Goal: Task Accomplishment & Management: Manage account settings

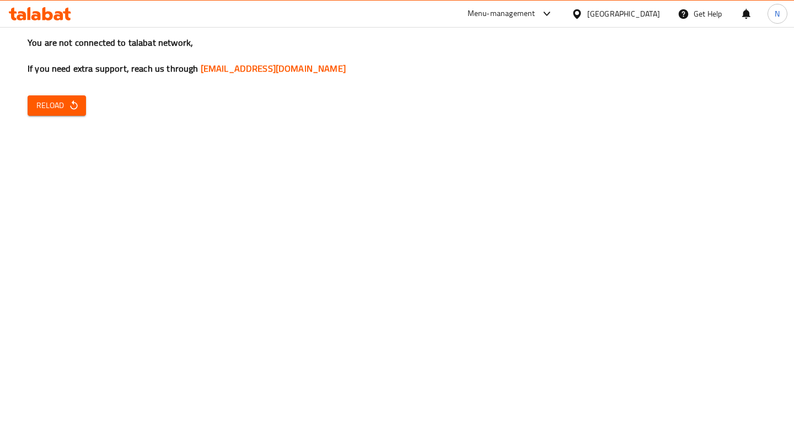
click at [58, 116] on div "You are not connected to talabat network, If you need extra support, reach us t…" at bounding box center [397, 214] width 794 height 429
click at [63, 101] on span "Reload" at bounding box center [56, 106] width 41 height 14
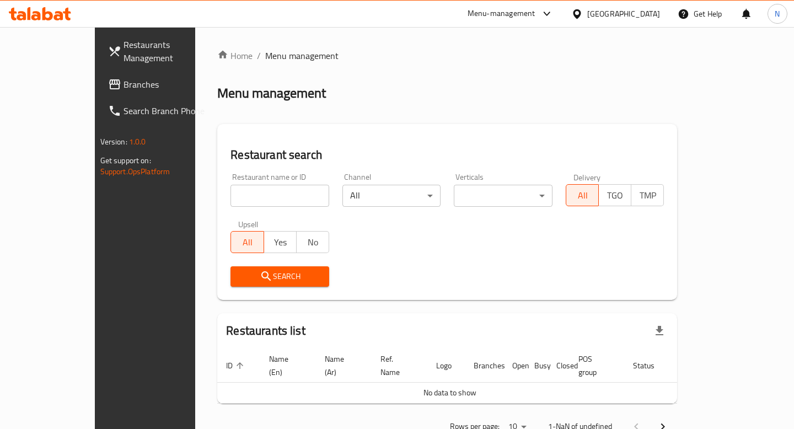
click at [231, 191] on input "search" at bounding box center [280, 196] width 99 height 22
paste input "[PERSON_NAME]'s Swedish Restaurant"
type input "[PERSON_NAME]'s Swedish Restaurant"
click at [260, 272] on icon "submit" at bounding box center [266, 276] width 13 height 13
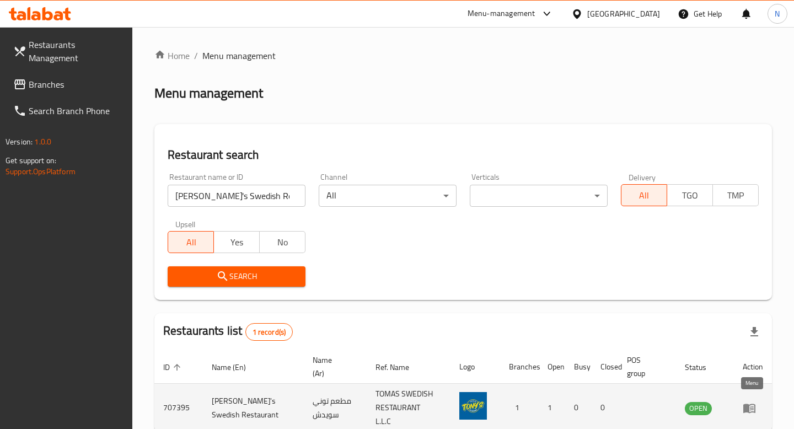
click at [751, 407] on icon "enhanced table" at bounding box center [749, 408] width 13 height 13
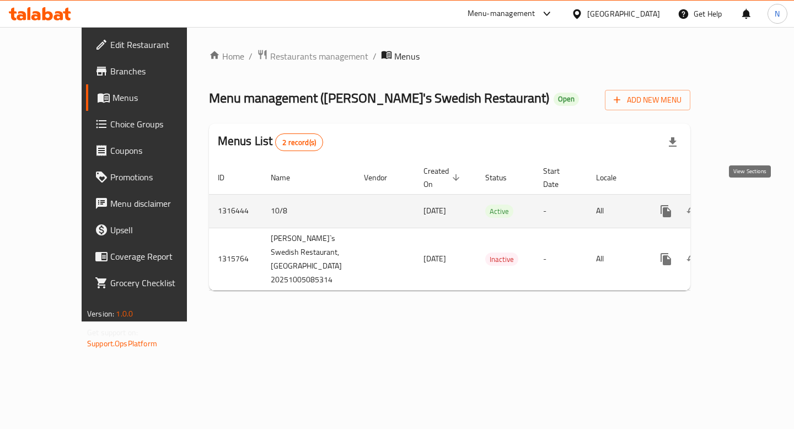
click at [758, 198] on link "enhanced table" at bounding box center [746, 211] width 26 height 26
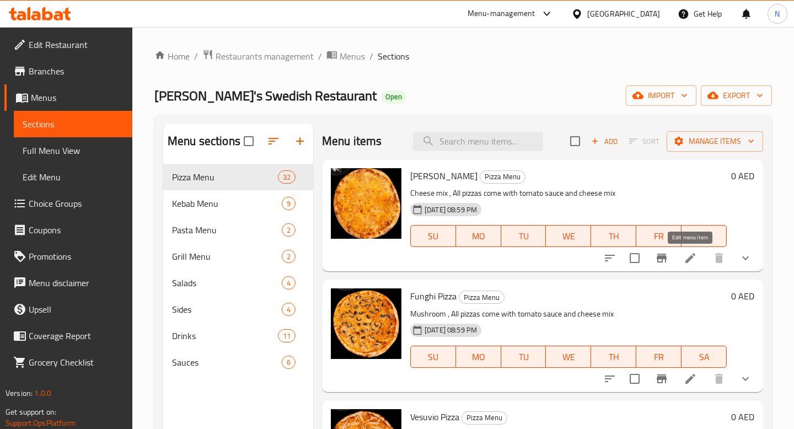
click at [692, 258] on icon at bounding box center [691, 258] width 10 height 10
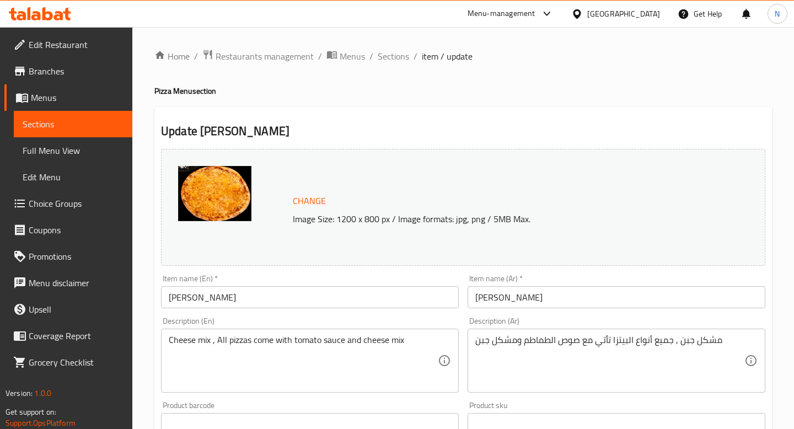
scroll to position [359, 0]
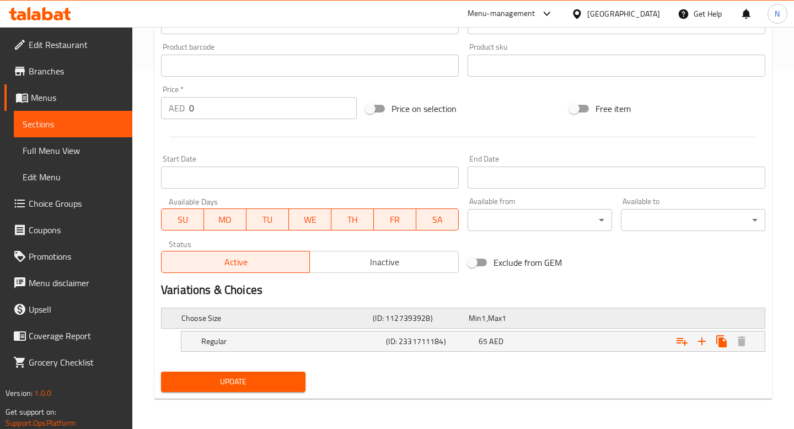
click at [615, 318] on div "Expand" at bounding box center [658, 318] width 191 height 4
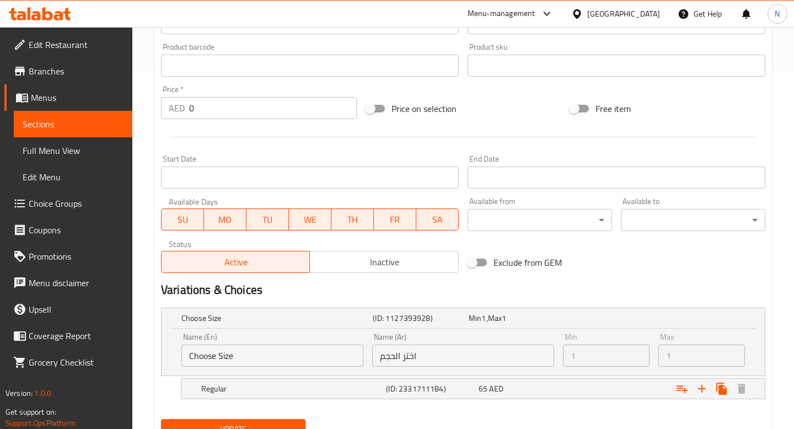
scroll to position [406, 0]
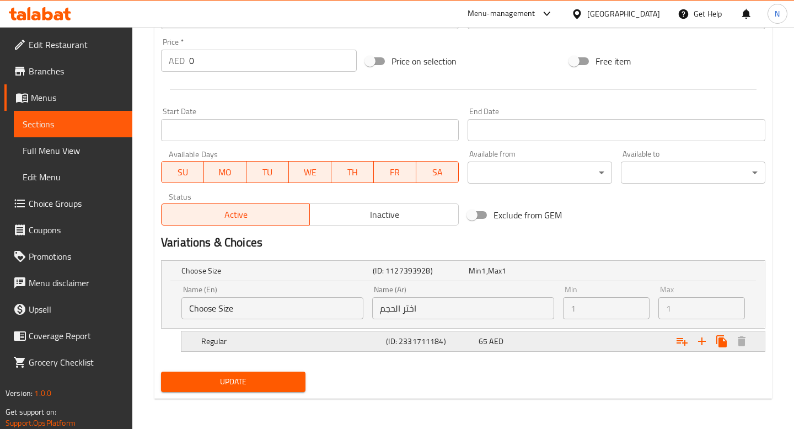
click at [417, 346] on h5 "(ID: 2331711184)" at bounding box center [430, 341] width 88 height 11
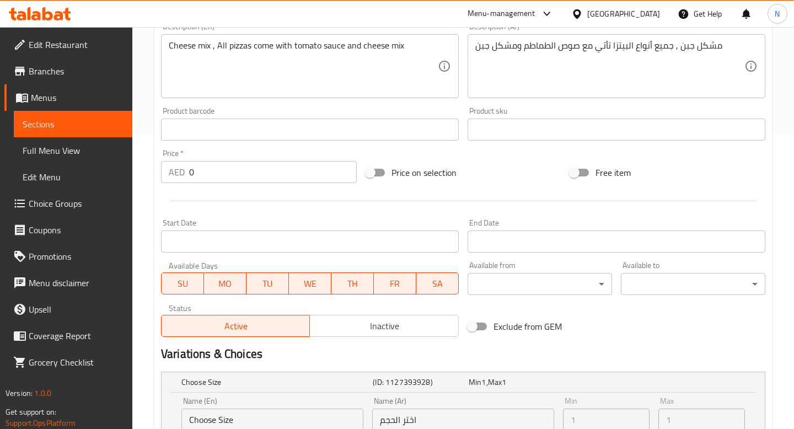
scroll to position [193, 0]
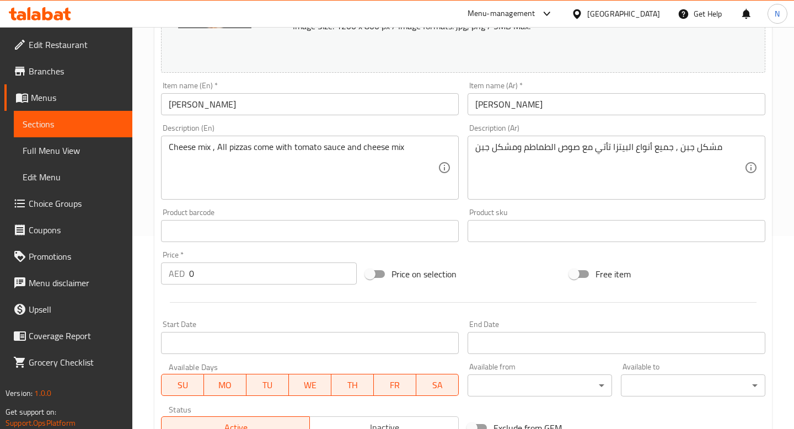
click at [256, 275] on input "0" at bounding box center [273, 274] width 168 height 22
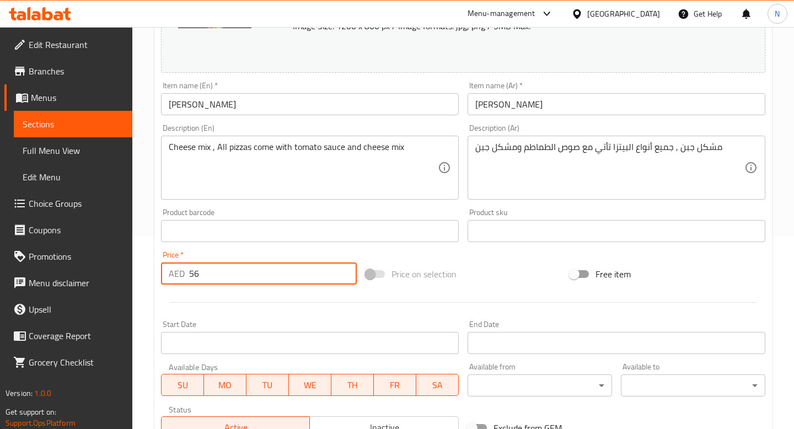
type input "5"
type input "65"
click at [231, 300] on div at bounding box center [463, 302] width 613 height 27
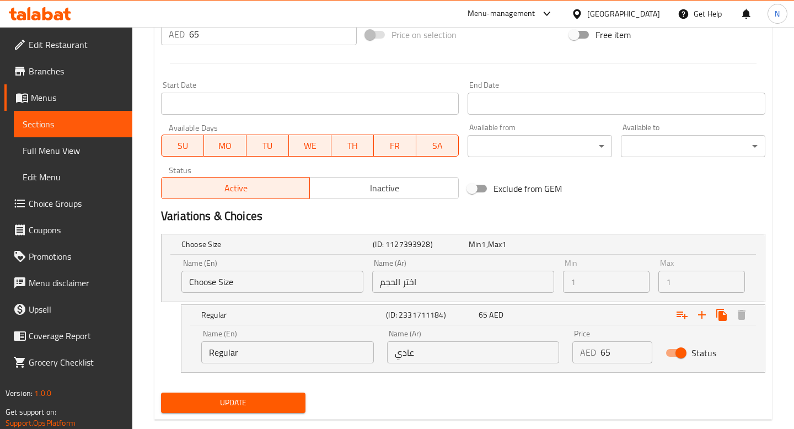
scroll to position [453, 0]
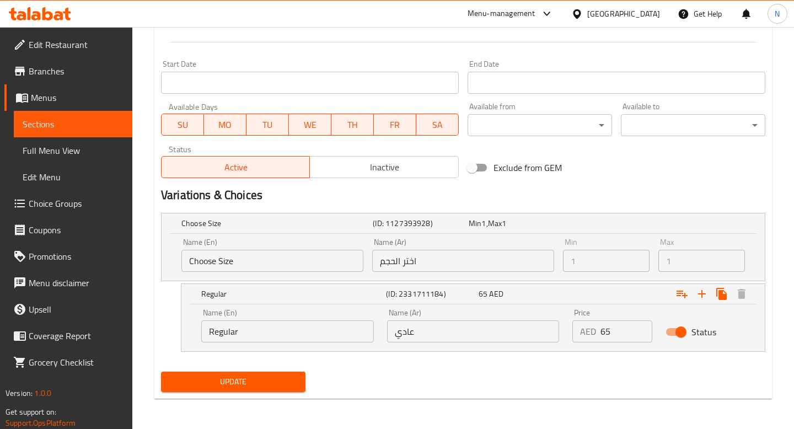
click at [624, 330] on input "65" at bounding box center [626, 332] width 51 height 22
type input "6"
type input "0"
click at [554, 398] on div "Update Margherita Pizza Change Image Size: 1200 x 800 px / Image formats: jpg, …" at bounding box center [463, 26] width 618 height 745
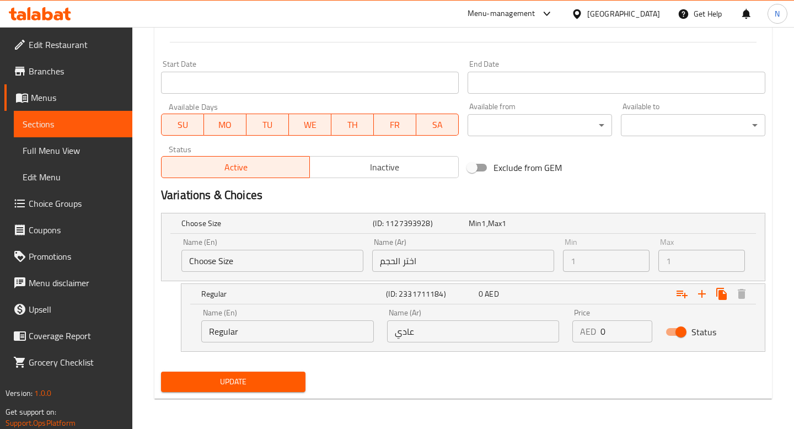
click at [271, 377] on span "Update" at bounding box center [233, 382] width 127 height 14
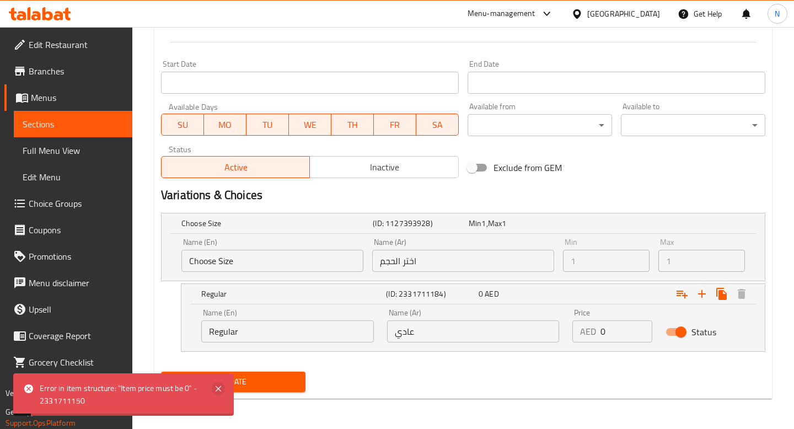
click at [220, 391] on icon at bounding box center [219, 389] width 6 height 6
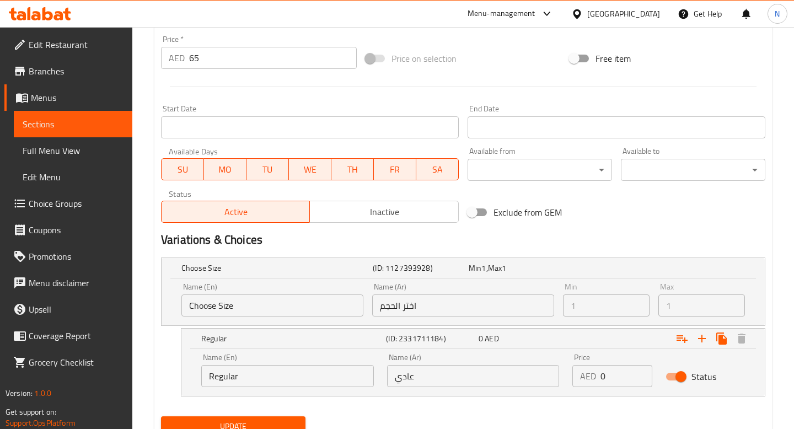
scroll to position [286, 0]
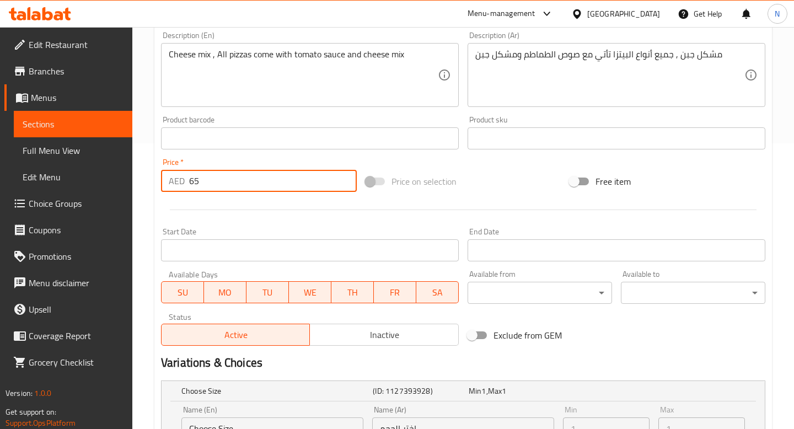
click at [231, 175] on input "65" at bounding box center [273, 181] width 168 height 22
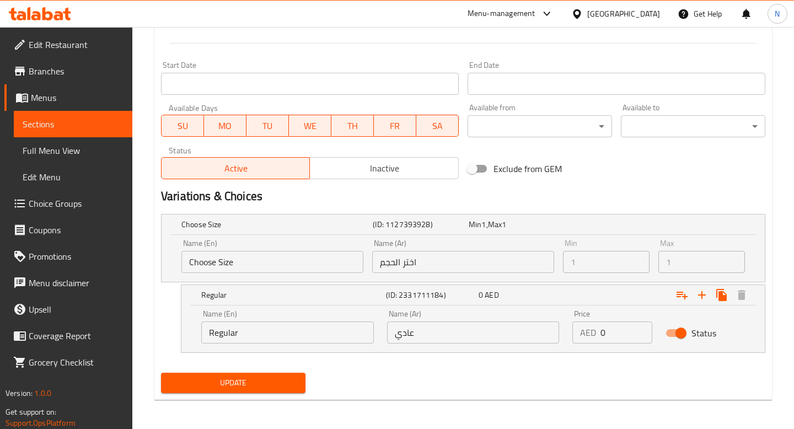
scroll to position [453, 0]
type input "64"
click at [617, 331] on input "0" at bounding box center [626, 332] width 51 height 22
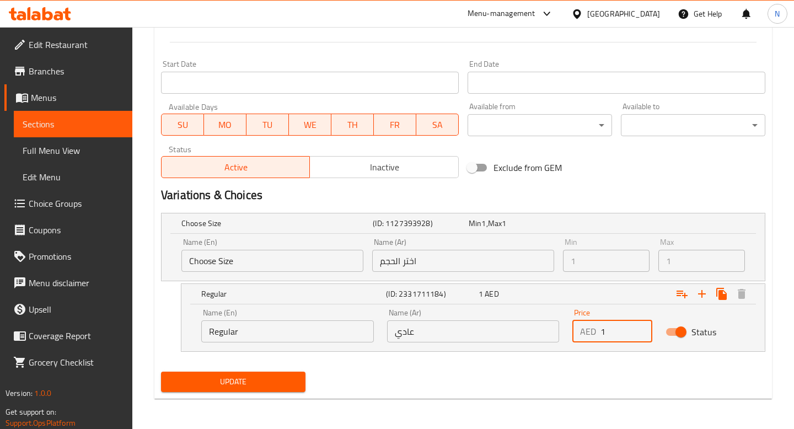
type input "1"
click at [245, 399] on div "Home / Restaurants management / Menus / Sections / item / update Pizza Menu sec…" at bounding box center [463, 2] width 618 height 812
click at [244, 381] on span "Update" at bounding box center [233, 382] width 127 height 14
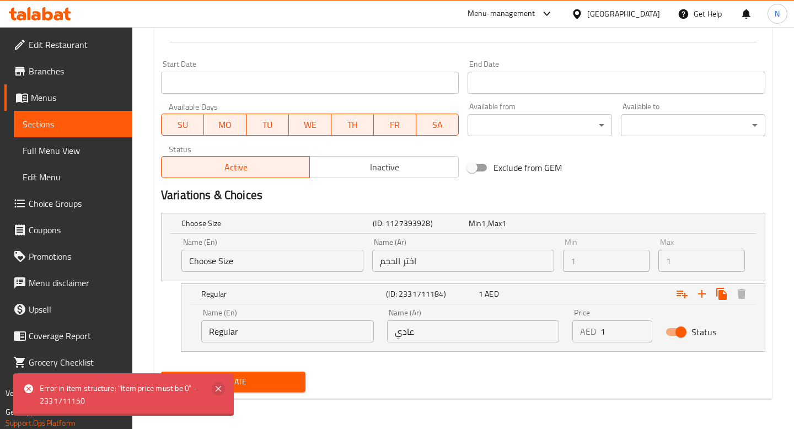
click at [218, 386] on icon at bounding box center [218, 388] width 13 height 13
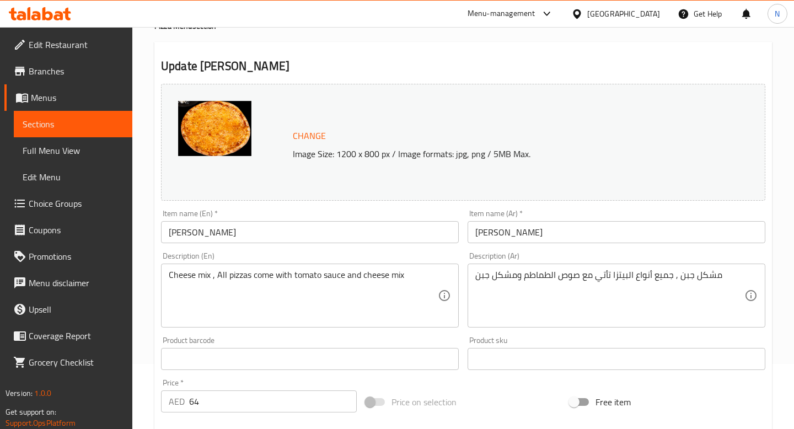
scroll to position [0, 0]
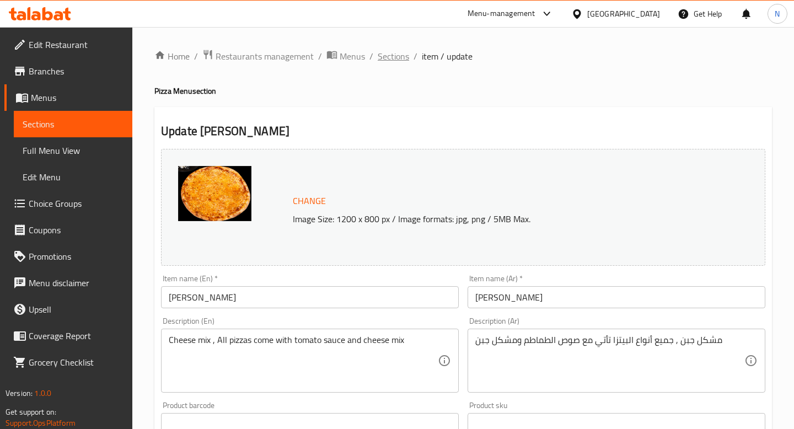
click at [390, 61] on span "Sections" at bounding box center [393, 56] width 31 height 13
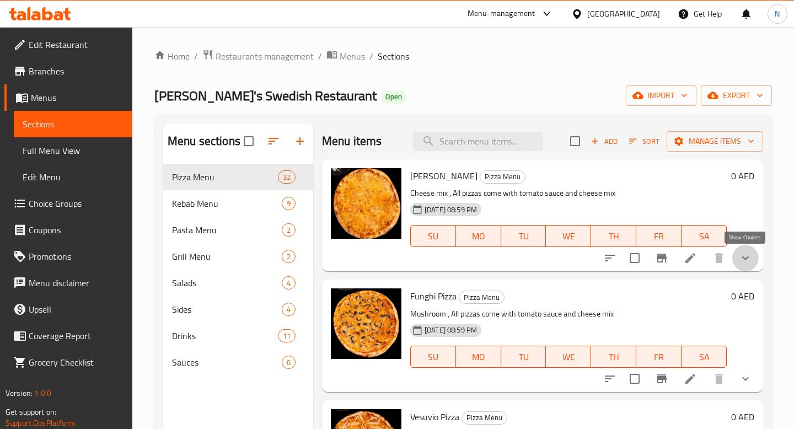
click at [741, 260] on icon "show more" at bounding box center [745, 258] width 13 height 13
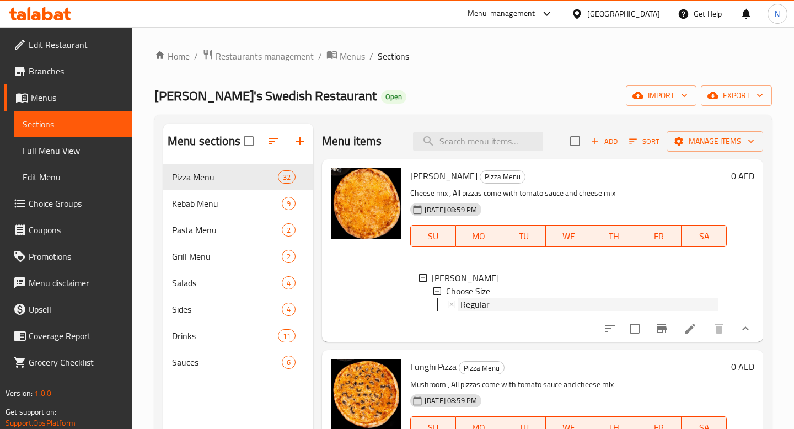
click at [454, 306] on icon at bounding box center [452, 305] width 8 height 8
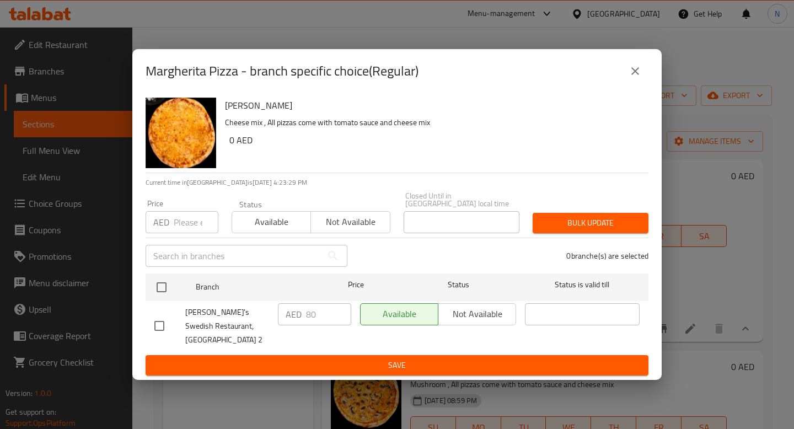
click at [633, 73] on icon "close" at bounding box center [636, 71] width 8 height 8
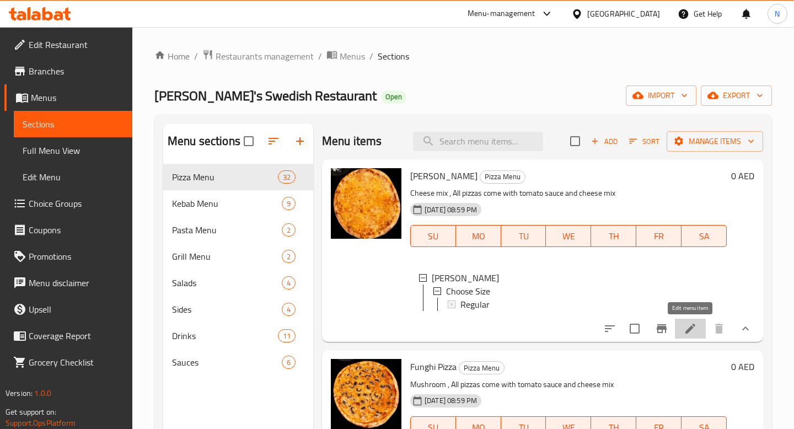
click at [687, 328] on icon at bounding box center [690, 328] width 13 height 13
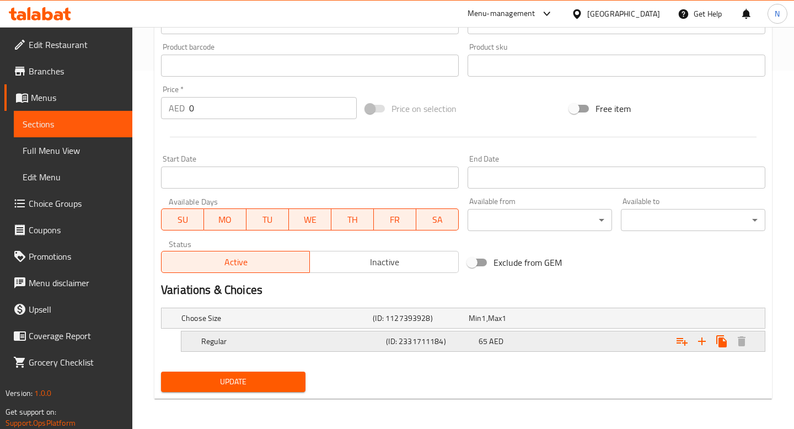
scroll to position [349, 0]
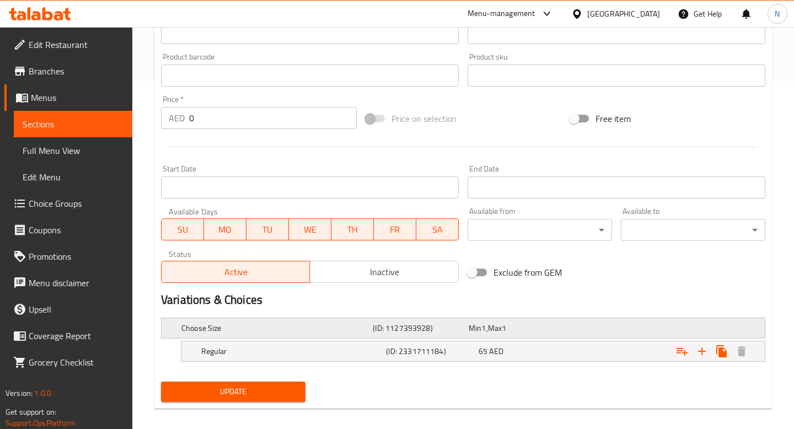
click at [433, 324] on h5 "(ID: 1127393928)" at bounding box center [419, 328] width 92 height 11
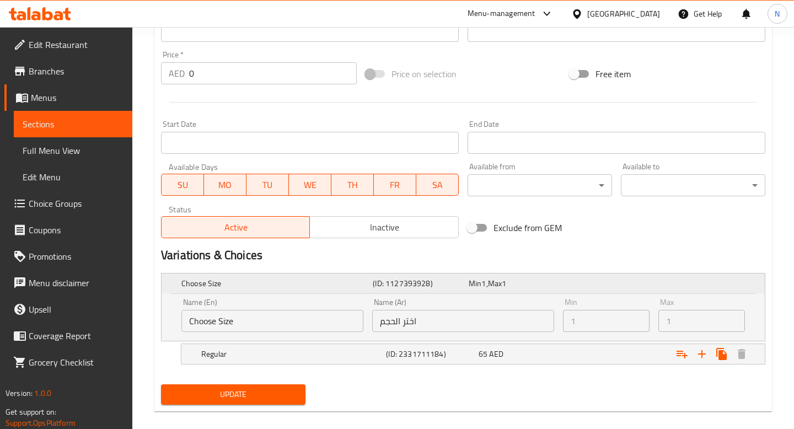
scroll to position [400, 0]
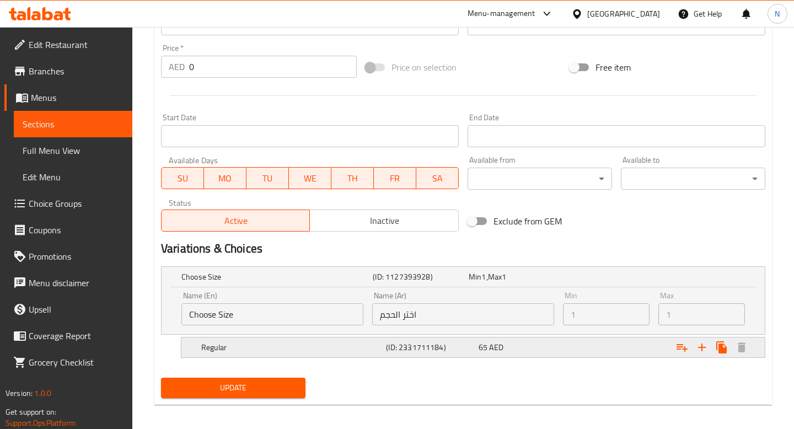
click at [570, 342] on div "Expand" at bounding box center [661, 347] width 185 height 24
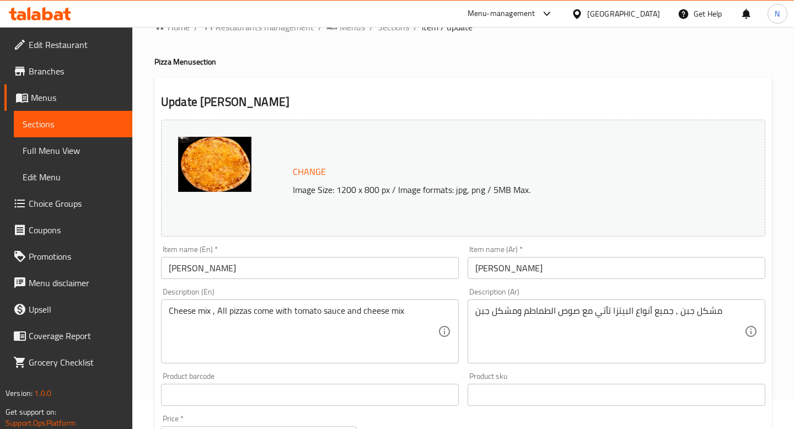
scroll to position [0, 0]
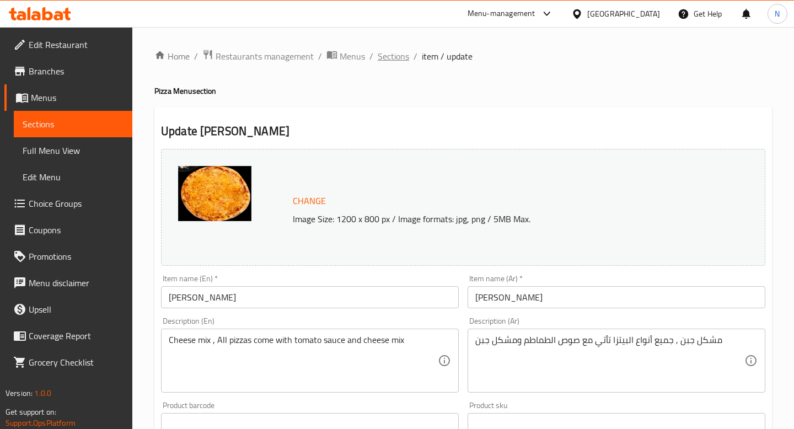
click at [393, 58] on span "Sections" at bounding box center [393, 56] width 31 height 13
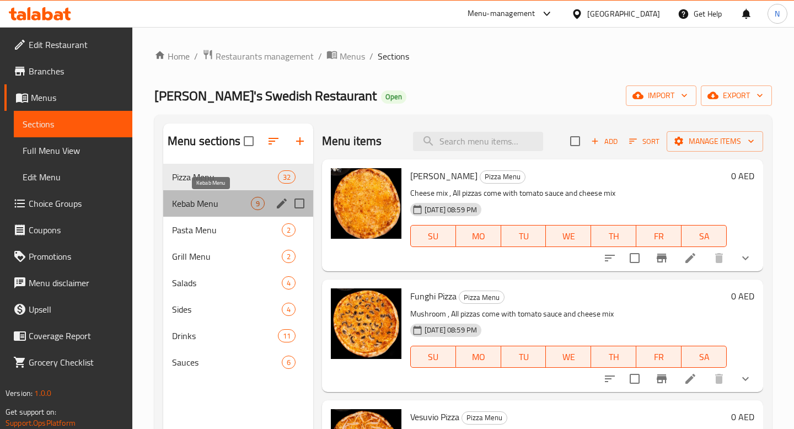
click at [243, 203] on span "Kebab Menu" at bounding box center [211, 203] width 79 height 13
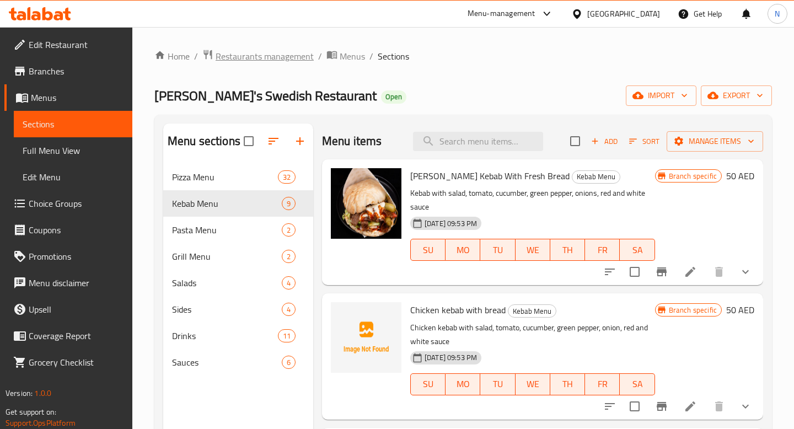
click at [299, 56] on span "Restaurants management" at bounding box center [265, 56] width 98 height 13
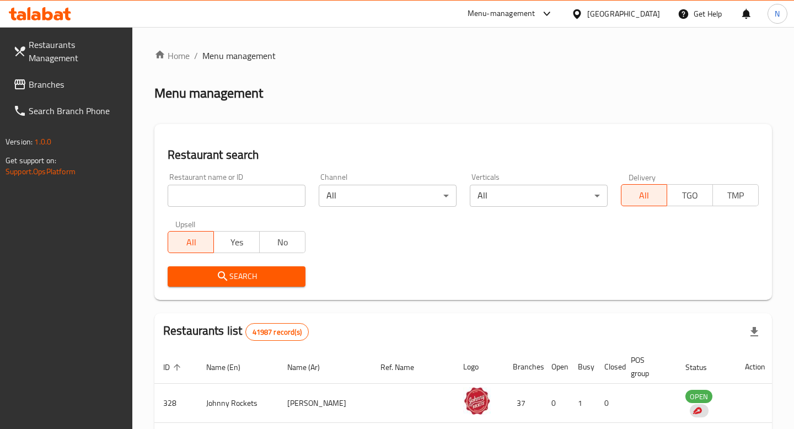
click at [246, 188] on input "search" at bounding box center [237, 196] width 138 height 22
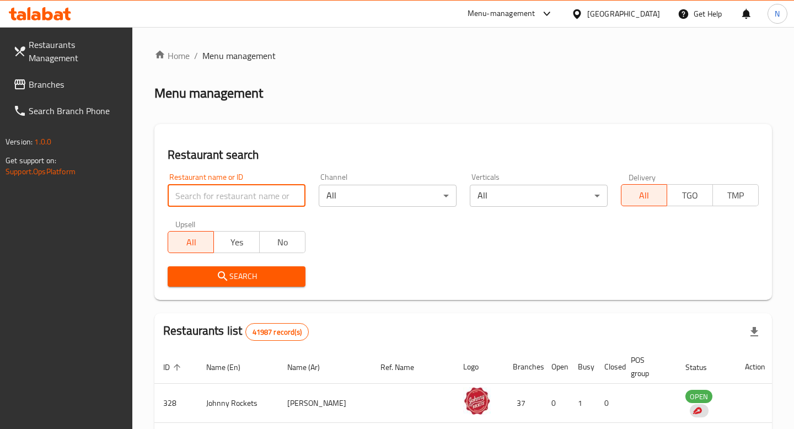
paste input "[PERSON_NAME]'s Swedish Restaurant"
type input "[PERSON_NAME]'s Swedish Restaurant"
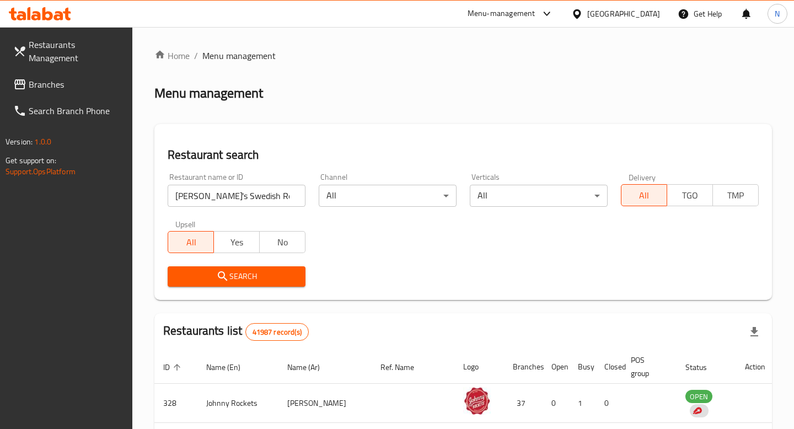
click at [243, 279] on span "Search" at bounding box center [237, 277] width 120 height 14
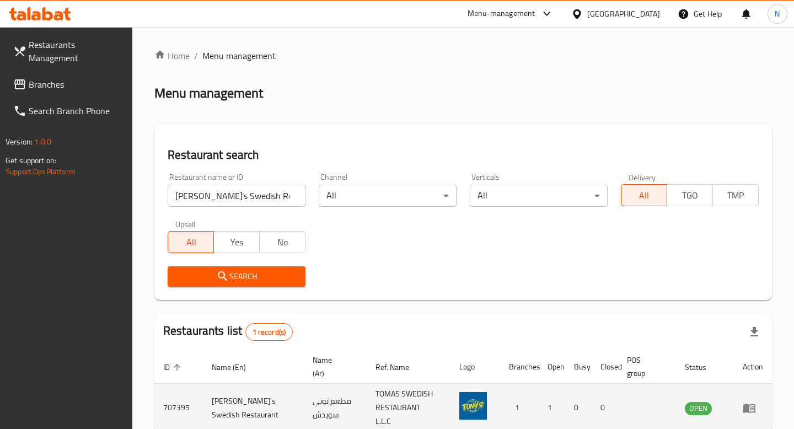
click at [174, 407] on td "707395" at bounding box center [178, 408] width 49 height 49
copy td "707395"
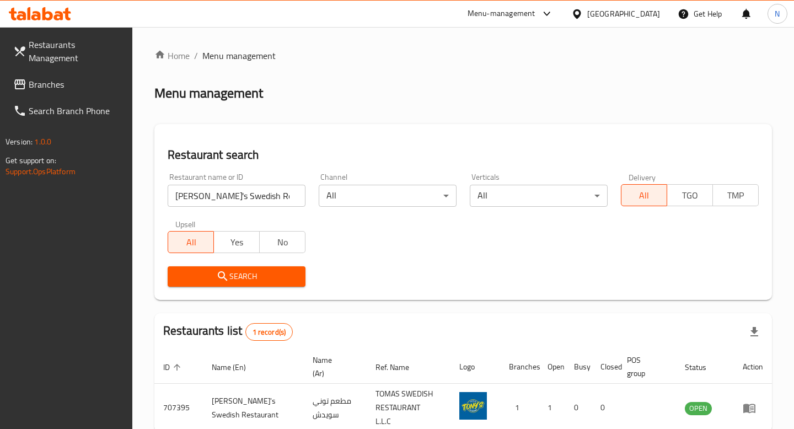
click at [279, 194] on input "[PERSON_NAME]'s Swedish Restaurant" at bounding box center [237, 196] width 138 height 22
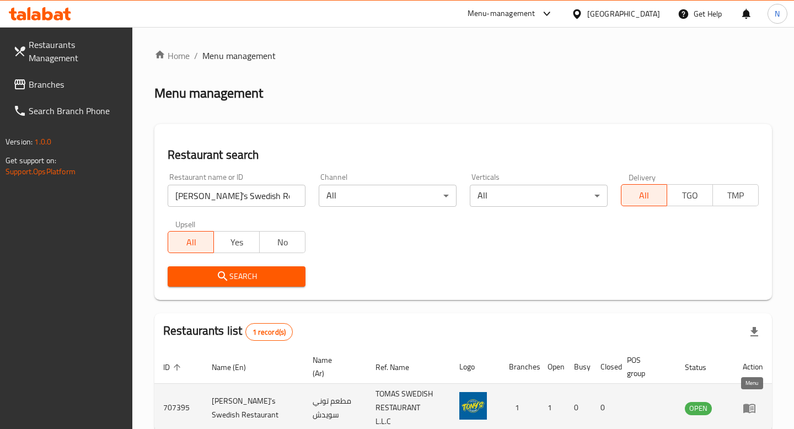
click at [755, 404] on icon "enhanced table" at bounding box center [750, 408] width 12 height 9
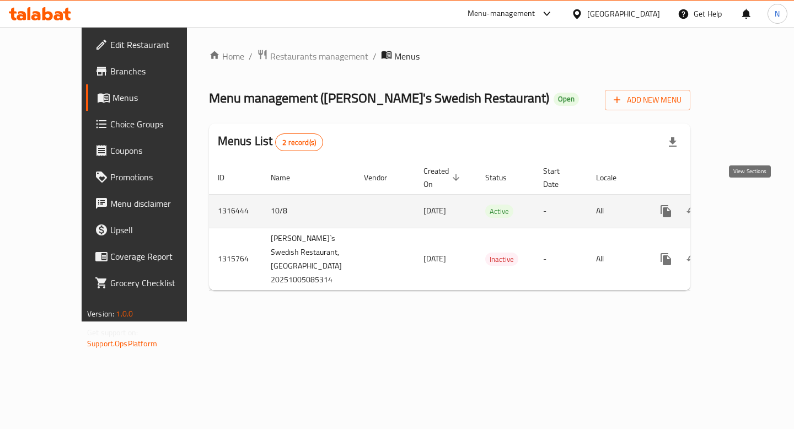
click at [747, 205] on icon "enhanced table" at bounding box center [745, 211] width 13 height 13
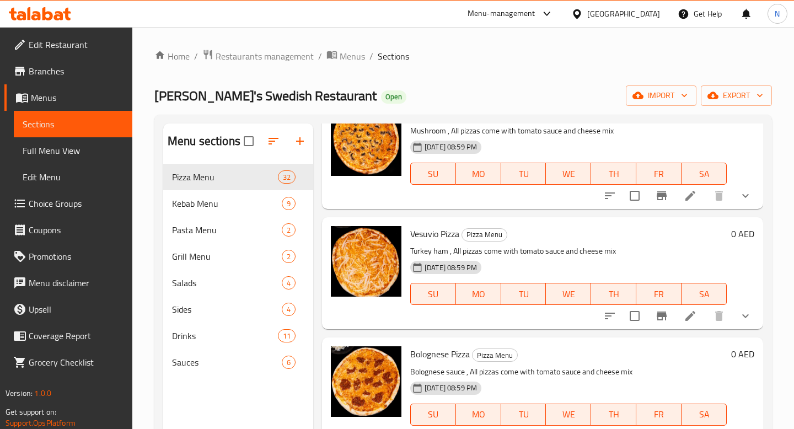
scroll to position [217, 0]
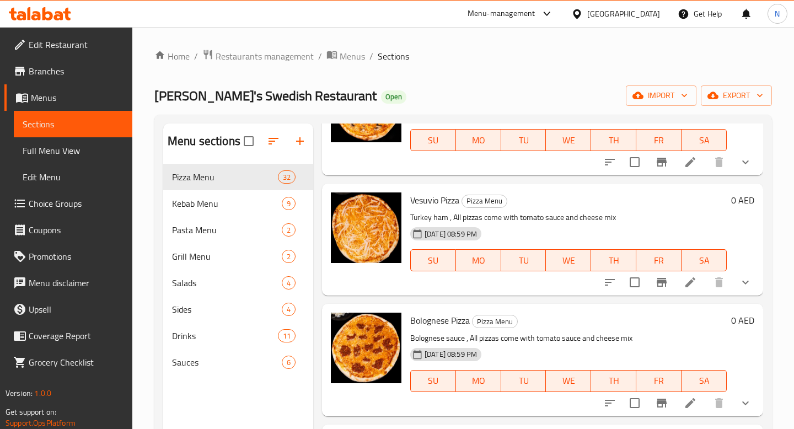
click at [691, 285] on icon at bounding box center [690, 282] width 13 height 13
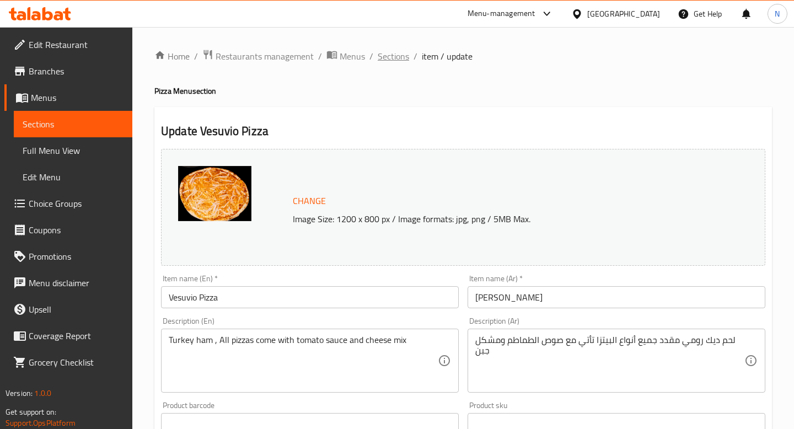
click at [401, 56] on span "Sections" at bounding box center [393, 56] width 31 height 13
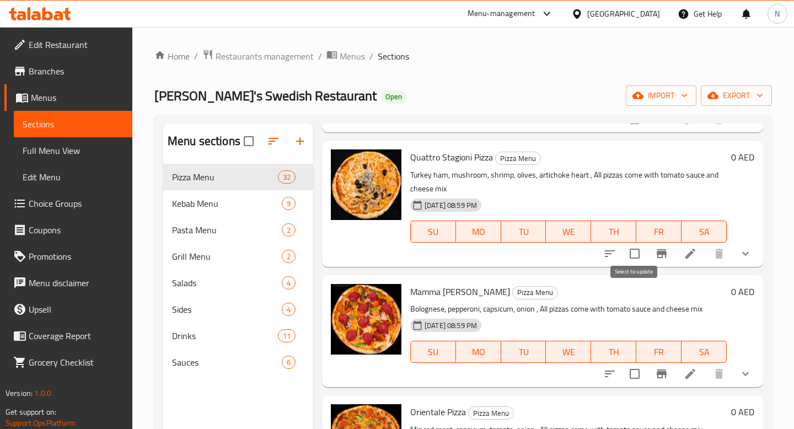
scroll to position [1731, 0]
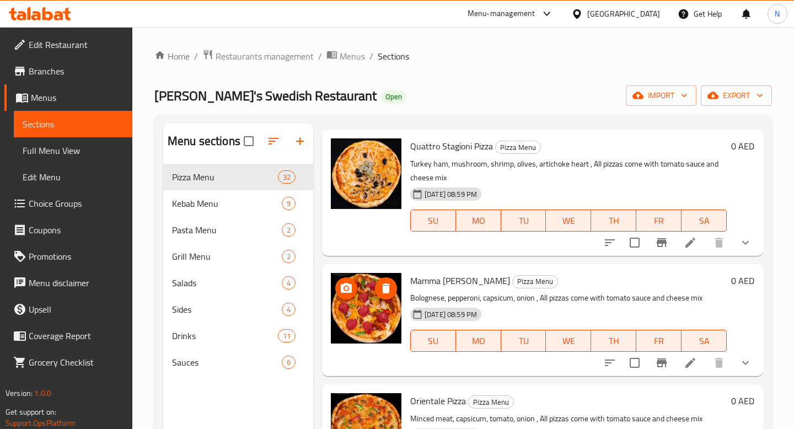
click at [371, 296] on img at bounding box center [366, 308] width 71 height 71
click at [697, 367] on li at bounding box center [690, 363] width 31 height 20
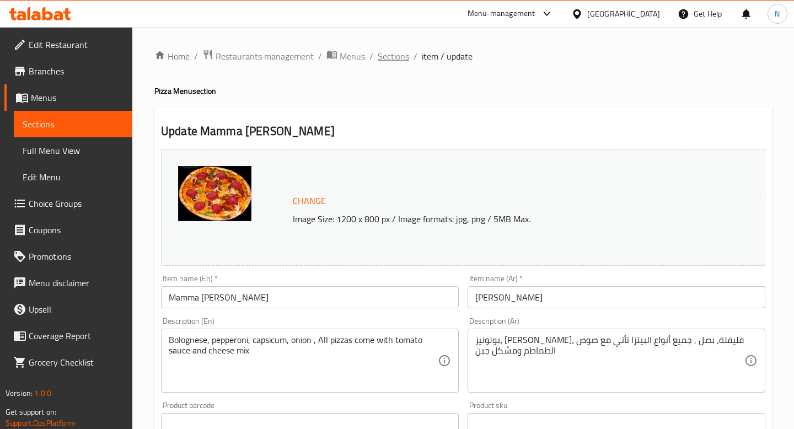
click at [404, 56] on span "Sections" at bounding box center [393, 56] width 31 height 13
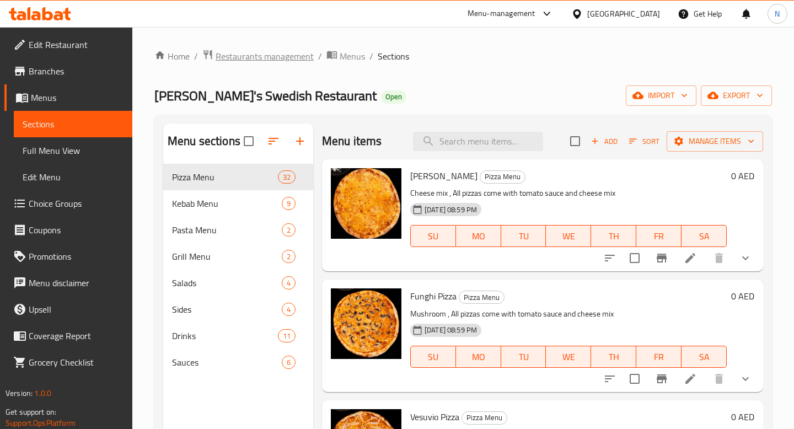
click at [233, 58] on span "Restaurants management" at bounding box center [265, 56] width 98 height 13
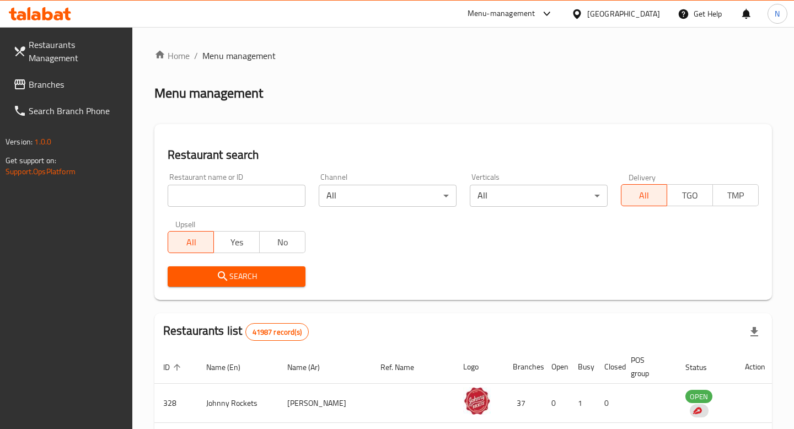
click at [248, 192] on input "search" at bounding box center [237, 196] width 138 height 22
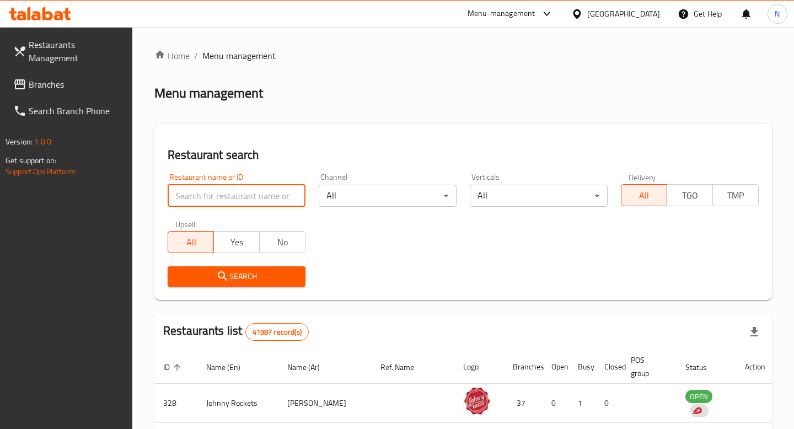
paste input "682549"
click button "Search" at bounding box center [237, 276] width 138 height 20
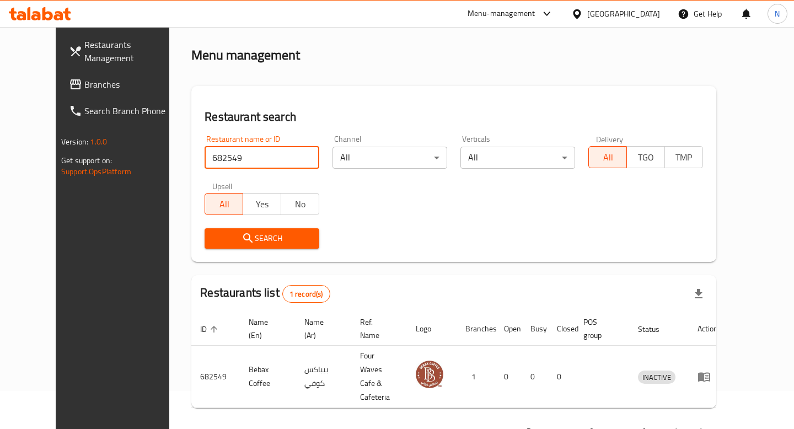
scroll to position [54, 0]
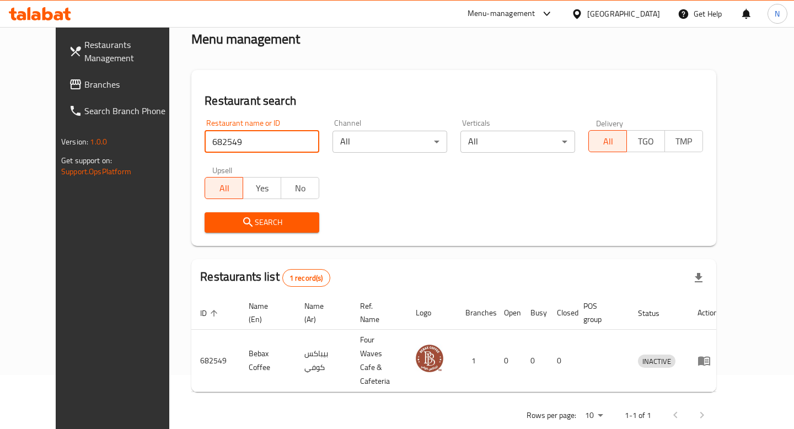
click at [234, 141] on input "682549" at bounding box center [262, 142] width 115 height 22
type input "[PERSON_NAME]'s"
click button "Search" at bounding box center [262, 222] width 115 height 20
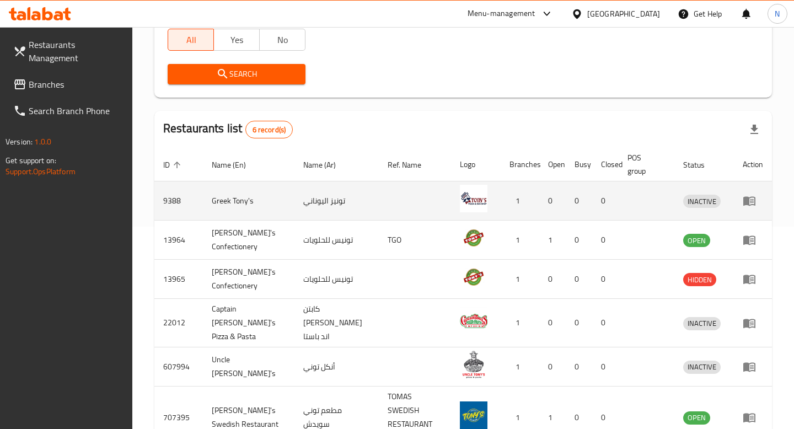
scroll to position [249, 0]
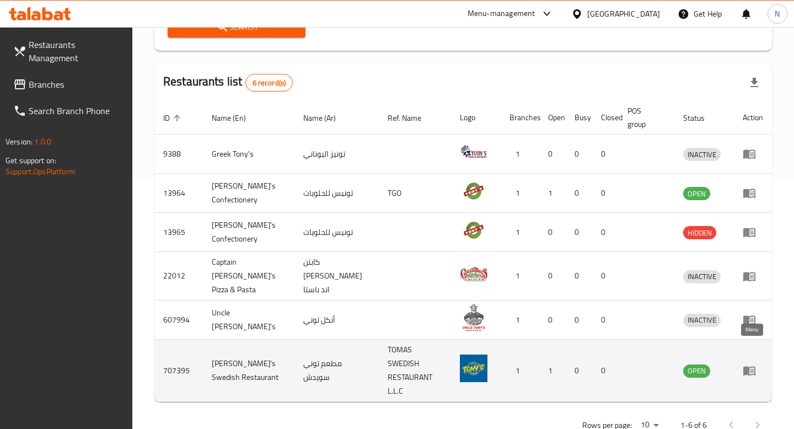
click at [755, 364] on icon "enhanced table" at bounding box center [749, 370] width 13 height 13
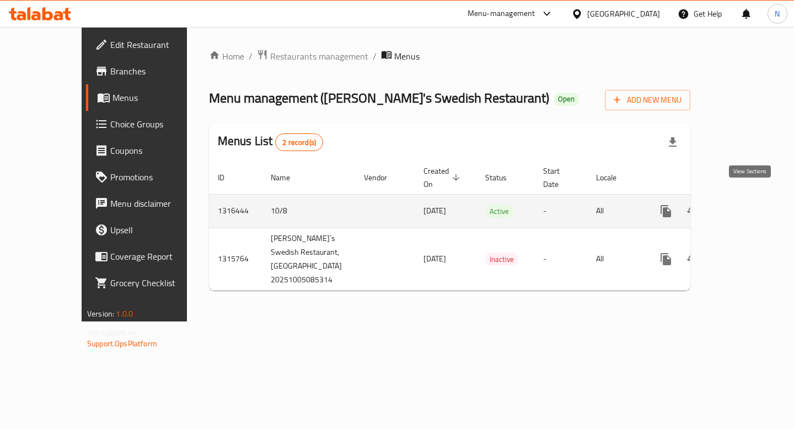
click at [749, 205] on icon "enhanced table" at bounding box center [745, 211] width 13 height 13
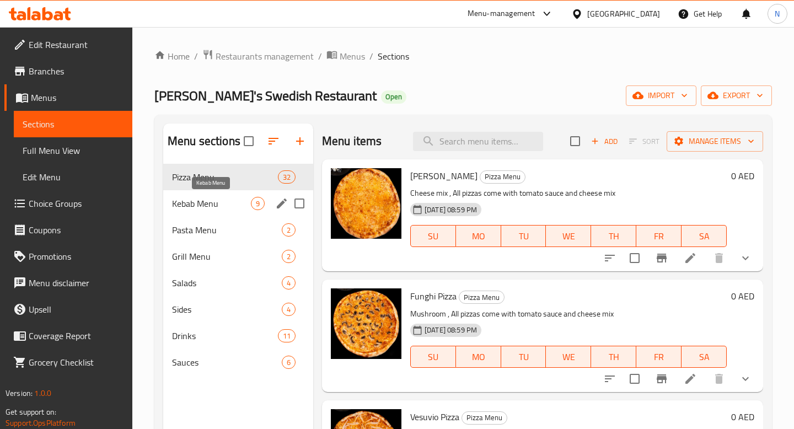
click at [205, 206] on span "Kebab Menu" at bounding box center [211, 203] width 79 height 13
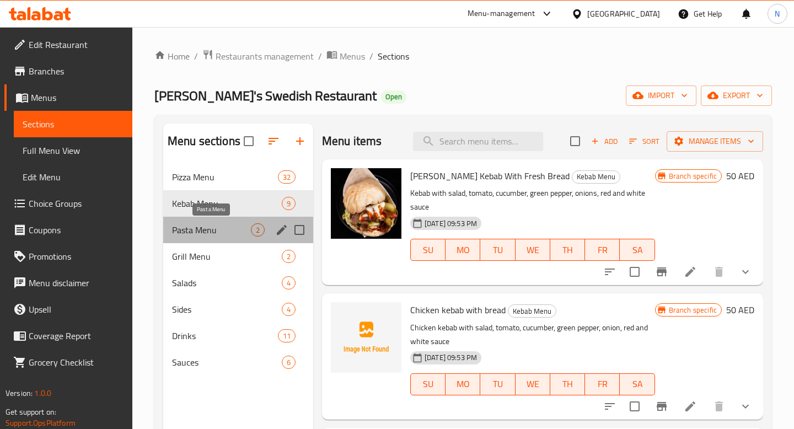
click at [207, 230] on span "Pasta Menu" at bounding box center [211, 229] width 79 height 13
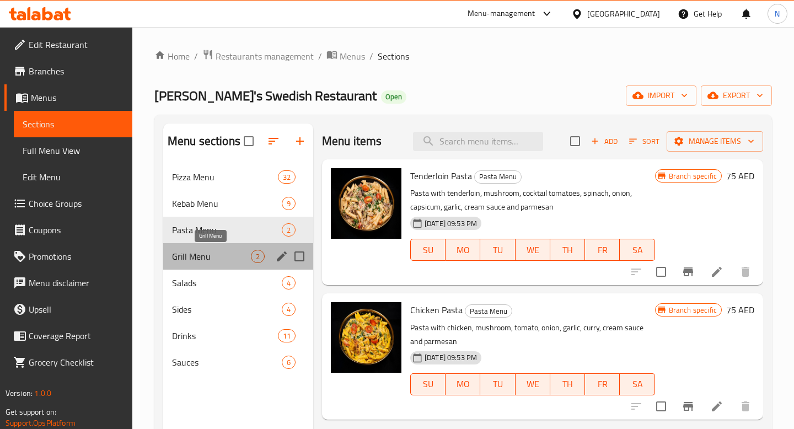
click at [209, 251] on span "Grill Menu" at bounding box center [211, 256] width 79 height 13
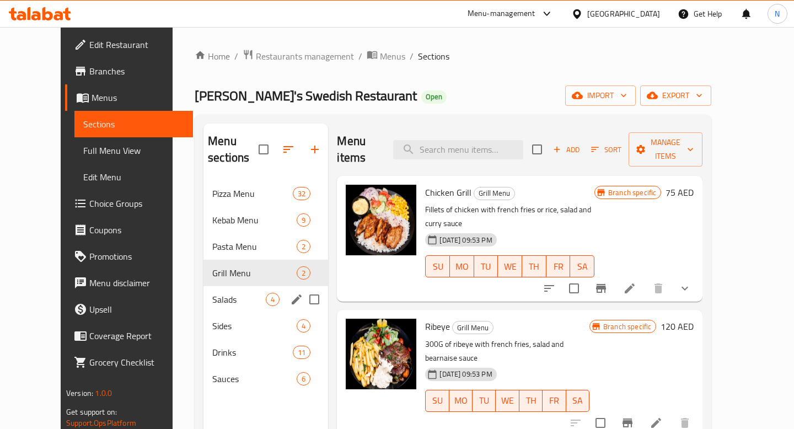
click at [214, 286] on div "Salads 4" at bounding box center [266, 299] width 125 height 26
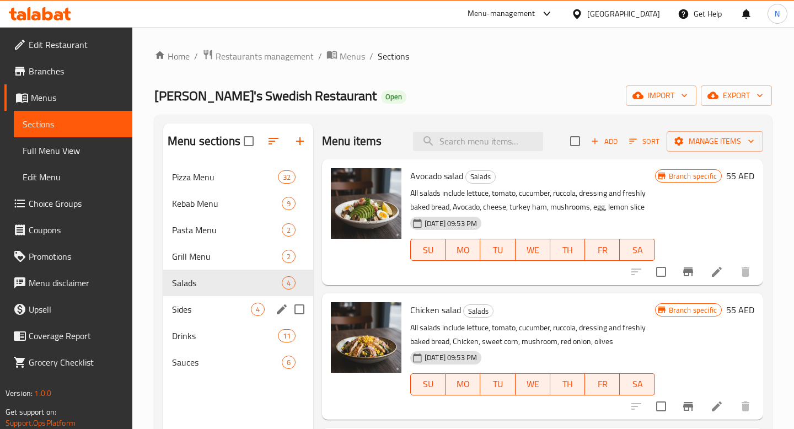
click at [221, 302] on div "Sides 4" at bounding box center [238, 309] width 150 height 26
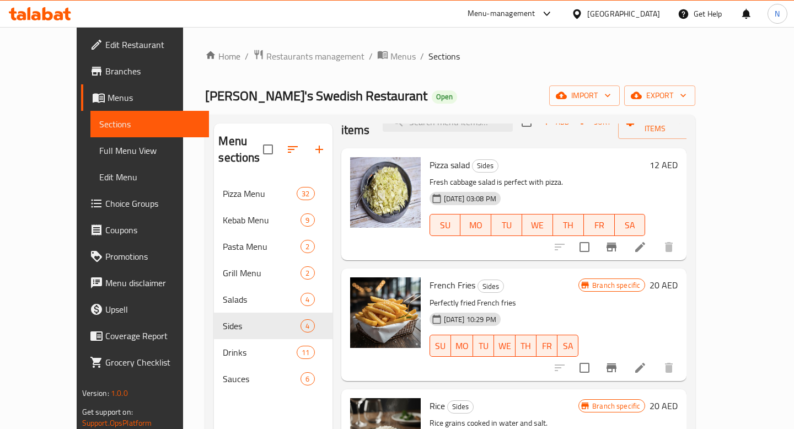
scroll to position [81, 0]
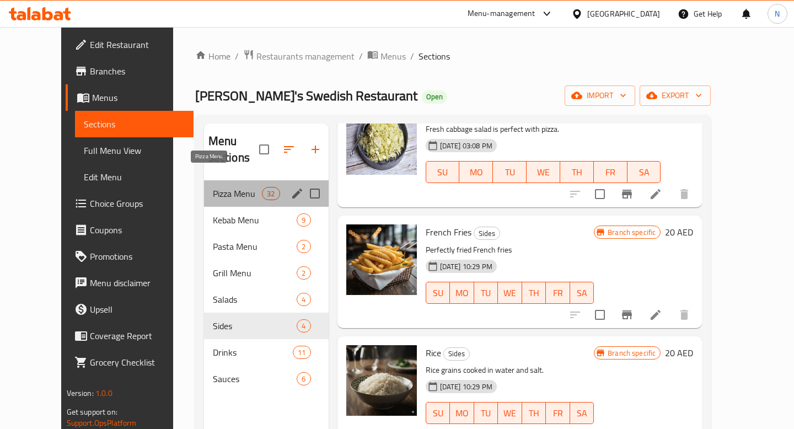
click at [219, 187] on span "Pizza Menu" at bounding box center [238, 193] width 50 height 13
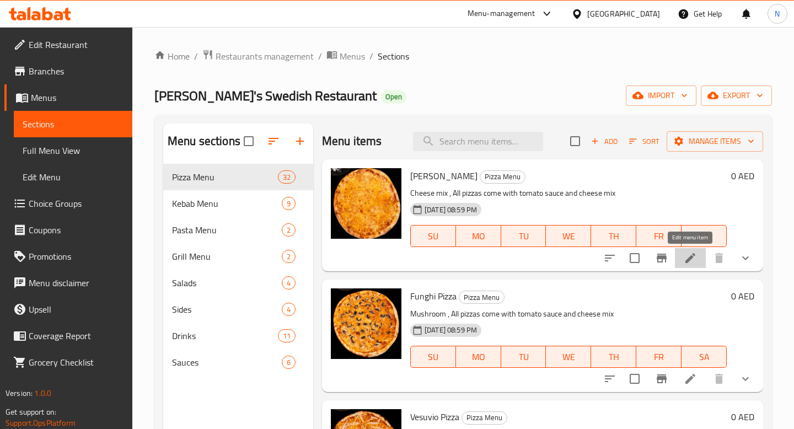
click at [685, 259] on icon at bounding box center [690, 258] width 13 height 13
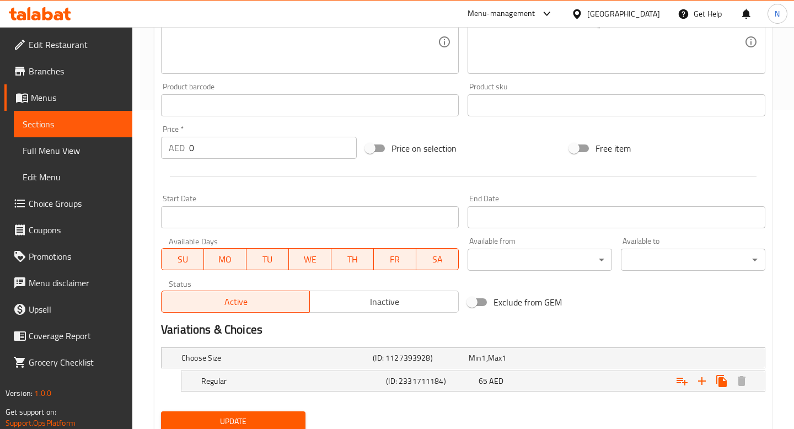
scroll to position [359, 0]
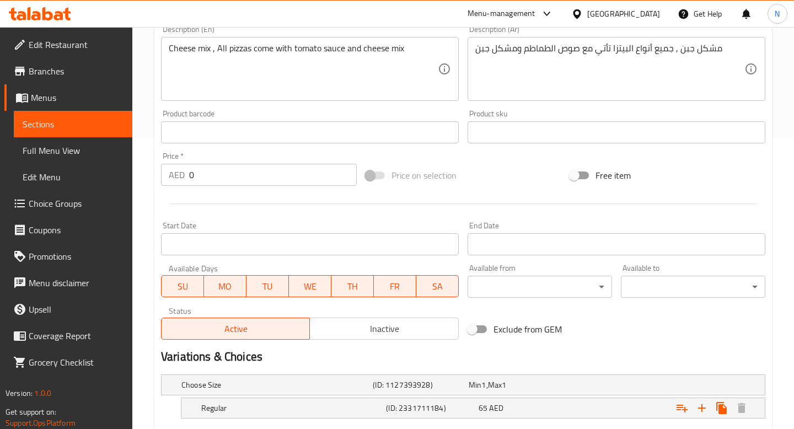
scroll to position [359, 0]
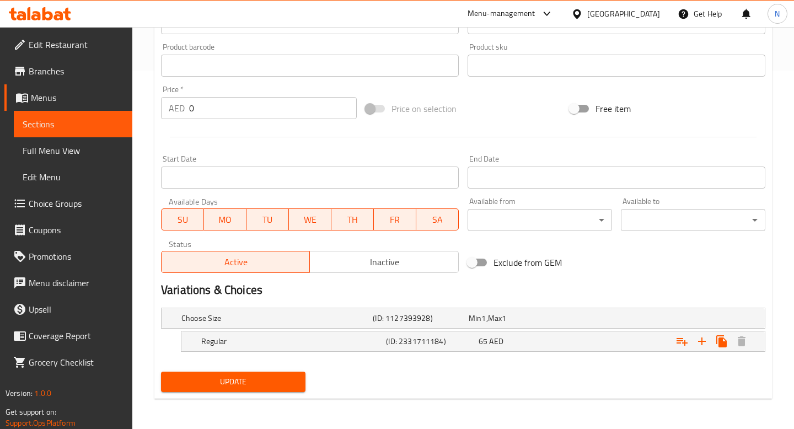
click at [61, 204] on span "Choice Groups" at bounding box center [76, 203] width 95 height 13
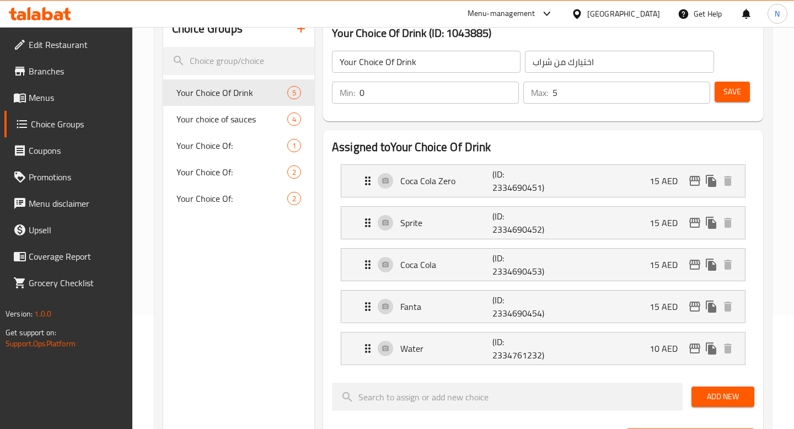
scroll to position [81, 0]
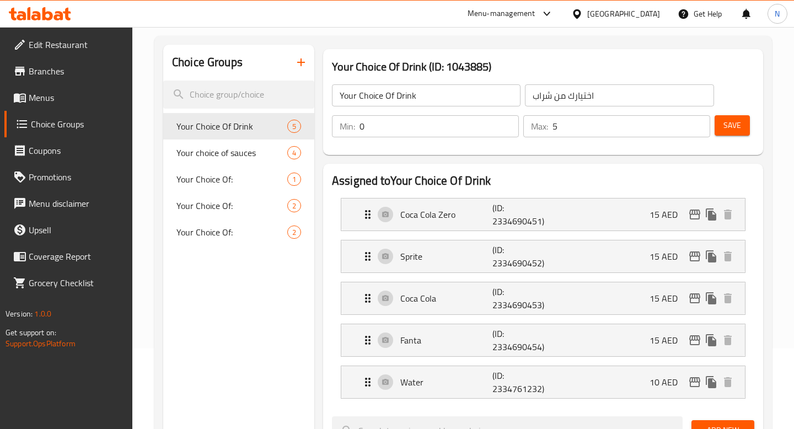
click at [223, 159] on span "Your choice of sauces" at bounding box center [232, 152] width 111 height 13
type input "Your choice of sauces"
type input "اختيارك من الصلصات"
type input "1"
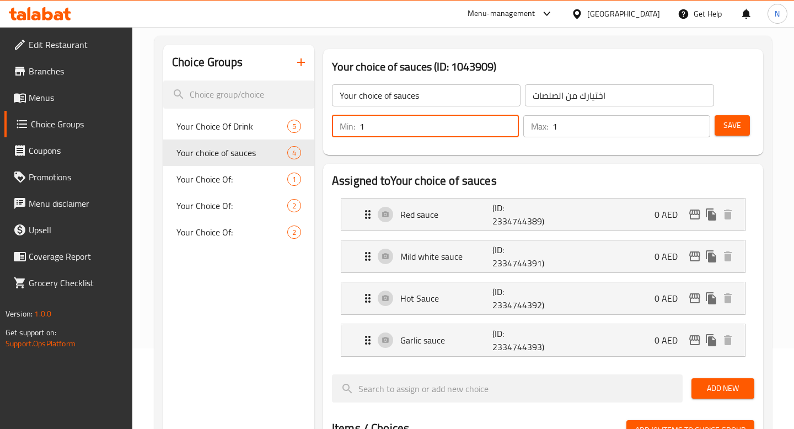
click at [376, 125] on input "1" at bounding box center [439, 126] width 159 height 22
type input "0"
click at [600, 132] on input "1" at bounding box center [632, 126] width 158 height 22
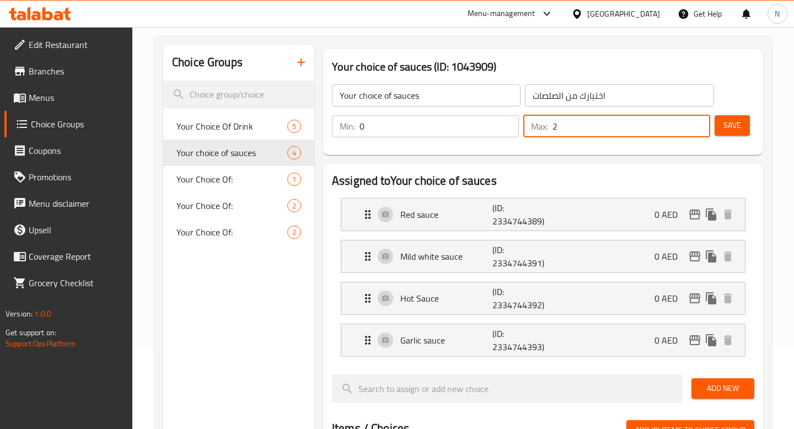
type input "2"
click at [734, 128] on span "Save" at bounding box center [733, 126] width 18 height 14
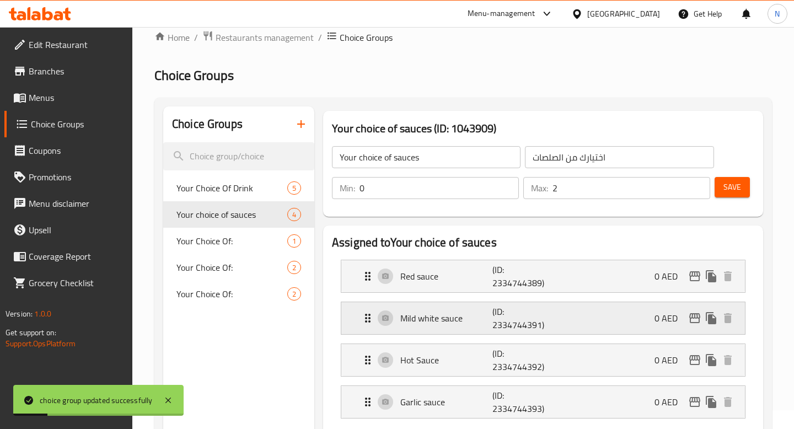
scroll to position [0, 0]
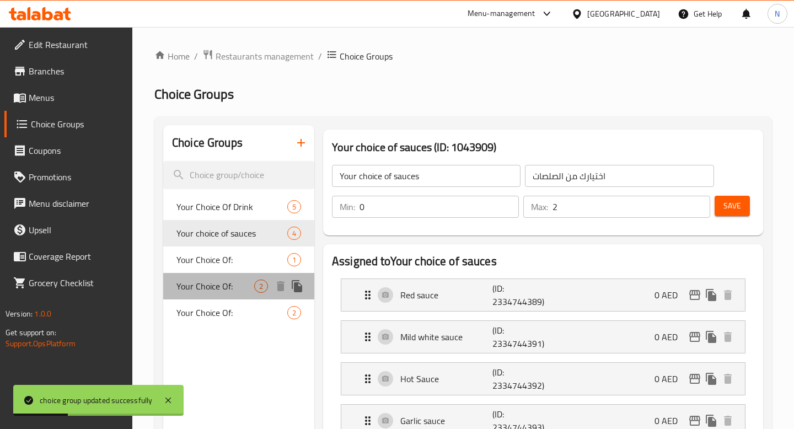
click at [251, 279] on div "Your Choice Of: 2" at bounding box center [238, 286] width 151 height 26
type input "Your Choice Of:"
type input "إختيارك من:"
type input "1"
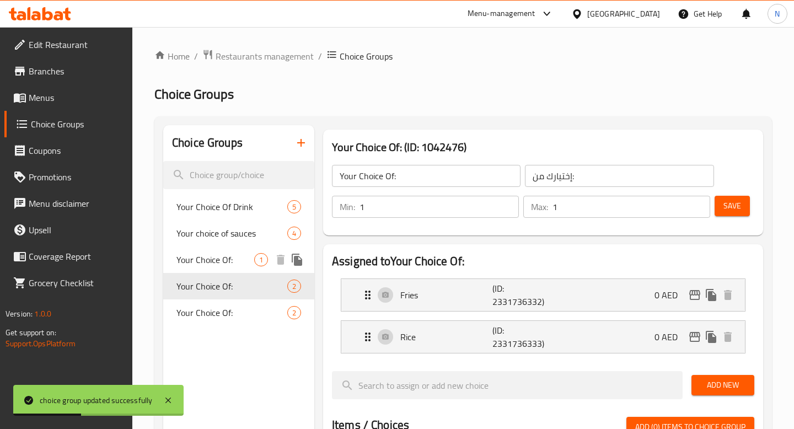
click at [235, 259] on span "Your Choice Of:" at bounding box center [216, 259] width 78 height 13
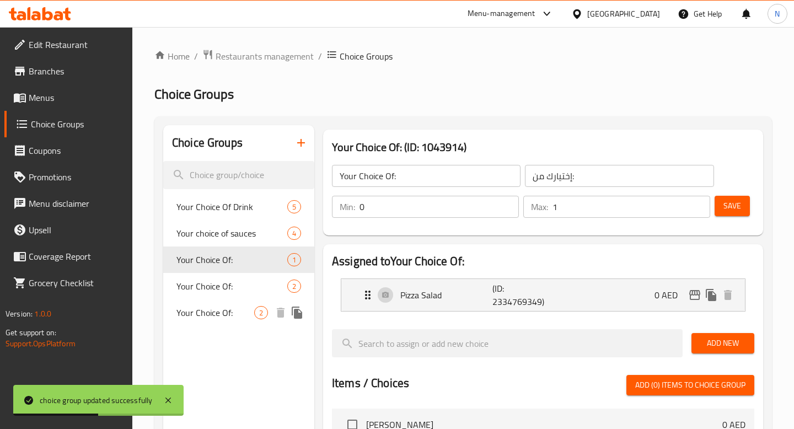
click at [234, 318] on span "Your Choice Of:" at bounding box center [216, 312] width 78 height 13
type input "1"
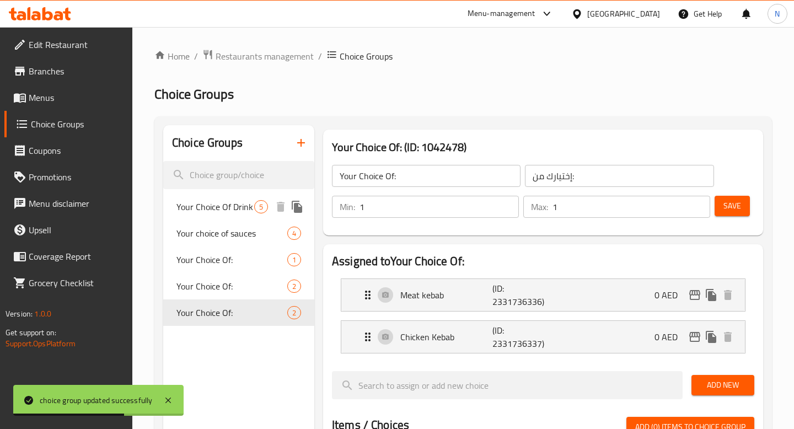
click at [234, 213] on span "Your Choice Of Drink" at bounding box center [216, 206] width 78 height 13
type input "Your Choice Of Drink"
type input "اختيارك من شراب"
type input "0"
type input "5"
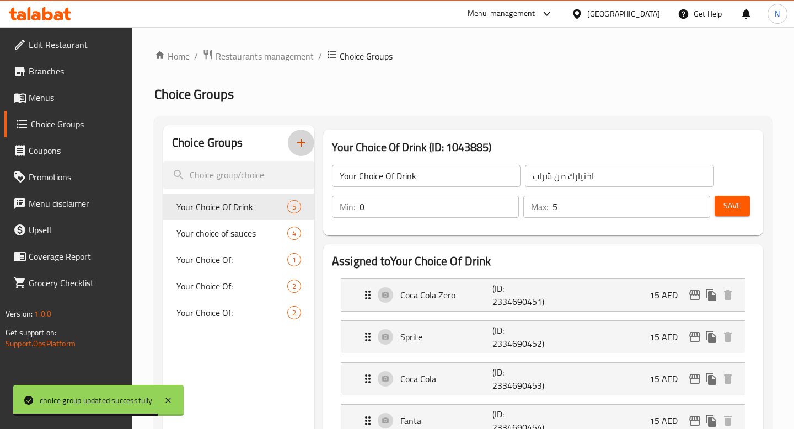
click at [301, 140] on icon "button" at bounding box center [301, 143] width 8 height 8
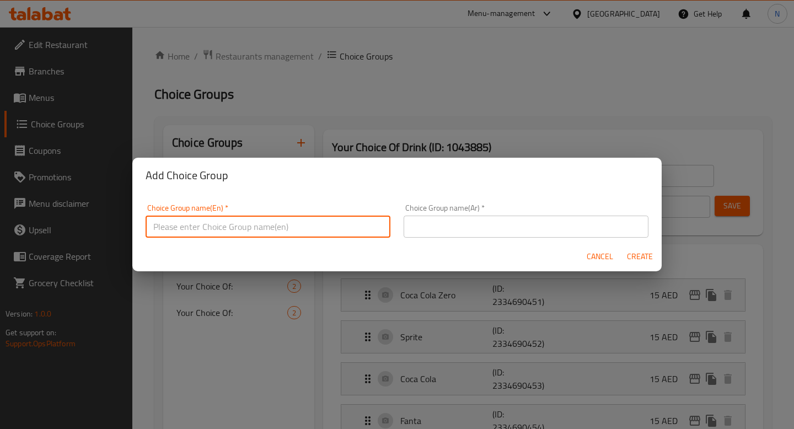
click at [224, 218] on input "text" at bounding box center [268, 227] width 245 height 22
paste input "Extra Toppings"
type input "Extra Toppings"
click at [483, 235] on input "text" at bounding box center [526, 227] width 245 height 22
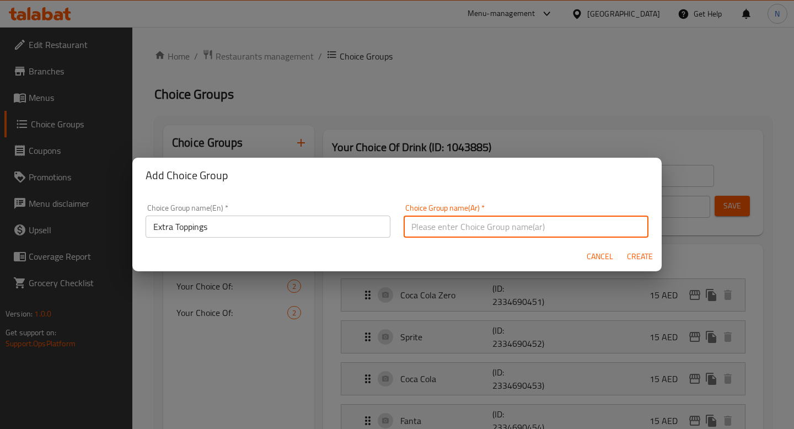
paste input "إضافات"
type input "إضافات"
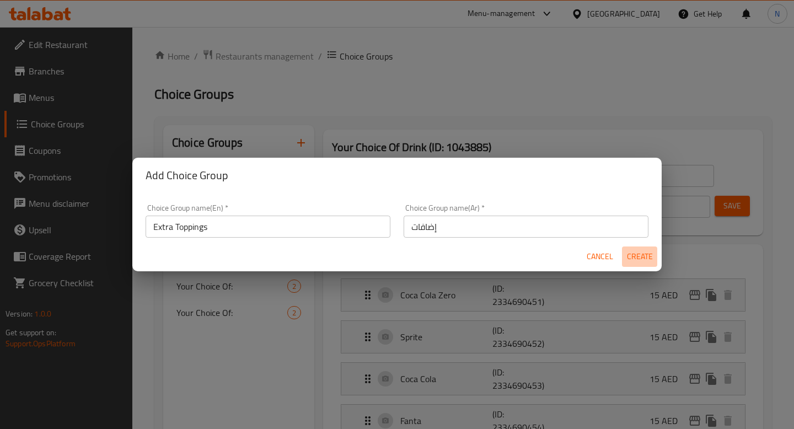
click at [645, 261] on span "Create" at bounding box center [640, 257] width 26 height 14
type input "Extra Toppings"
type input "إضافات"
type input "0"
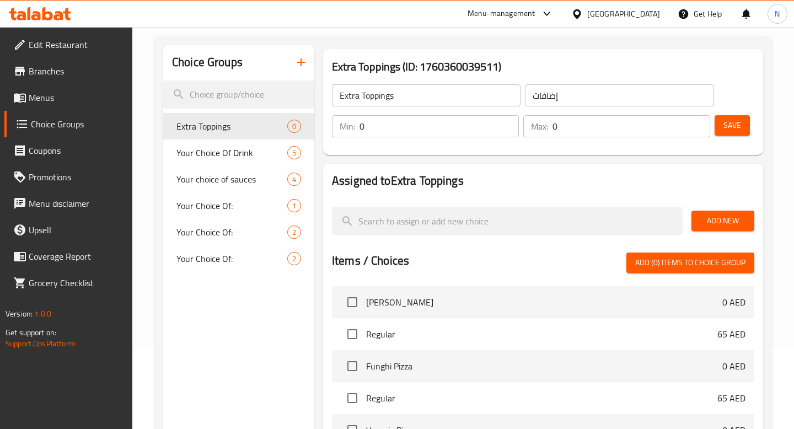
scroll to position [83, 0]
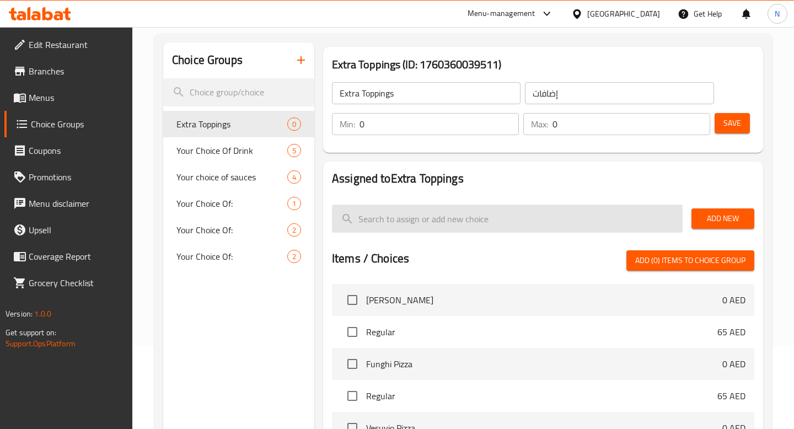
click at [402, 226] on input "search" at bounding box center [507, 219] width 351 height 28
paste input "Feta Cheese"
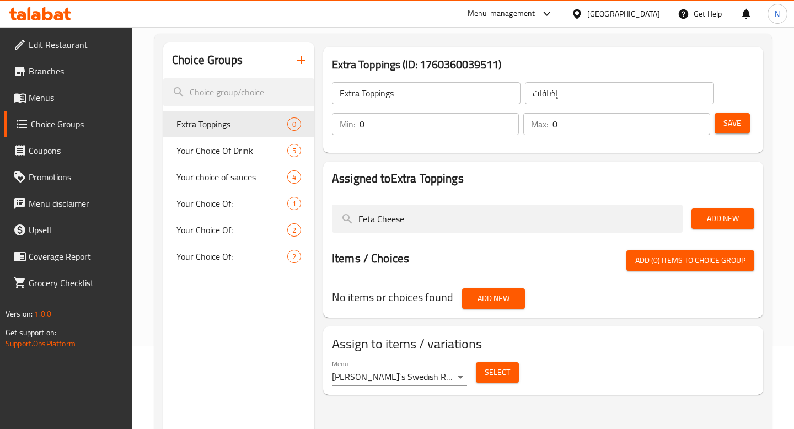
type input "Feta Cheese"
click at [714, 212] on span "Add New" at bounding box center [723, 219] width 45 height 14
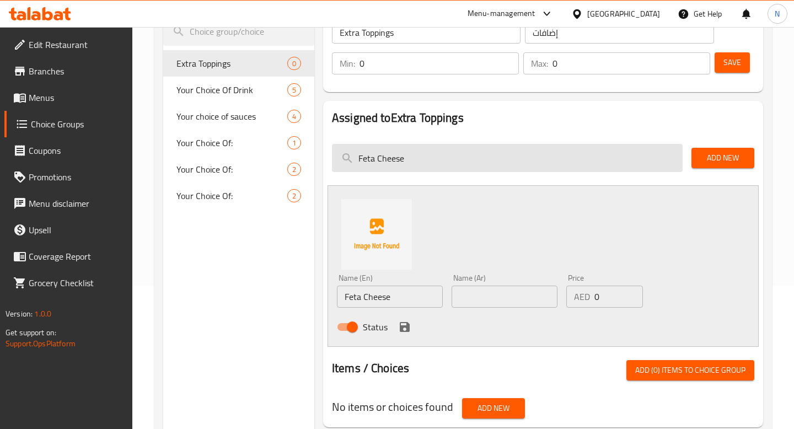
scroll to position [151, 0]
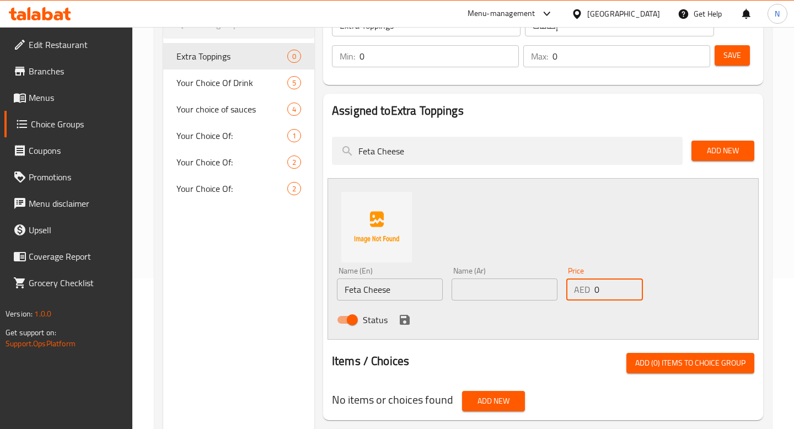
click at [610, 292] on input "0" at bounding box center [619, 290] width 49 height 22
type input "25"
click at [529, 287] on input "text" at bounding box center [505, 290] width 106 height 22
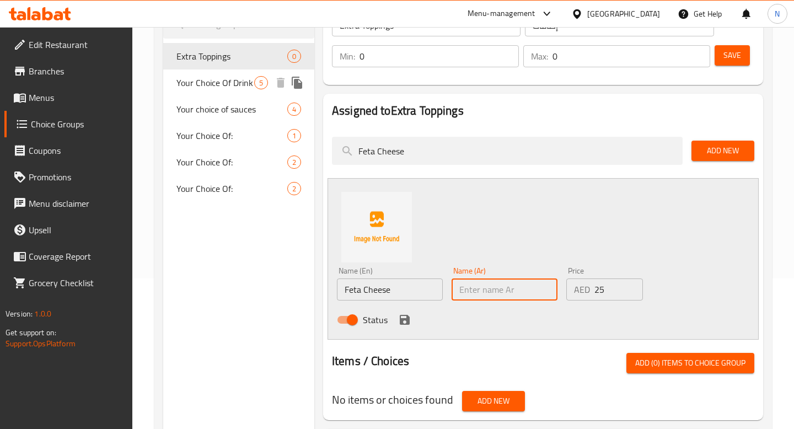
paste input "جبنة فيتا"
type input "جبنة فيتا"
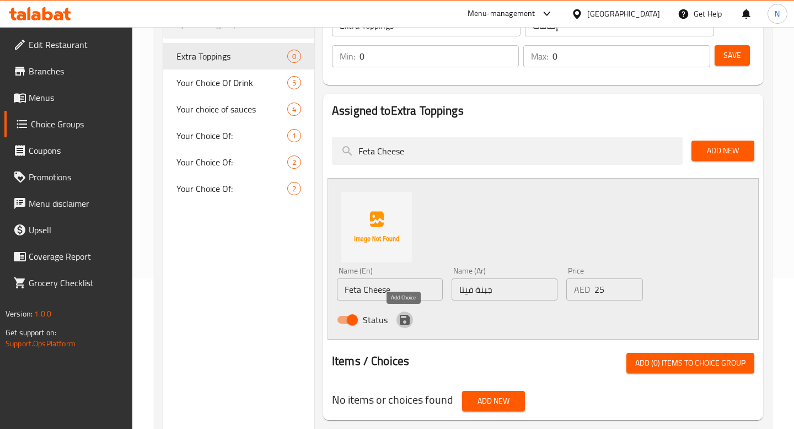
click at [402, 314] on icon "save" at bounding box center [404, 319] width 13 height 13
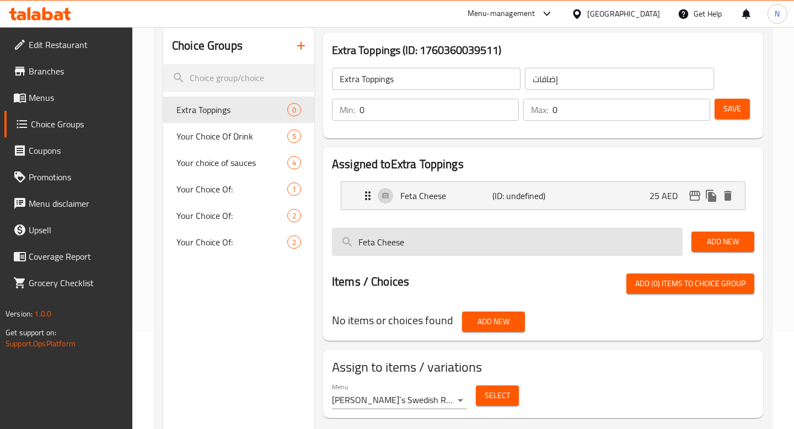
scroll to position [92, 0]
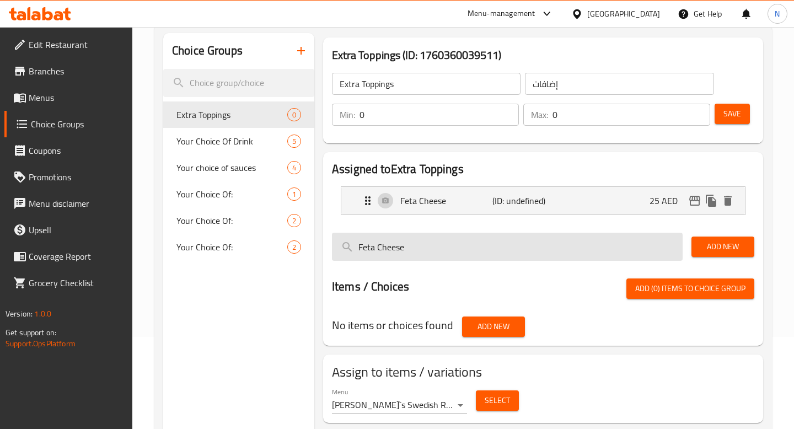
click at [490, 239] on input "Feta Cheese" at bounding box center [507, 247] width 351 height 28
drag, startPoint x: 377, startPoint y: 244, endPoint x: 345, endPoint y: 244, distance: 32.0
click at [345, 244] on input "Feta Cheese" at bounding box center [507, 247] width 351 height 28
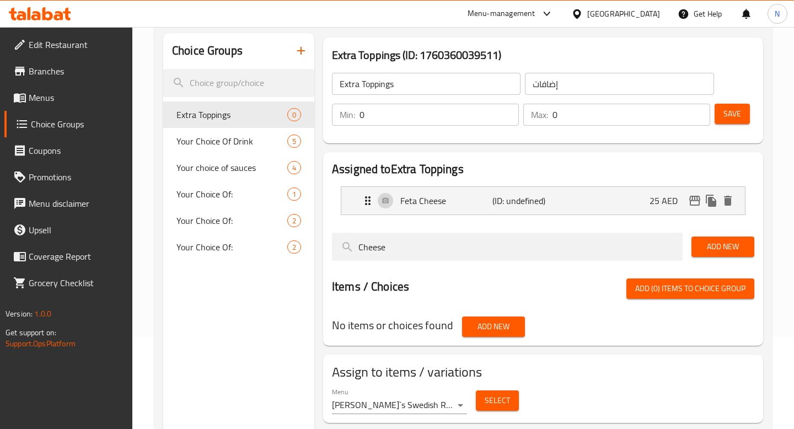
type input "Cheese"
click at [719, 240] on span "Add New" at bounding box center [723, 247] width 45 height 14
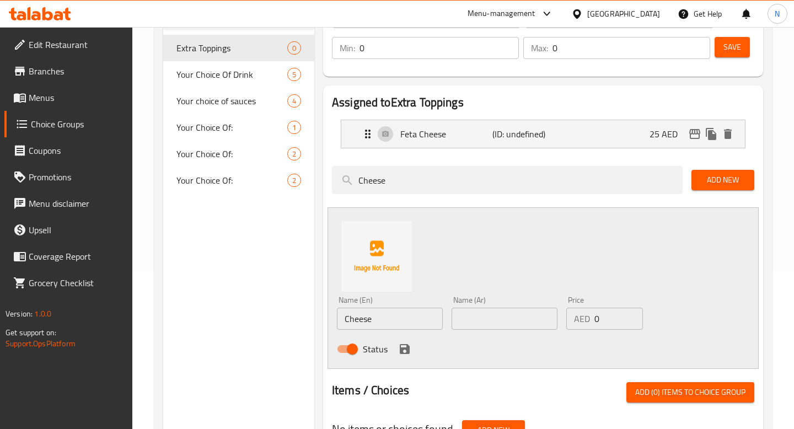
scroll to position [161, 0]
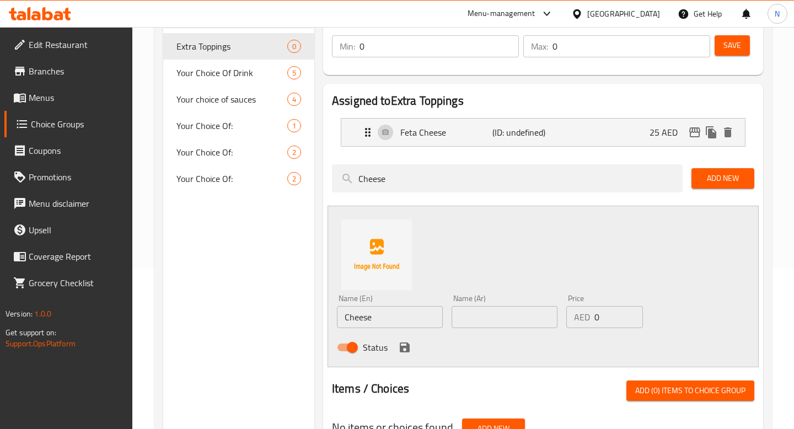
click at [487, 308] on input "text" at bounding box center [505, 317] width 106 height 22
paste input "جبنة فيتا"
drag, startPoint x: 474, startPoint y: 319, endPoint x: 434, endPoint y: 319, distance: 40.3
click at [434, 319] on div "Name (En) Cheese Name (En) Name (Ar) جبنة فيتا Name (Ar) Price AED 0 Price Stat…" at bounding box center [505, 326] width 344 height 72
type input "جبنة"
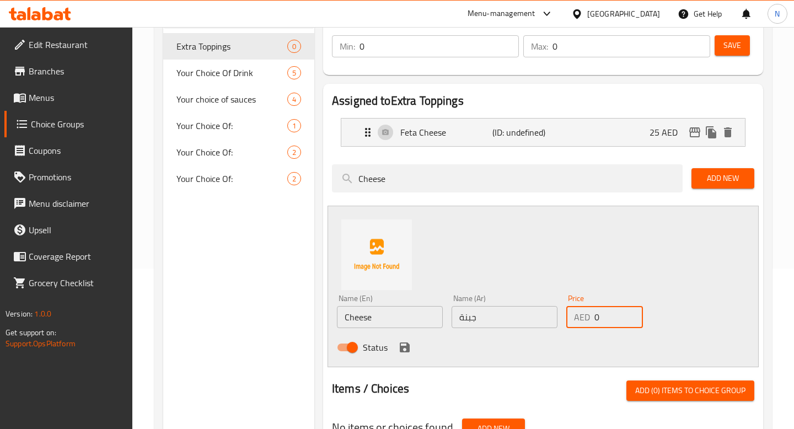
click at [605, 313] on input "0" at bounding box center [619, 317] width 49 height 22
type input "25"
click at [402, 348] on icon "save" at bounding box center [405, 348] width 10 height 10
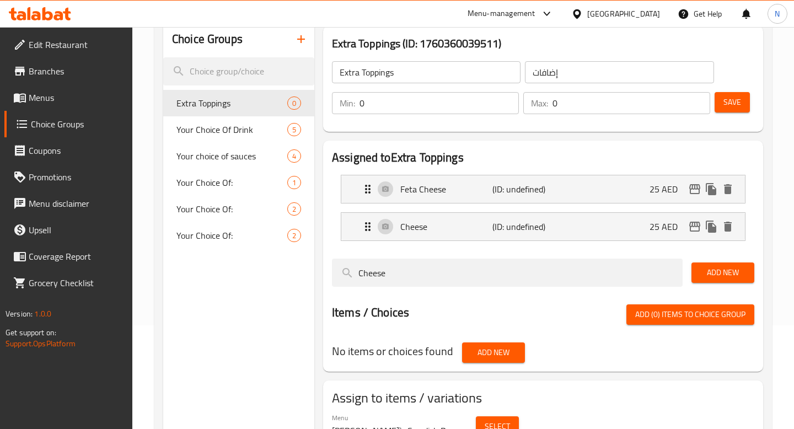
scroll to position [102, 0]
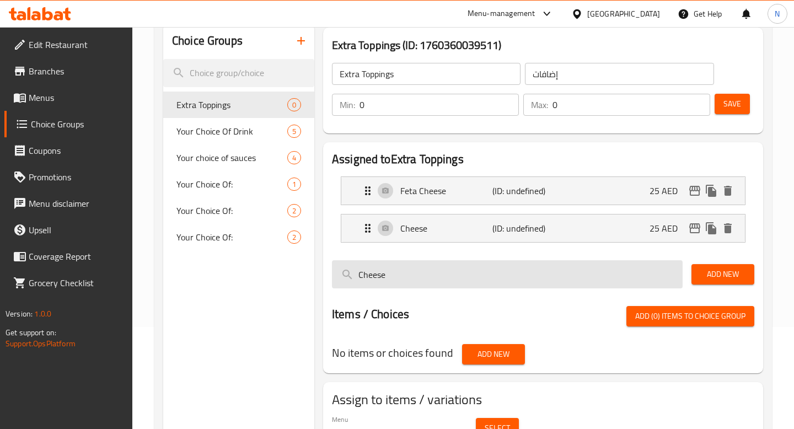
click at [393, 276] on input "Cheese" at bounding box center [507, 274] width 351 height 28
click at [375, 271] on input "Cheese" at bounding box center [507, 274] width 351 height 28
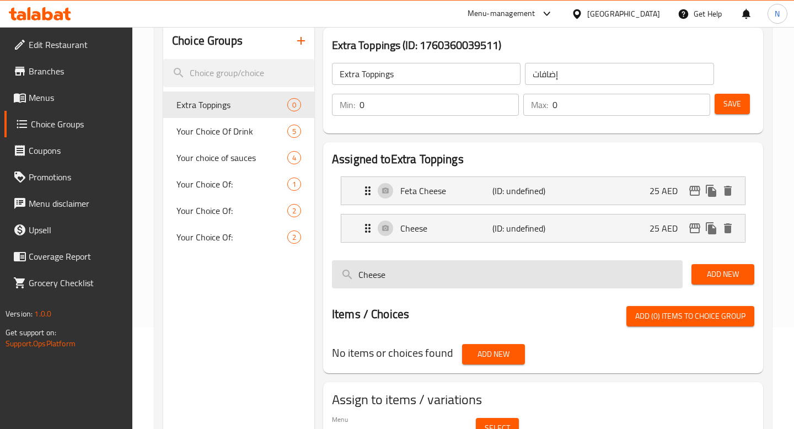
paste input "Parmesan"
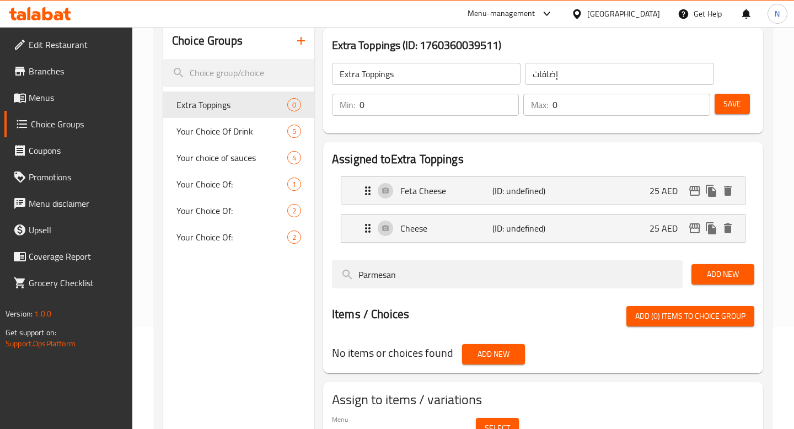
type input "Parmesan"
click at [736, 266] on button "Add New" at bounding box center [723, 274] width 63 height 20
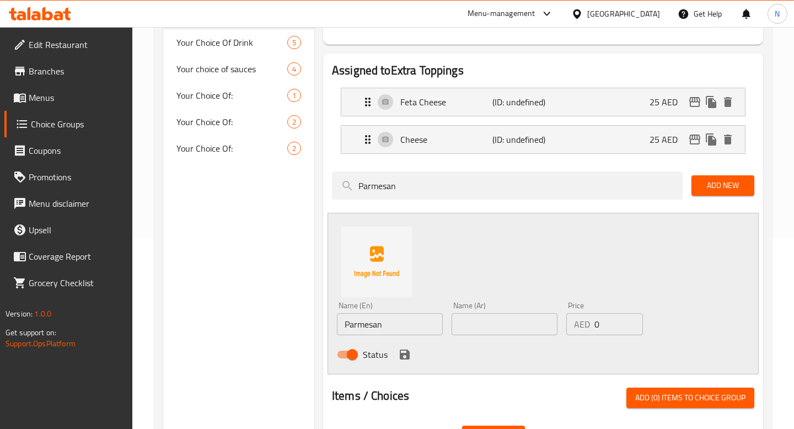
scroll to position [198, 0]
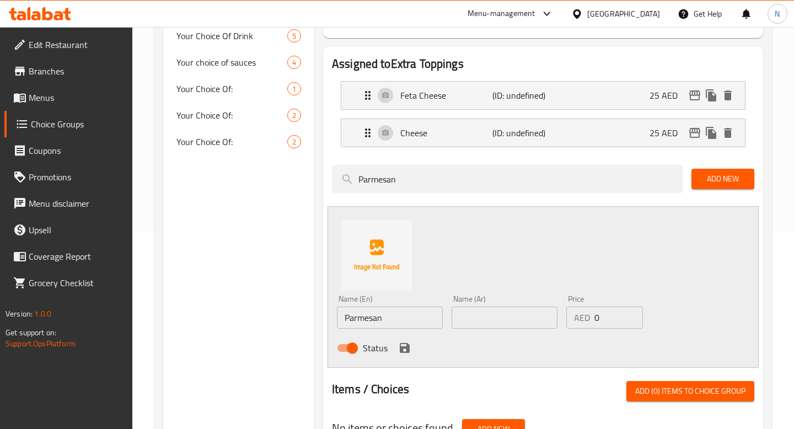
click at [459, 319] on input "text" at bounding box center [505, 318] width 106 height 22
paste input "جبنة بارميزان"
type input "جبنة بارميزان"
click at [600, 317] on input "0" at bounding box center [619, 318] width 49 height 22
type input "30"
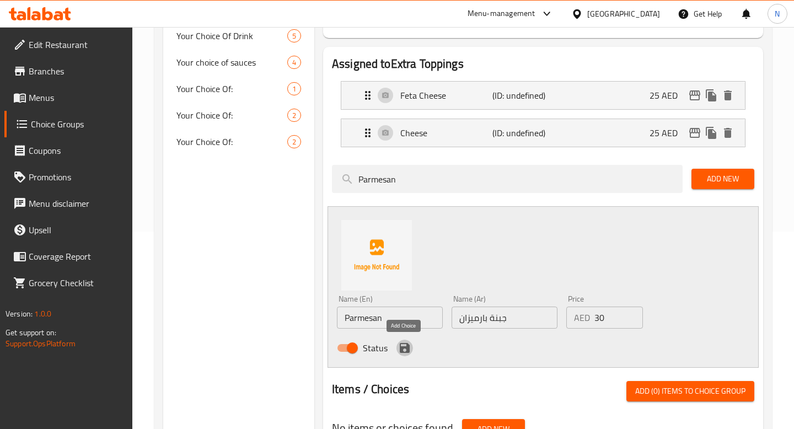
click at [401, 346] on icon "save" at bounding box center [405, 348] width 10 height 10
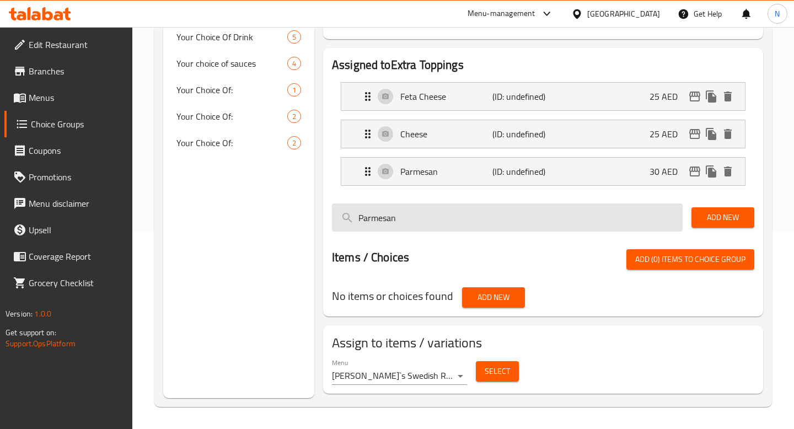
click at [455, 220] on input "Parmesan" at bounding box center [507, 218] width 351 height 28
paste input "Tomato"
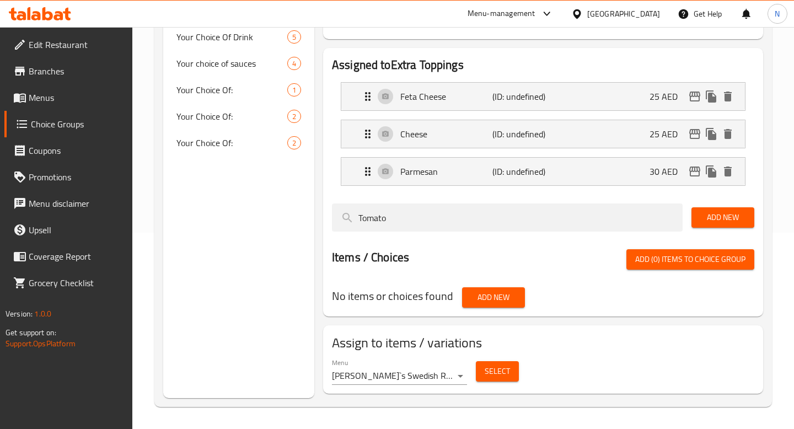
type input "Tomato"
click at [697, 217] on button "Add New" at bounding box center [723, 217] width 63 height 20
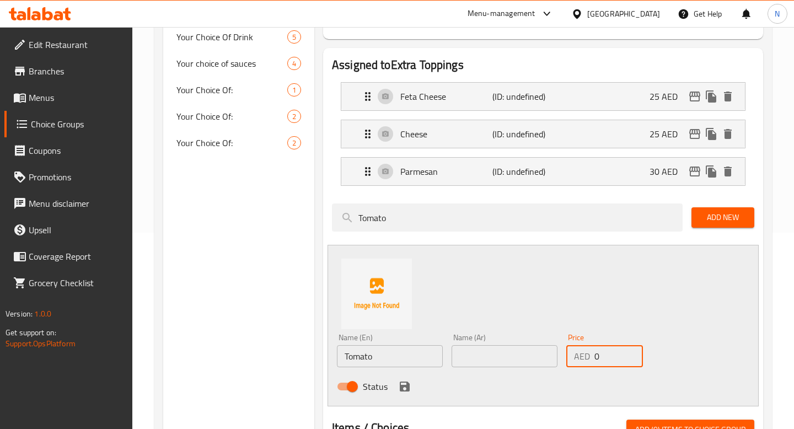
click at [607, 353] on input "0" at bounding box center [619, 356] width 49 height 22
type input "5"
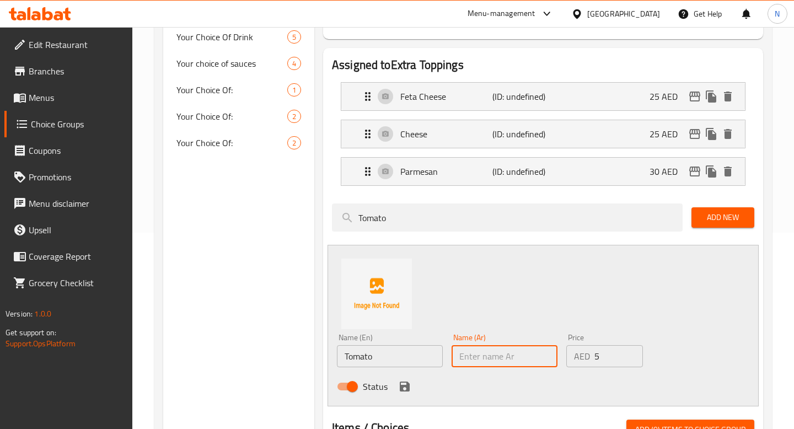
click at [499, 366] on input "text" at bounding box center [505, 356] width 106 height 22
paste input "طماطم"
type input "طماطم"
click at [407, 387] on icon "save" at bounding box center [405, 387] width 10 height 10
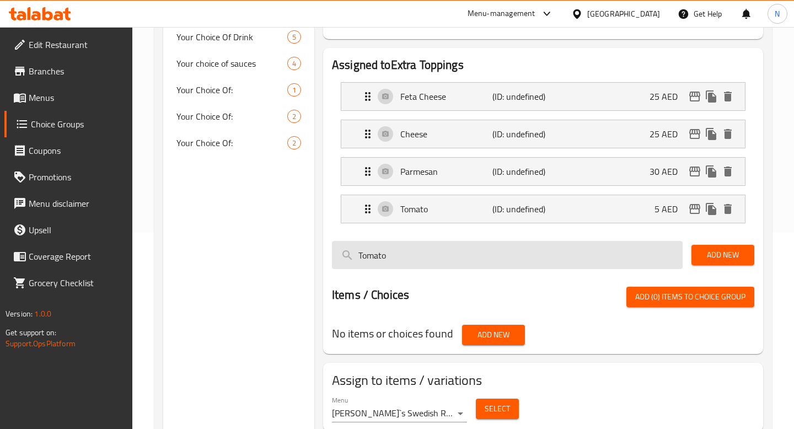
click at [408, 256] on input "Tomato" at bounding box center [507, 255] width 351 height 28
paste input "Onion"
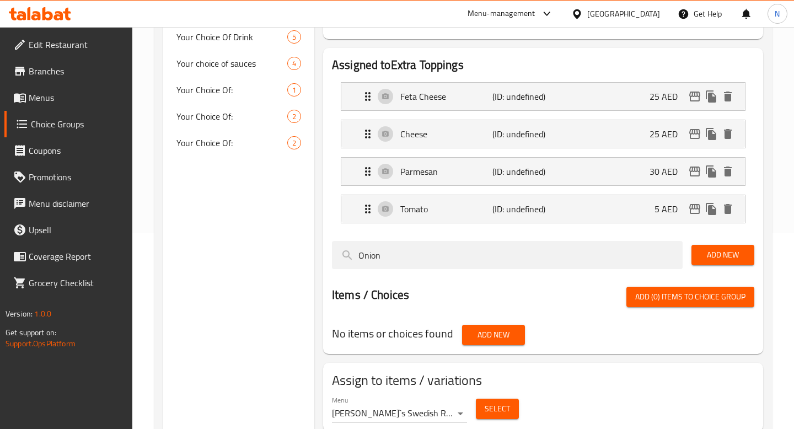
type input "Onion"
click at [704, 259] on span "Add New" at bounding box center [723, 255] width 45 height 14
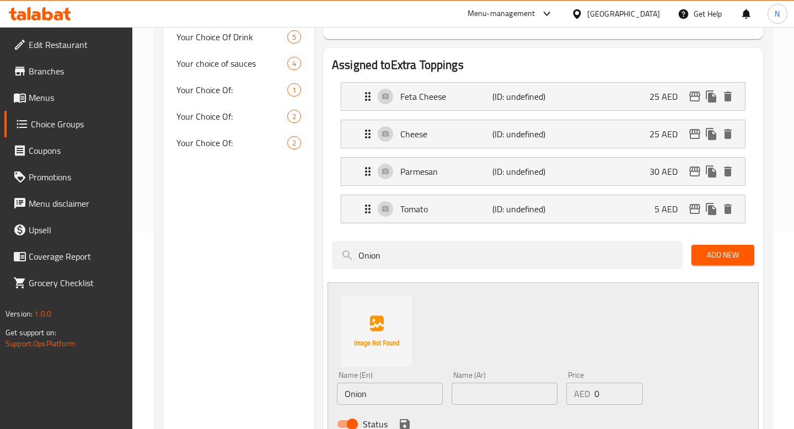
scroll to position [280, 0]
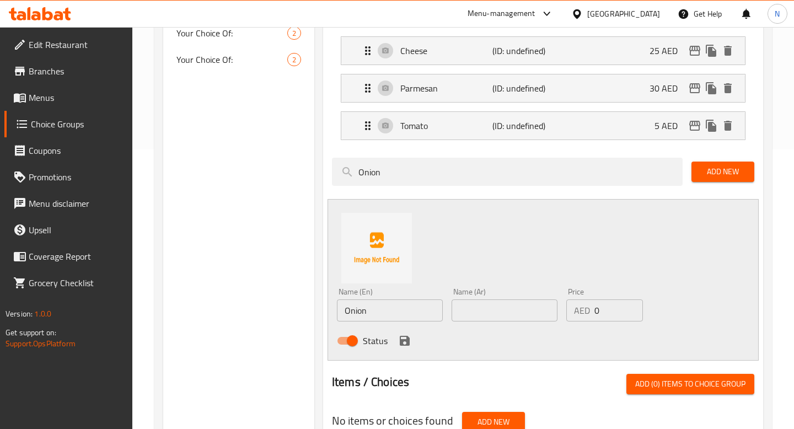
click at [600, 309] on input "0" at bounding box center [619, 311] width 49 height 22
type input "5"
click at [490, 310] on input "text" at bounding box center [505, 311] width 106 height 22
paste input "بصل"
type input "بصل"
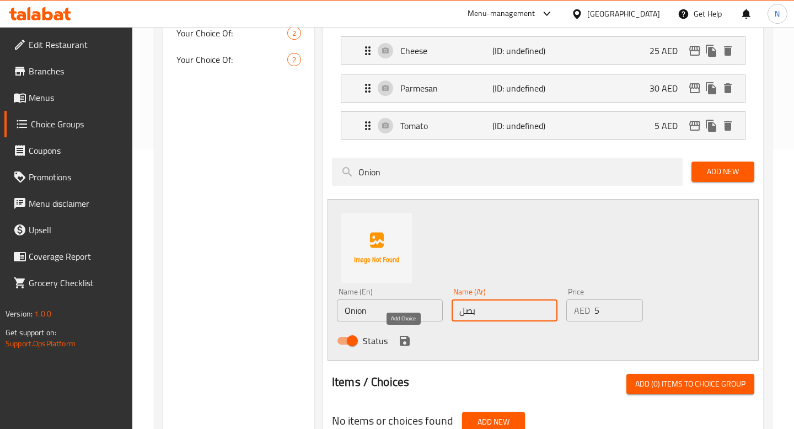
click at [401, 342] on icon "save" at bounding box center [405, 341] width 10 height 10
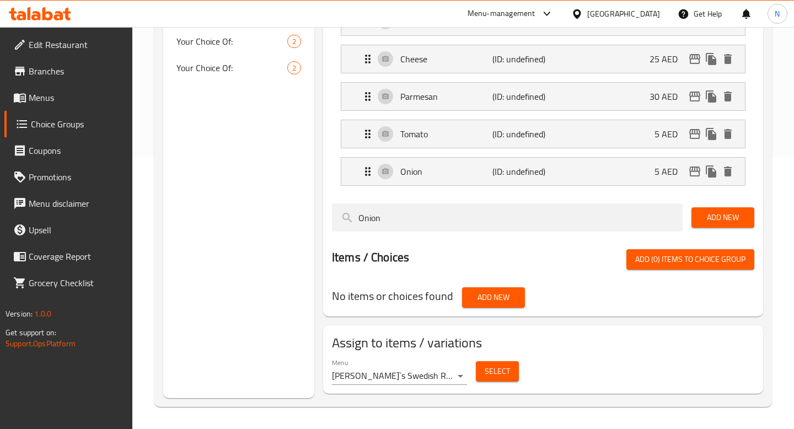
scroll to position [271, 0]
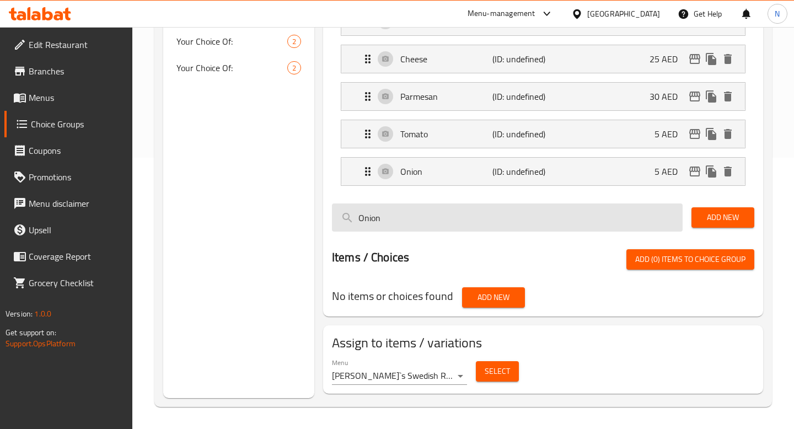
click at [426, 217] on input "Onion" at bounding box center [507, 218] width 351 height 28
paste input "Capsicum"
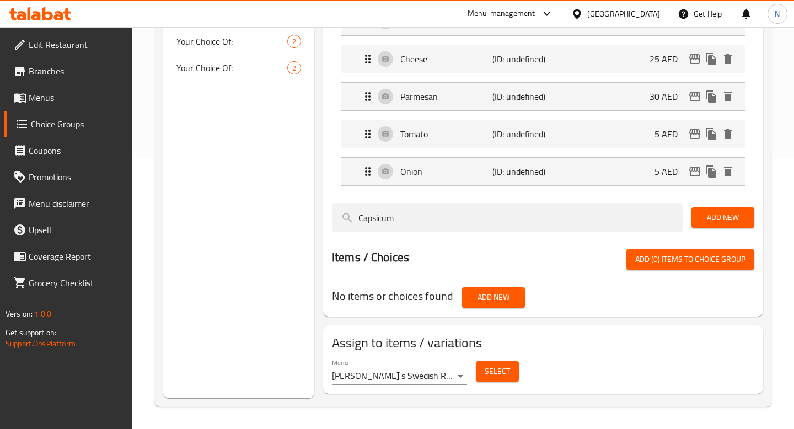
type input "Capsicum"
click at [697, 218] on button "Add New" at bounding box center [723, 217] width 63 height 20
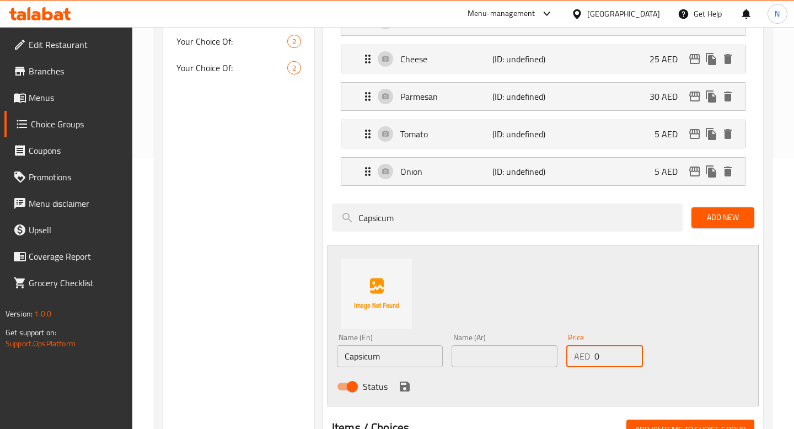
click at [595, 360] on input "0" at bounding box center [619, 356] width 49 height 22
type input "5"
click at [488, 362] on input "text" at bounding box center [505, 356] width 106 height 22
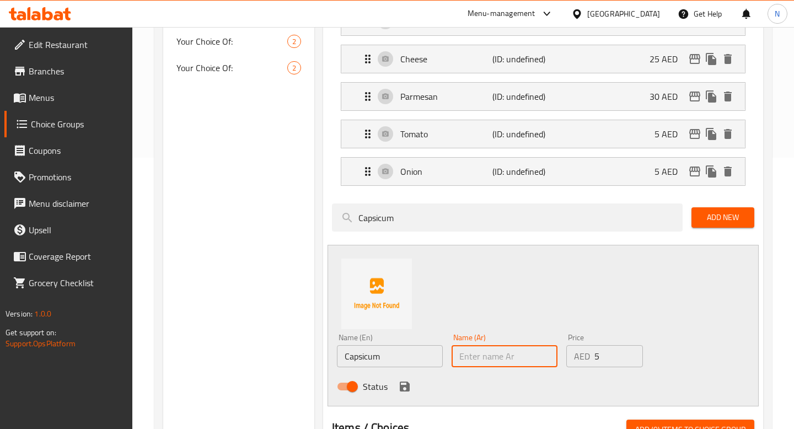
paste input "فلفل رومي"
type input "فلفل رومي"
click at [404, 384] on icon "save" at bounding box center [404, 386] width 13 height 13
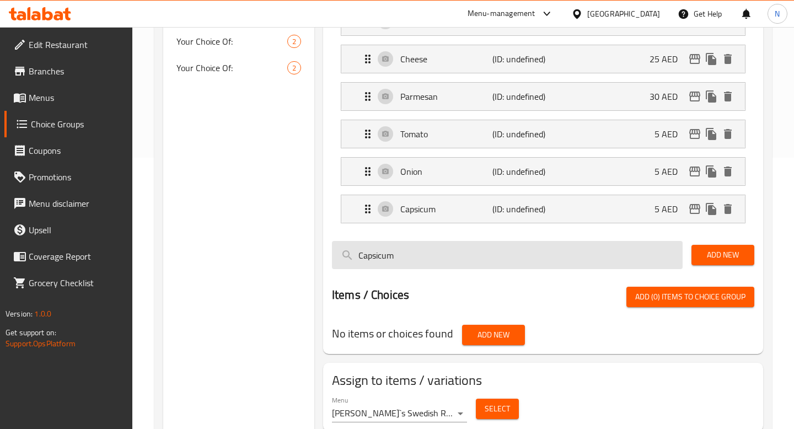
click at [376, 265] on input "Capsicum" at bounding box center [507, 255] width 351 height 28
paste input "Garlic"
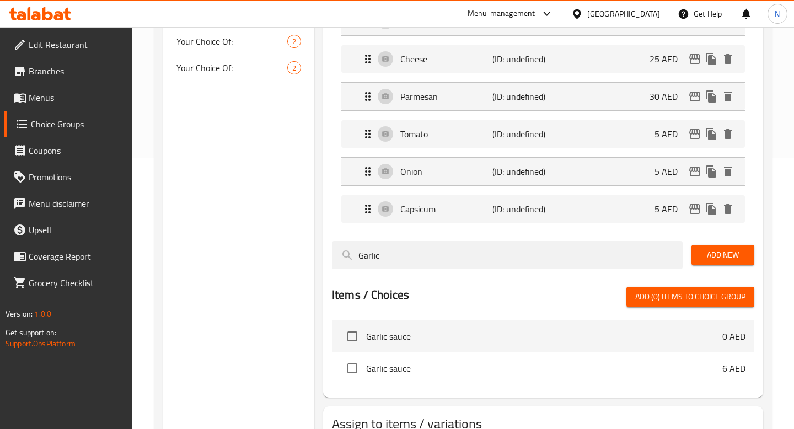
type input "Garlic"
click at [719, 257] on span "Add New" at bounding box center [723, 255] width 45 height 14
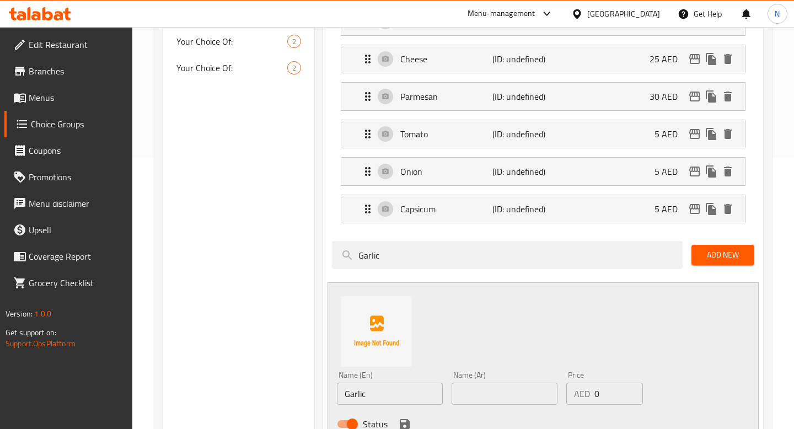
click at [473, 384] on input "text" at bounding box center [505, 394] width 106 height 22
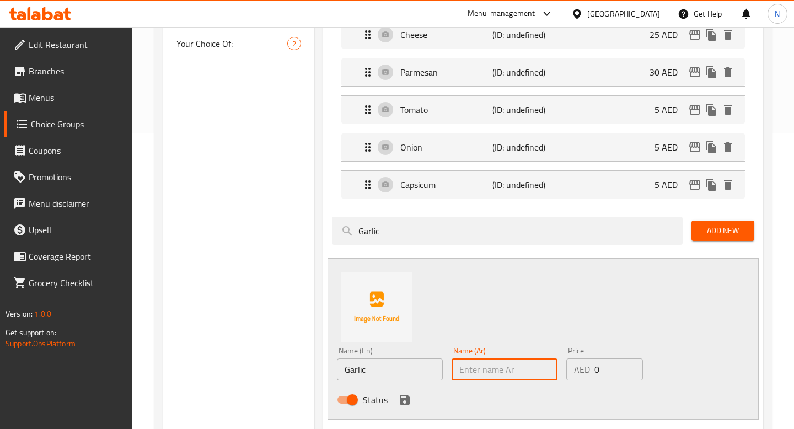
scroll to position [317, 0]
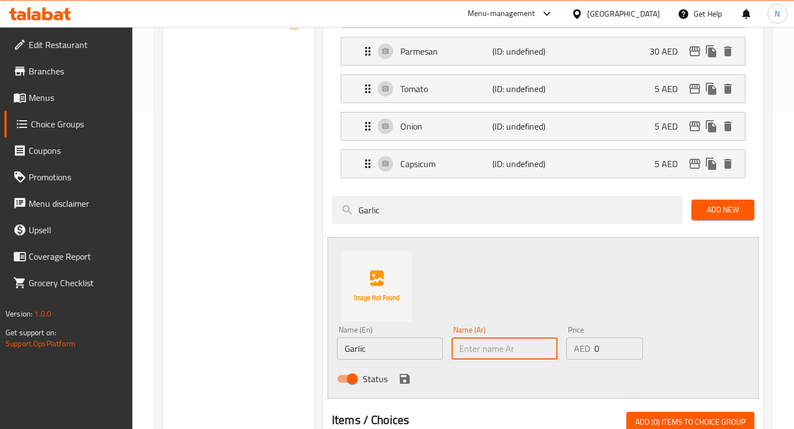
click at [616, 353] on input "0" at bounding box center [619, 349] width 49 height 22
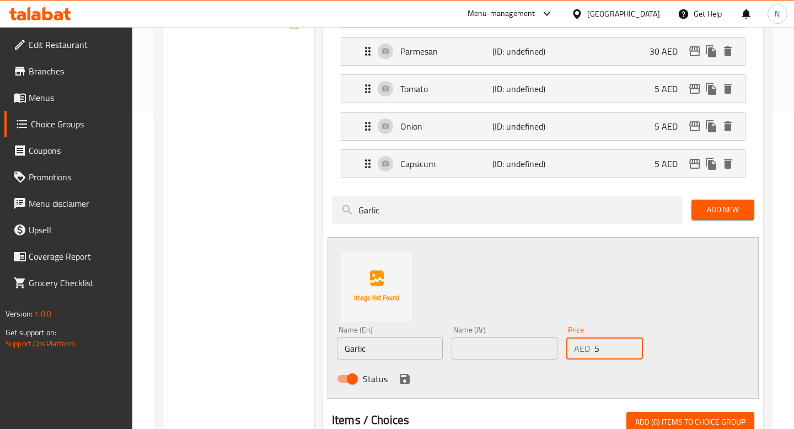
type input "5"
click at [492, 350] on input "text" at bounding box center [505, 349] width 106 height 22
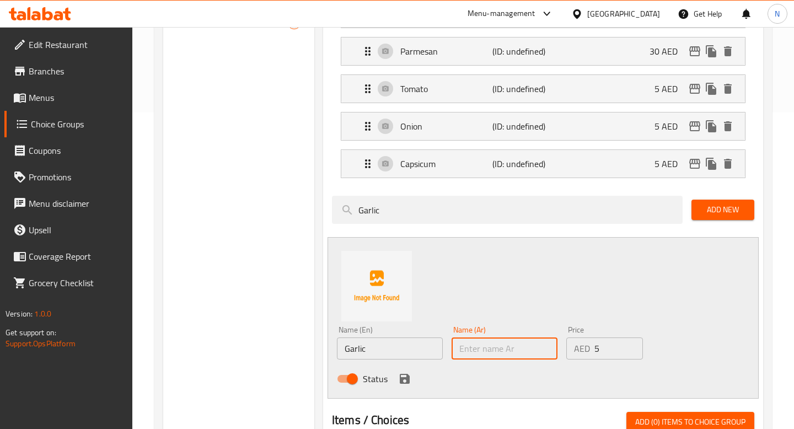
paste input "ثوم"
type input "ثوم"
click at [412, 375] on div "Status" at bounding box center [505, 379] width 344 height 30
click at [407, 376] on icon "save" at bounding box center [405, 379] width 10 height 10
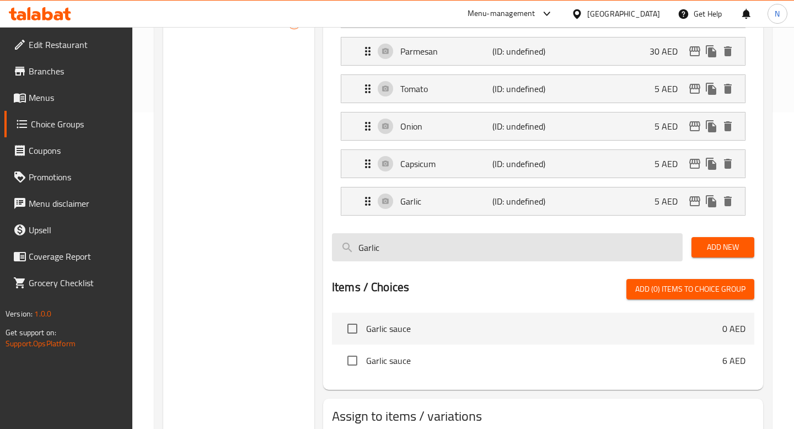
click at [574, 252] on input "Garlic" at bounding box center [507, 247] width 351 height 28
paste input "Mushroom"
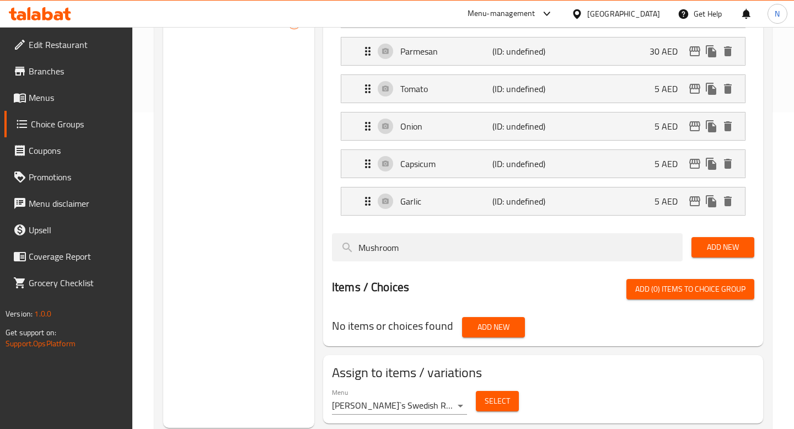
type input "Mushroom"
click at [725, 244] on span "Add New" at bounding box center [723, 248] width 45 height 14
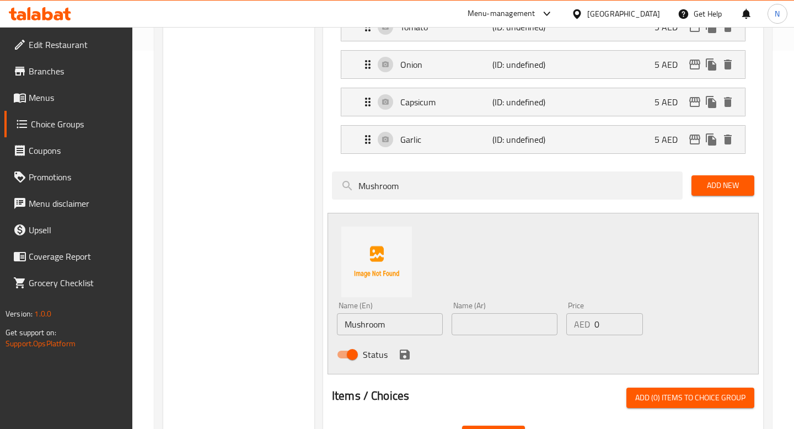
scroll to position [388, 0]
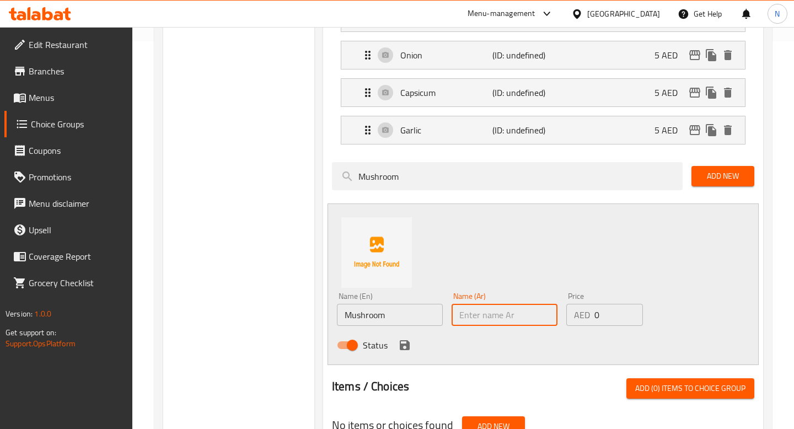
click at [487, 310] on input "text" at bounding box center [505, 315] width 106 height 22
paste input "فطر"
type input "فطر"
click at [609, 317] on input "0" at bounding box center [619, 315] width 49 height 22
click at [610, 321] on input "0" at bounding box center [619, 315] width 49 height 22
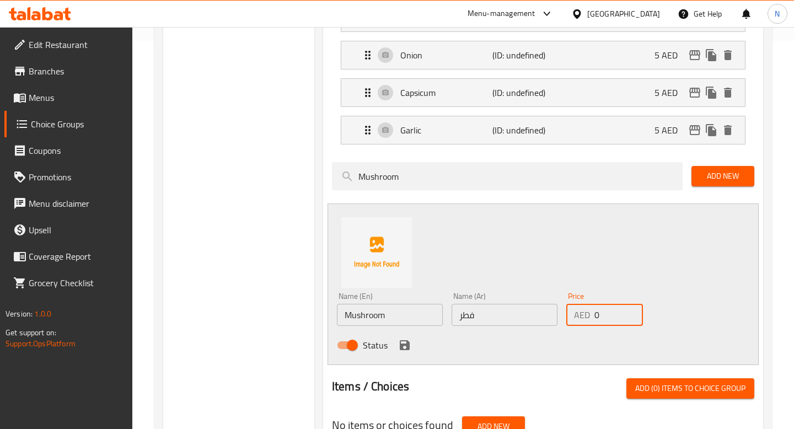
click at [610, 321] on input "0" at bounding box center [619, 315] width 49 height 22
type input "0"
type input "5"
click at [400, 346] on icon "save" at bounding box center [405, 345] width 10 height 10
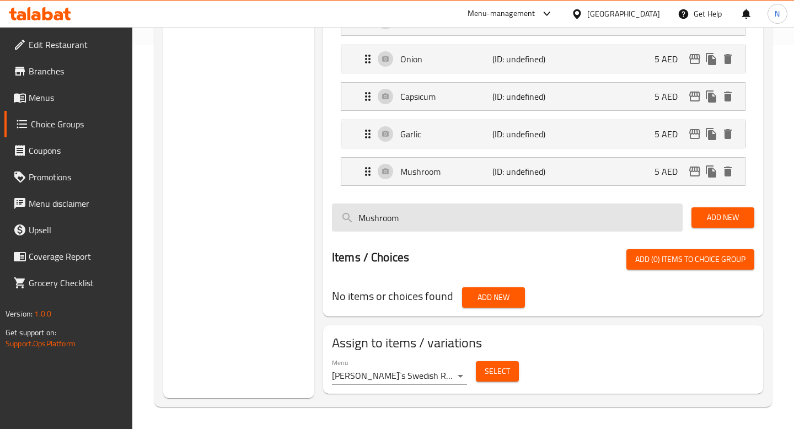
click at [402, 224] on input "Mushroom" at bounding box center [507, 218] width 351 height 28
paste input "Pineapple"
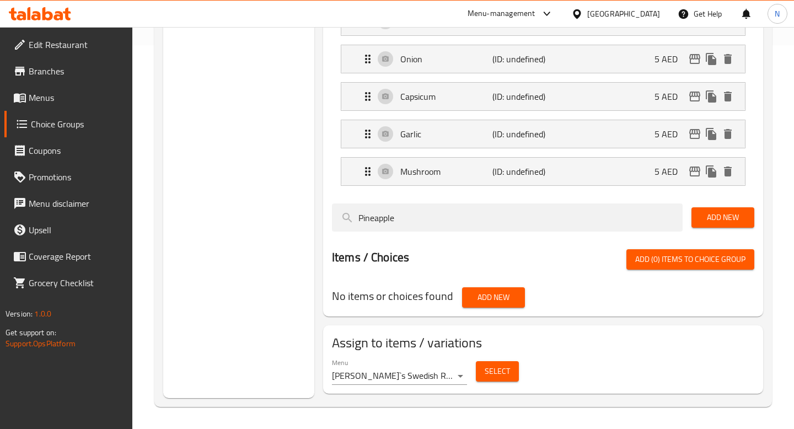
type input "Pineapple"
click at [724, 216] on span "Add New" at bounding box center [723, 218] width 45 height 14
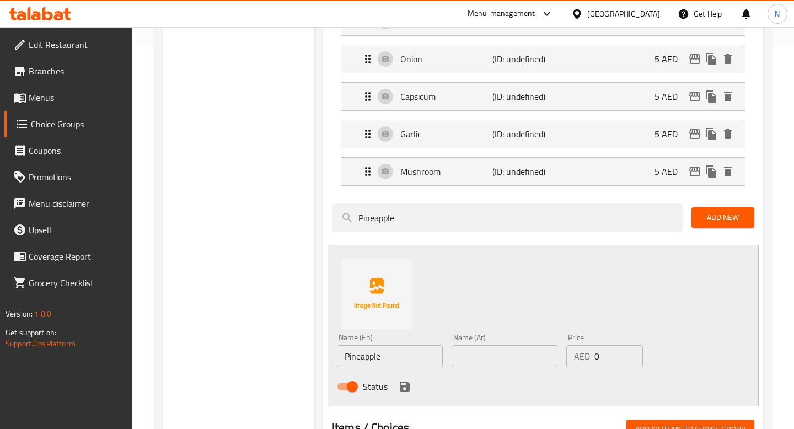
click at [493, 353] on input "text" at bounding box center [505, 356] width 106 height 22
paste input "أناناس"
type input "أناناس"
click at [597, 354] on input "0" at bounding box center [619, 356] width 49 height 22
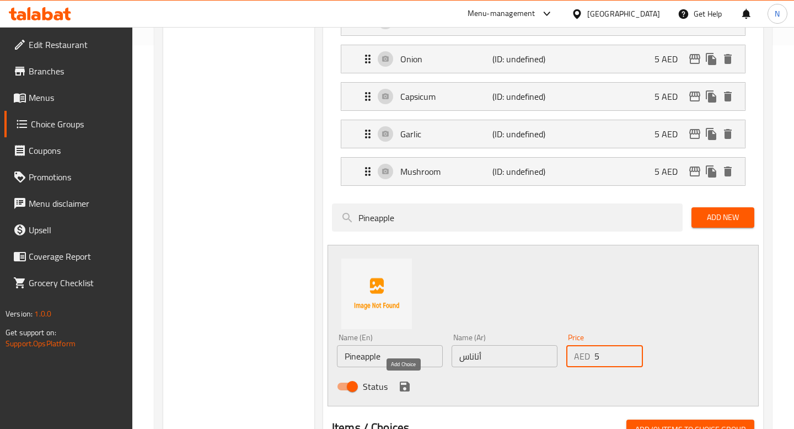
type input "5"
click at [404, 389] on icon "save" at bounding box center [404, 386] width 13 height 13
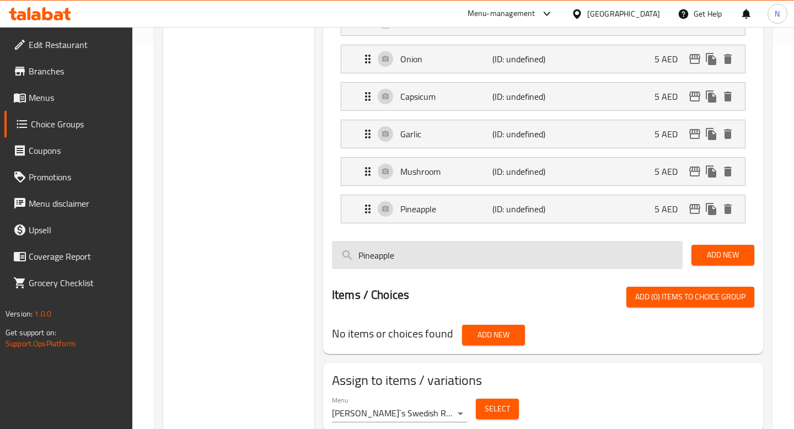
click at [386, 254] on input "Pineapple" at bounding box center [507, 255] width 351 height 28
paste input "Black Olives"
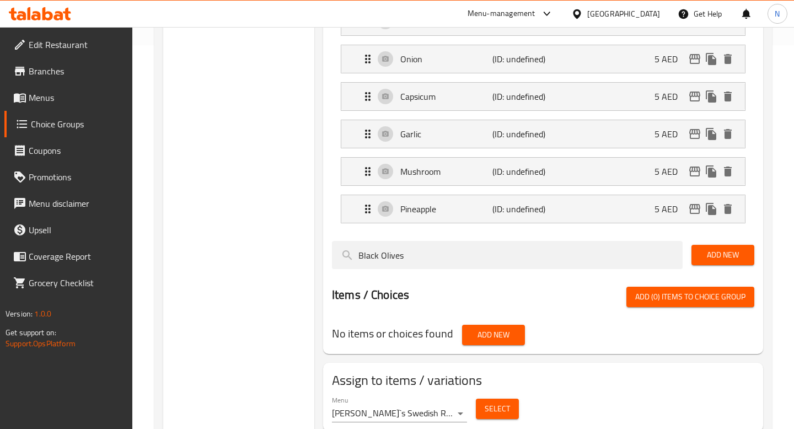
type input "Black Olives"
click at [704, 252] on span "Add New" at bounding box center [723, 255] width 45 height 14
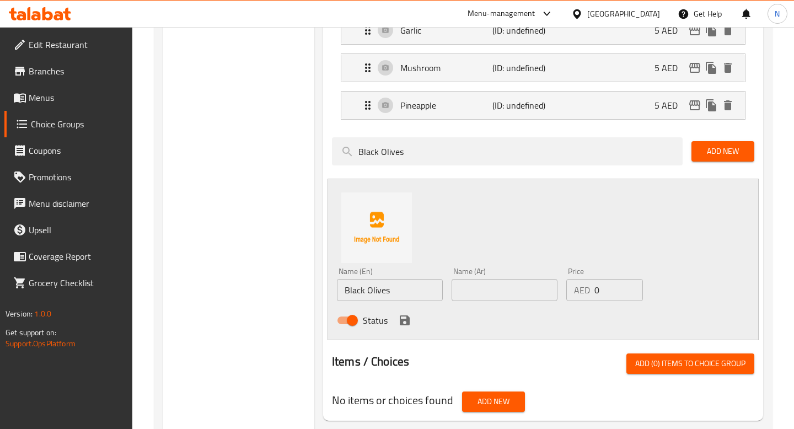
scroll to position [488, 0]
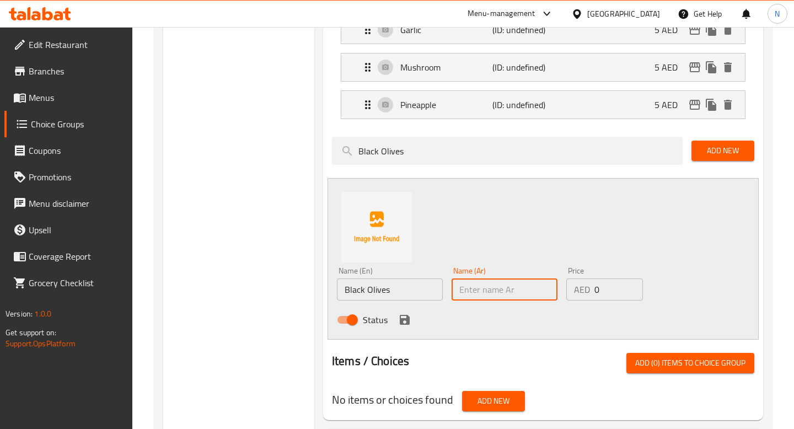
click at [514, 292] on input "text" at bounding box center [505, 290] width 106 height 22
paste input "زيتون أسود"
type input "زيتون أسود"
click at [604, 285] on input "0" at bounding box center [619, 290] width 49 height 22
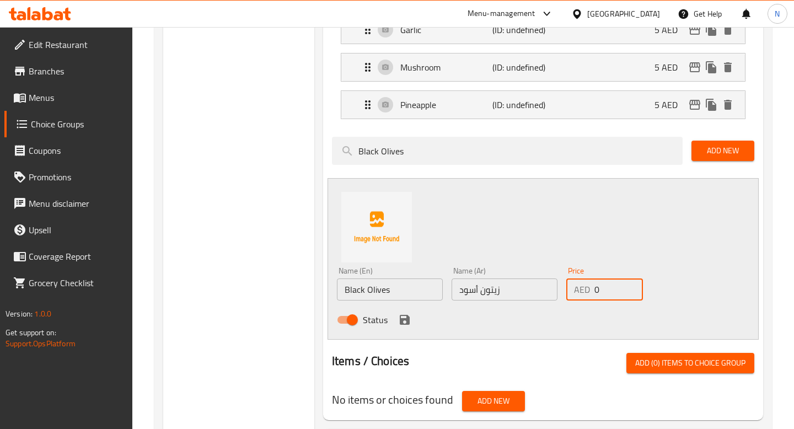
click at [604, 285] on input "0" at bounding box center [619, 290] width 49 height 22
click at [595, 291] on input "0" at bounding box center [619, 290] width 49 height 22
type input "5"
click at [408, 324] on icon "save" at bounding box center [404, 319] width 13 height 13
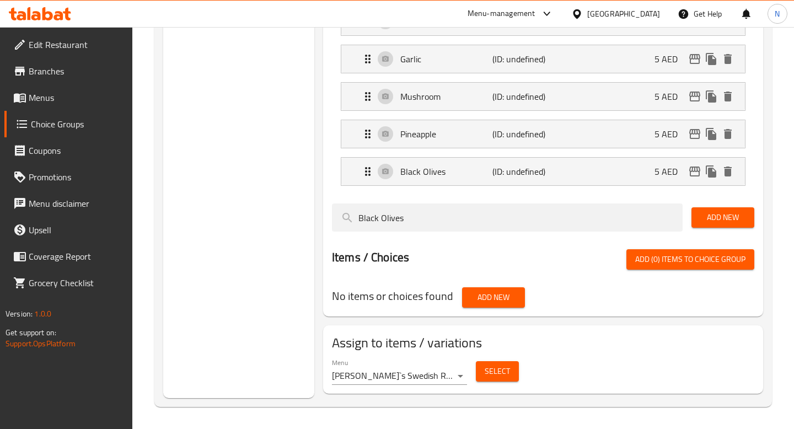
scroll to position [459, 0]
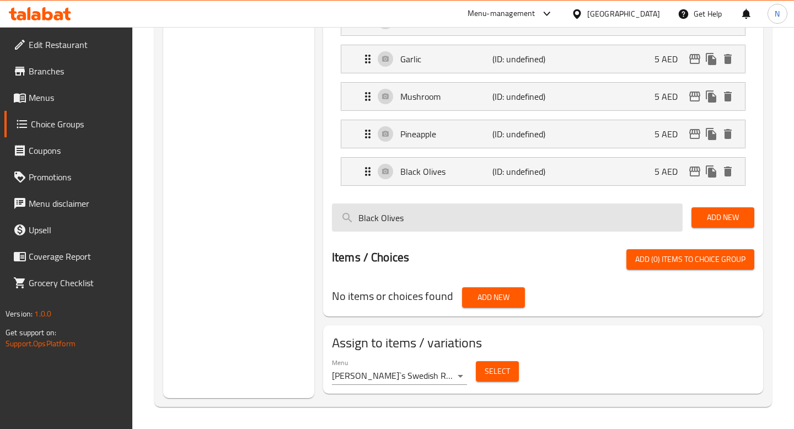
click at [427, 215] on input "Black Olives" at bounding box center [507, 218] width 351 height 28
paste input "anana"
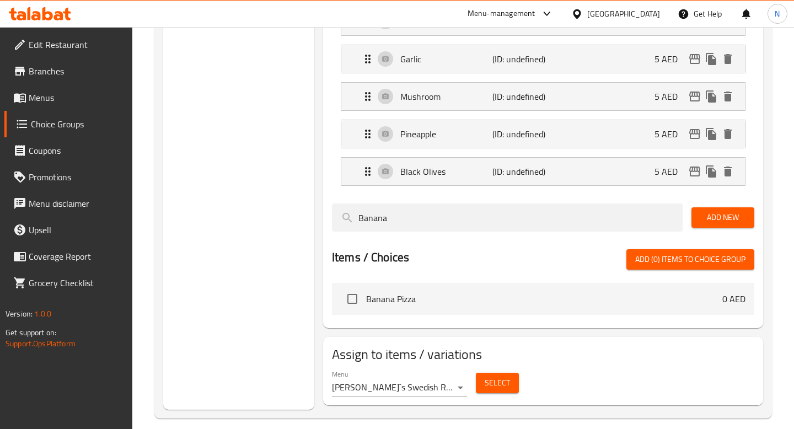
type input "Banana"
click at [712, 221] on span "Add New" at bounding box center [723, 218] width 45 height 14
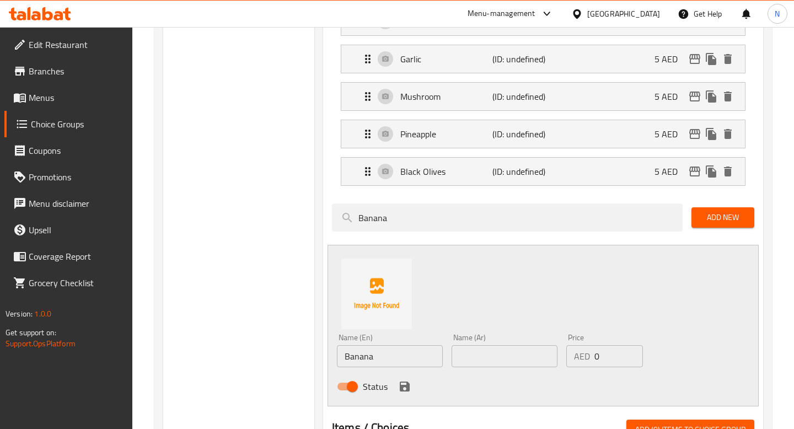
click at [470, 357] on input "text" at bounding box center [505, 356] width 106 height 22
paste input "موز"
type input "موز"
click at [611, 356] on input "0" at bounding box center [619, 356] width 49 height 22
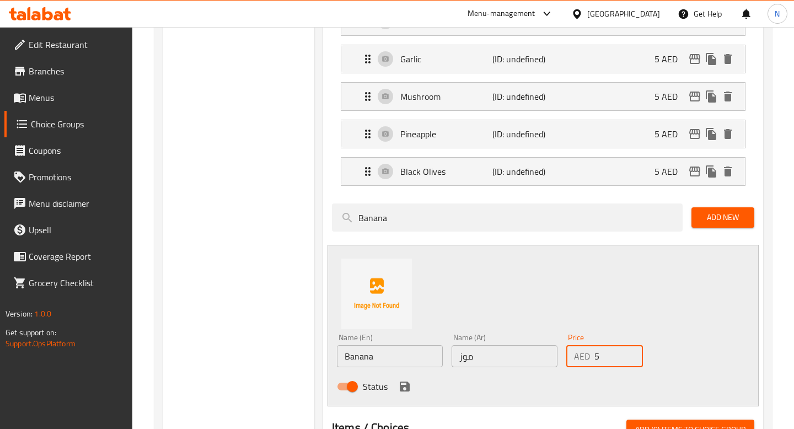
type input "5"
click at [407, 383] on icon "save" at bounding box center [405, 387] width 10 height 10
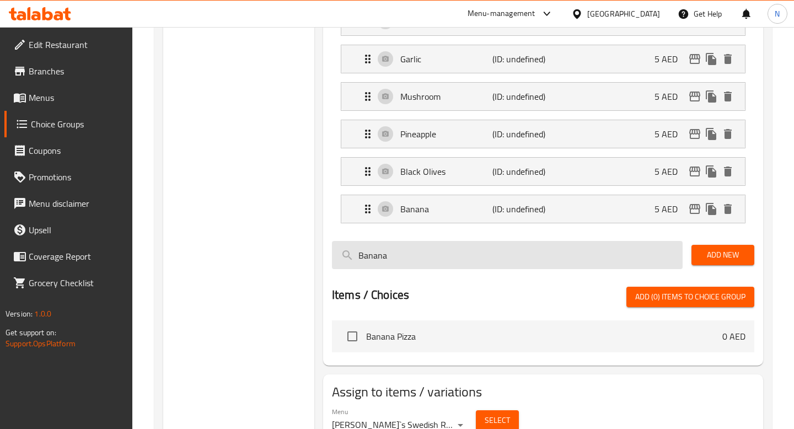
click at [392, 259] on input "Banana" at bounding box center [507, 255] width 351 height 28
paste input "Jalapeno"
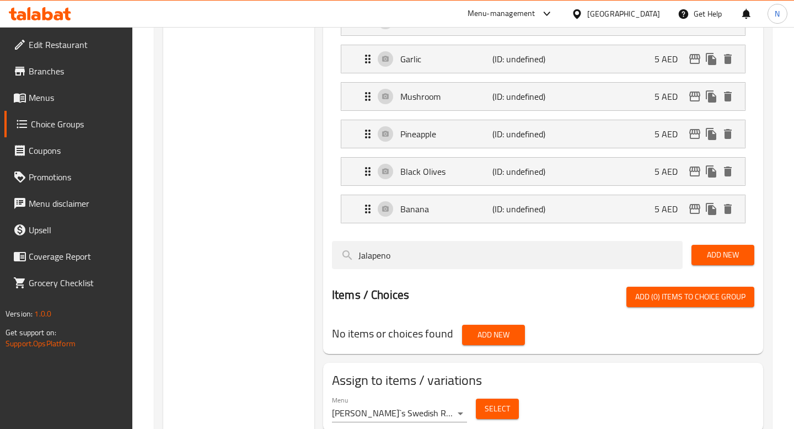
type input "Jalapeno"
click at [728, 254] on span "Add New" at bounding box center [723, 255] width 45 height 14
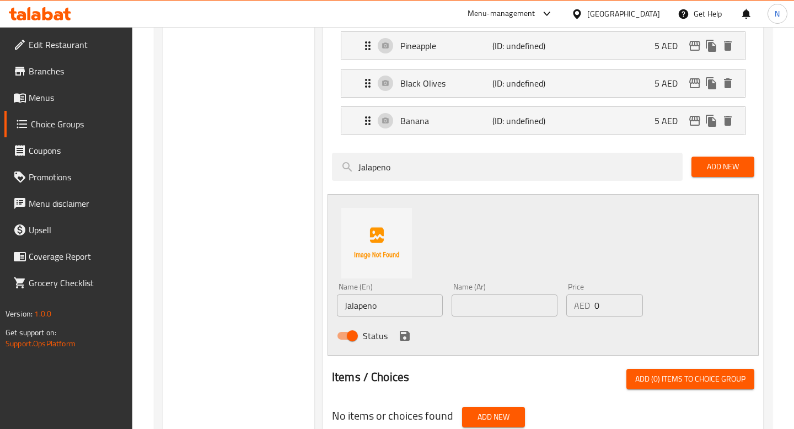
scroll to position [565, 0]
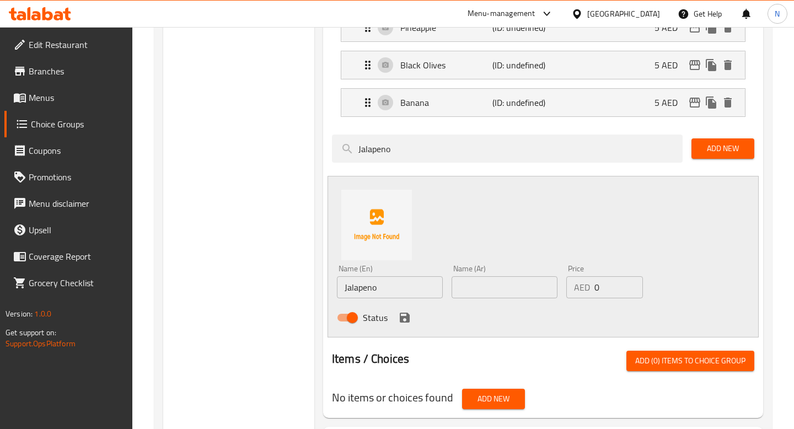
click at [495, 281] on input "text" at bounding box center [505, 287] width 106 height 22
paste input "هالابينو"
type input "هالابينو"
click at [608, 283] on input "0" at bounding box center [619, 287] width 49 height 22
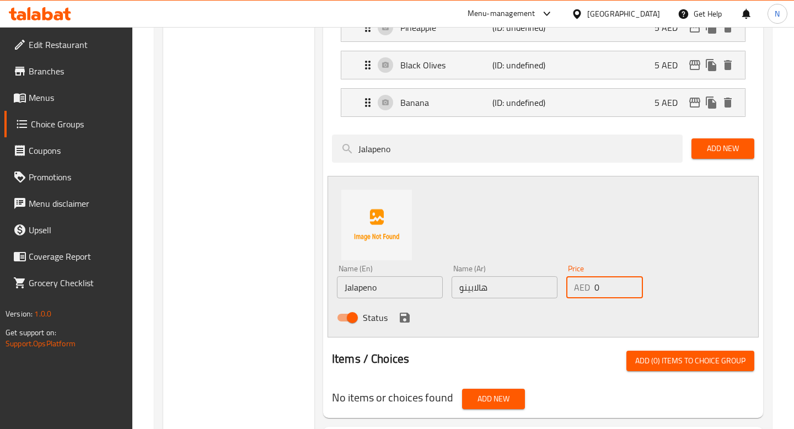
click at [597, 285] on input "0" at bounding box center [619, 287] width 49 height 22
type input "5"
click at [404, 319] on icon "save" at bounding box center [404, 317] width 13 height 13
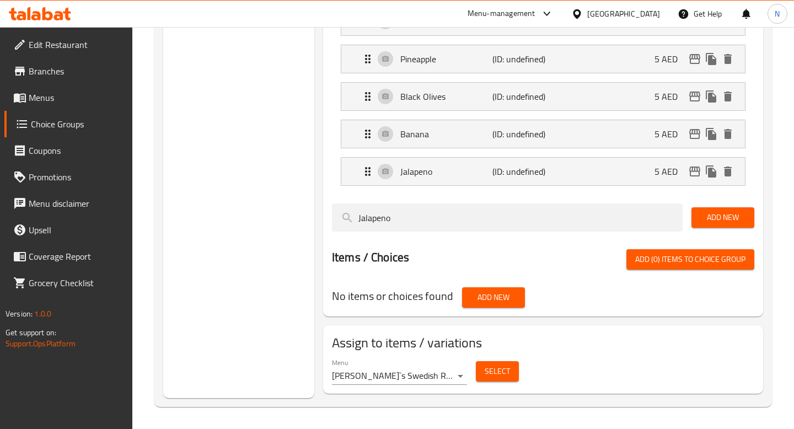
scroll to position [534, 0]
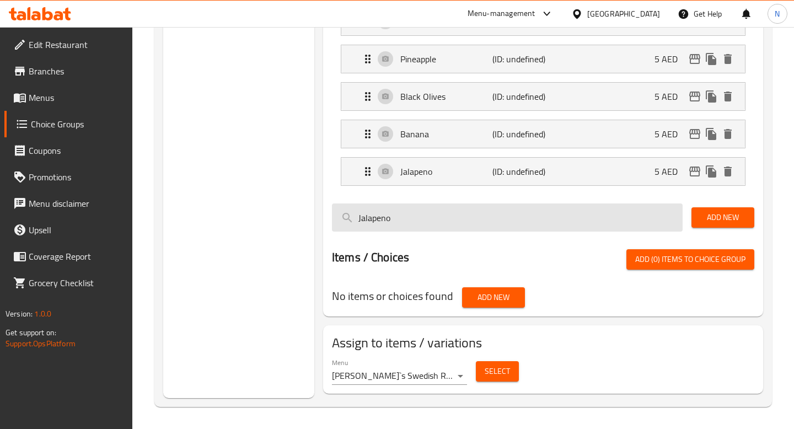
click at [431, 221] on input "Jalapeno" at bounding box center [507, 218] width 351 height 28
paste input "Tuna"
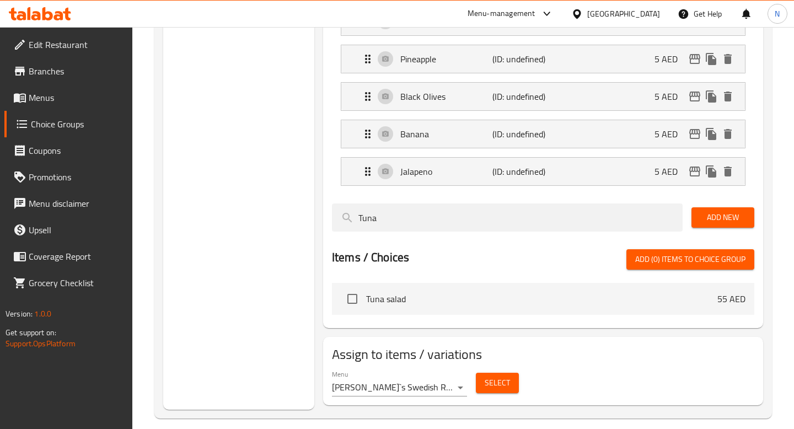
type input "Tuna"
click at [712, 218] on span "Add New" at bounding box center [723, 218] width 45 height 14
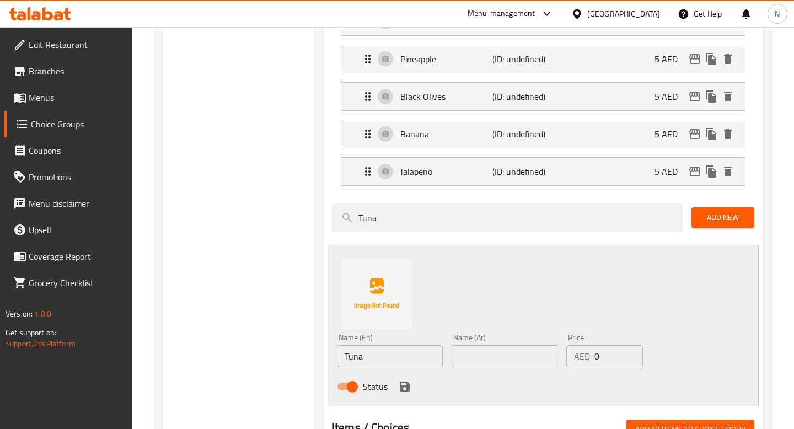
click at [477, 364] on input "text" at bounding box center [505, 356] width 106 height 22
paste input "تونة"
type input "تونة"
click at [600, 356] on input "0" at bounding box center [619, 356] width 49 height 22
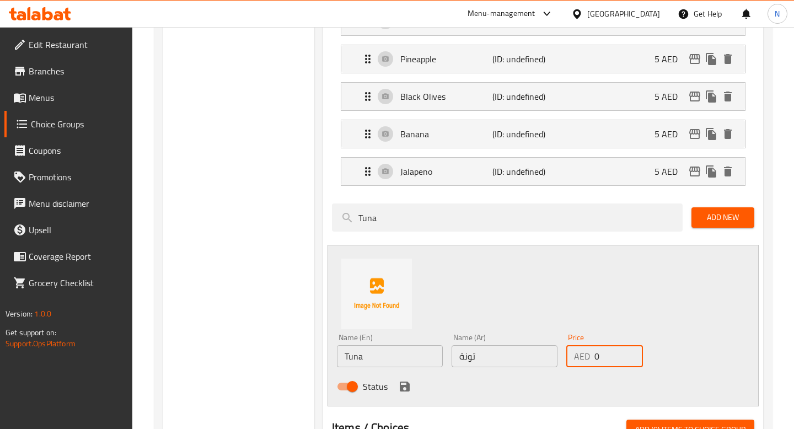
click at [596, 357] on input "0" at bounding box center [619, 356] width 49 height 22
type input "15"
click at [405, 384] on icon "save" at bounding box center [404, 386] width 13 height 13
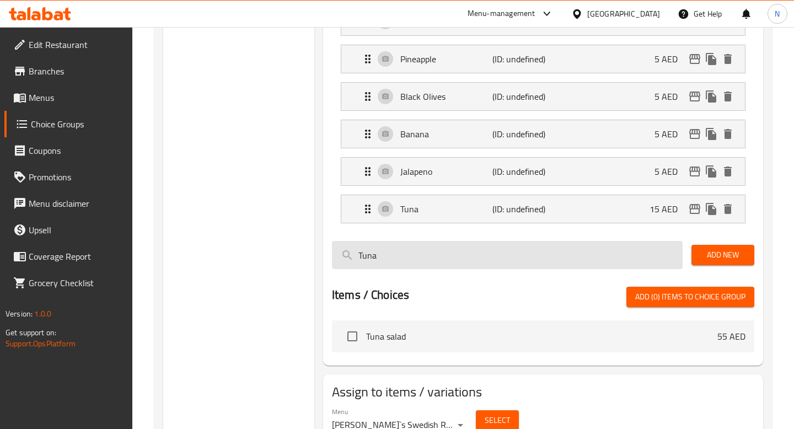
click at [382, 258] on input "Tuna" at bounding box center [507, 255] width 351 height 28
paste input "enderloin"
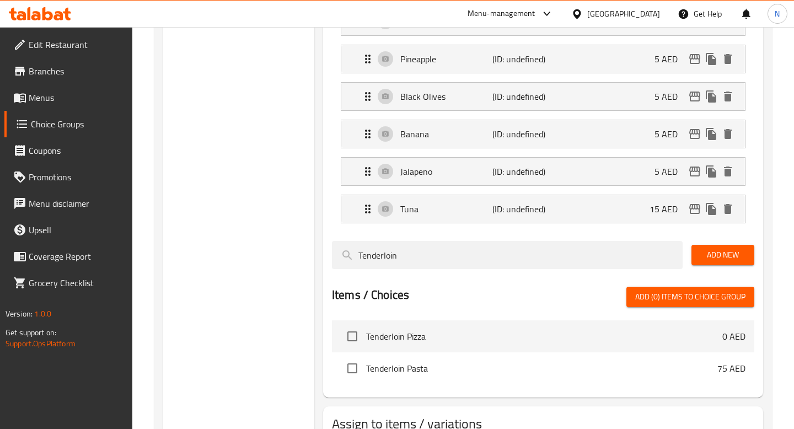
type input "Tenderloin"
click at [735, 250] on span "Add New" at bounding box center [723, 255] width 45 height 14
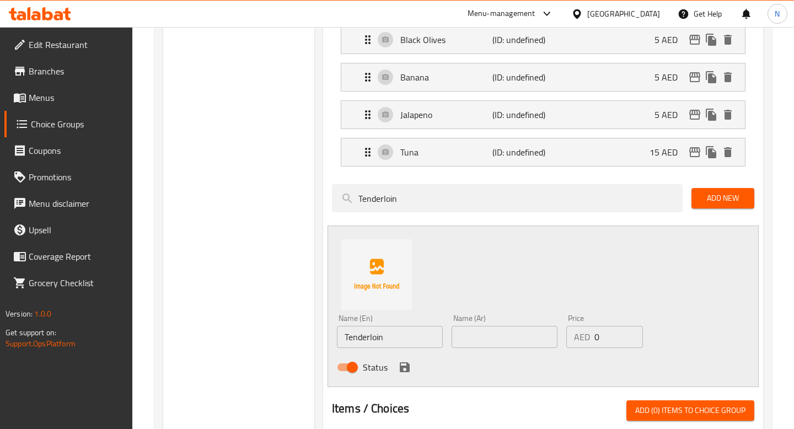
scroll to position [706, 0]
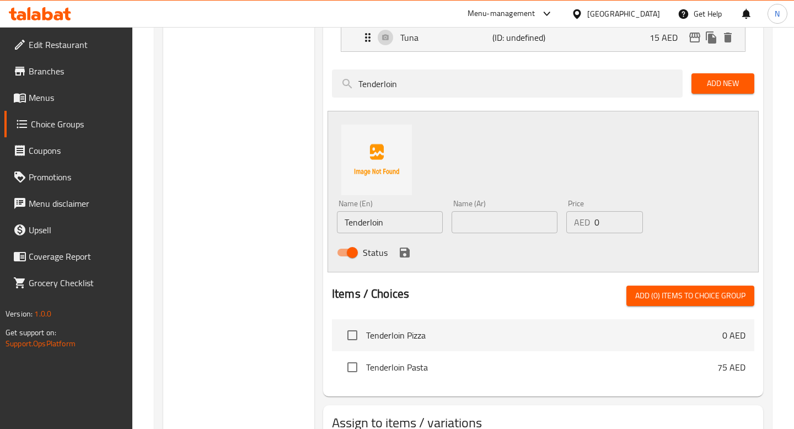
click at [481, 233] on input "text" at bounding box center [505, 222] width 106 height 22
paste input "تندرلوين (فيليه لحم طري)"
type input "تندرلوين (فيليه لحم طري)"
click at [611, 223] on input "0" at bounding box center [619, 222] width 49 height 22
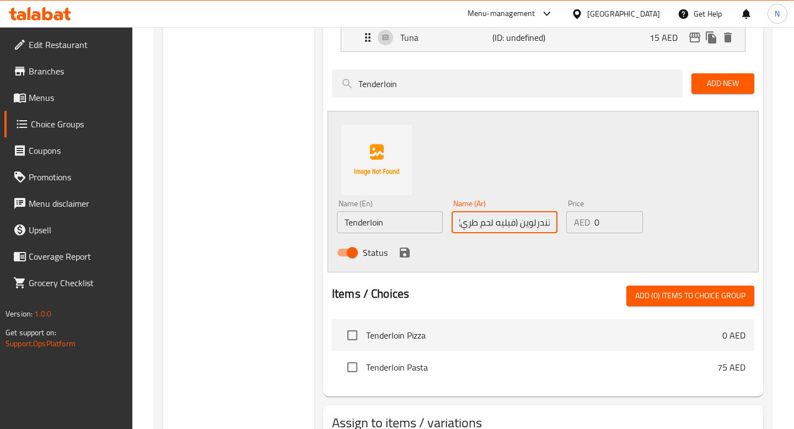
scroll to position [0, 0]
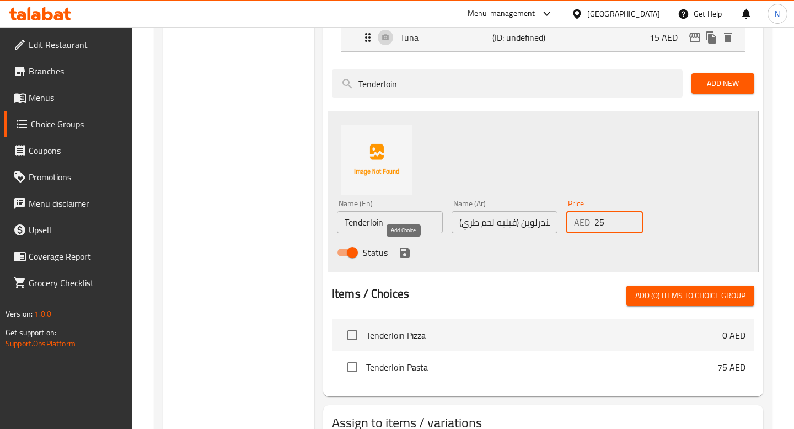
type input "25"
click at [398, 252] on icon "save" at bounding box center [404, 252] width 13 height 13
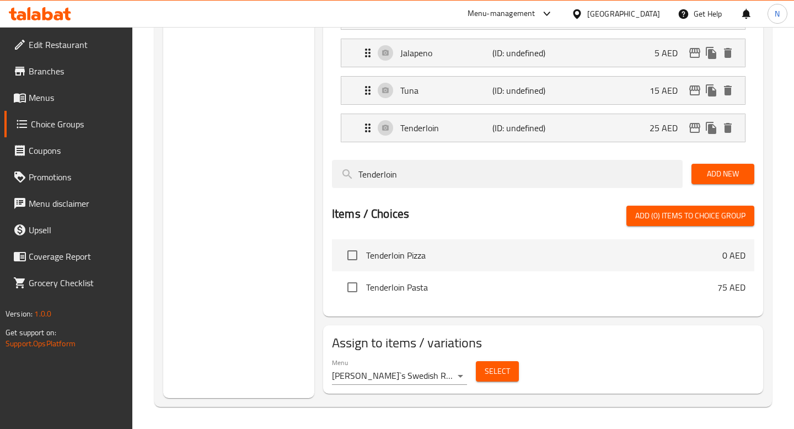
scroll to position [653, 0]
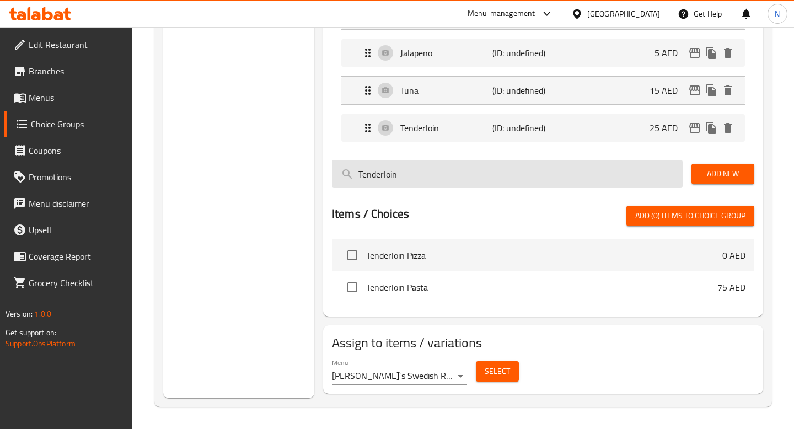
click at [413, 176] on input "Tenderloin" at bounding box center [507, 174] width 351 height 28
paste input "Kebab For Pizza"
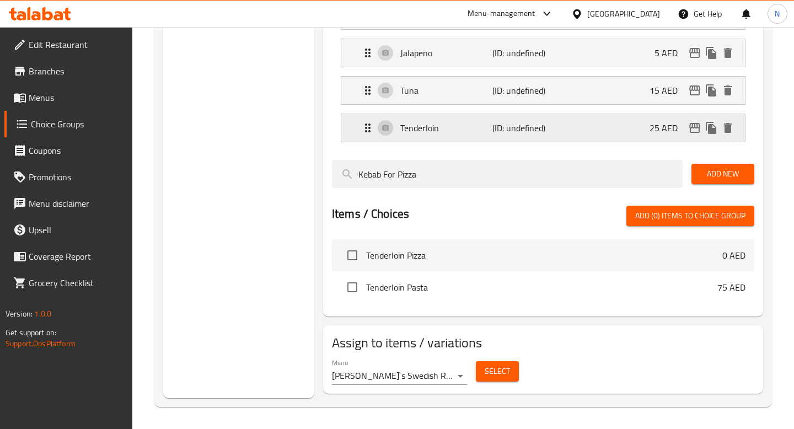
scroll to position [609, 0]
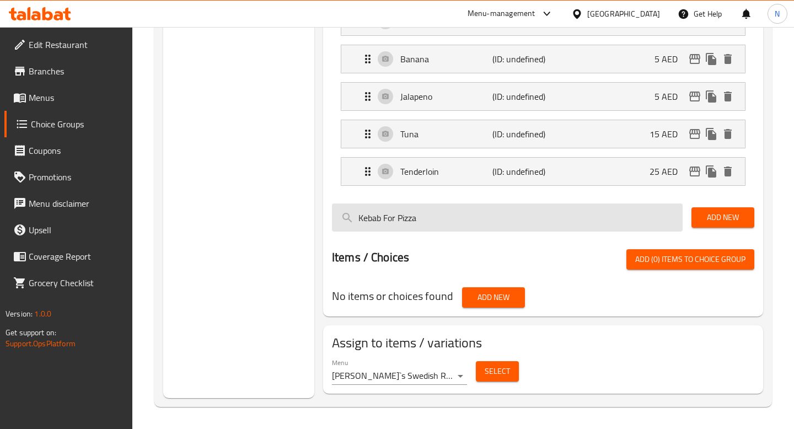
click at [361, 217] on input "Kebab For Pizza" at bounding box center [507, 218] width 351 height 28
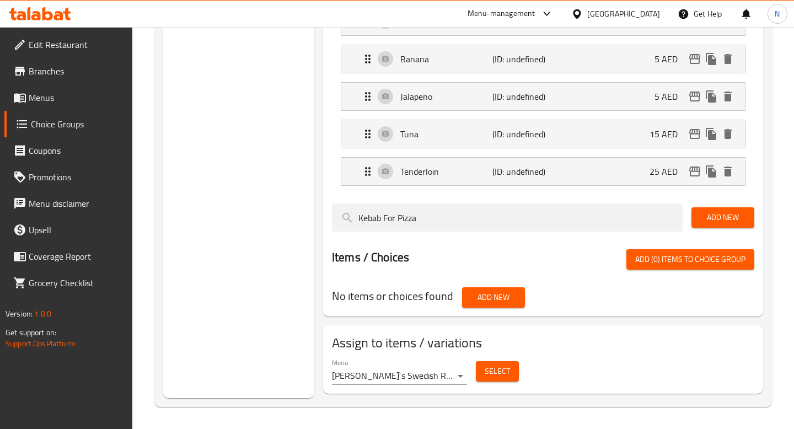
type input "Kebab For Pizza"
click at [725, 222] on span "Add New" at bounding box center [723, 218] width 45 height 14
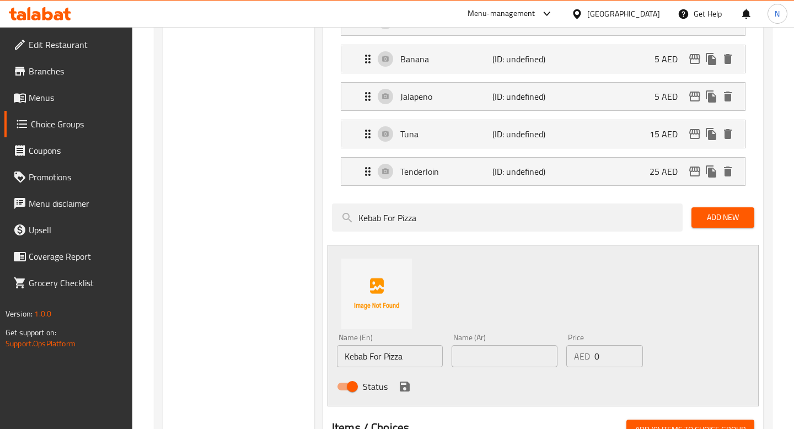
click at [495, 361] on input "text" at bounding box center [505, 356] width 106 height 22
paste input "كباب للبيتزا"
type input "كباب للبيتزا"
click at [604, 356] on input "0" at bounding box center [619, 356] width 49 height 22
type input "25"
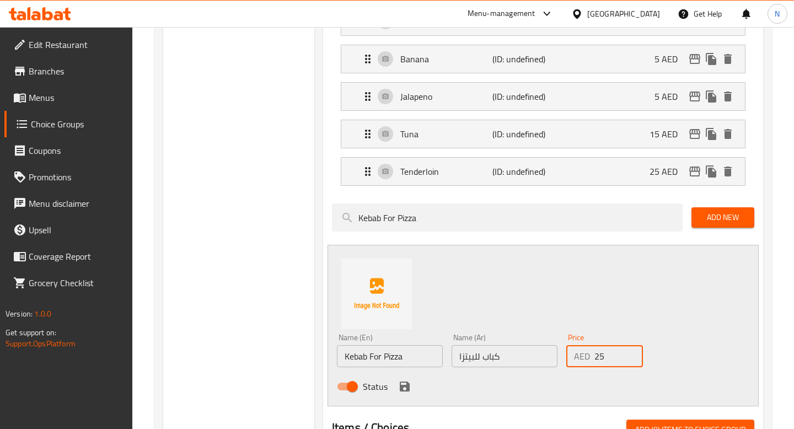
click at [409, 388] on icon "save" at bounding box center [405, 387] width 10 height 10
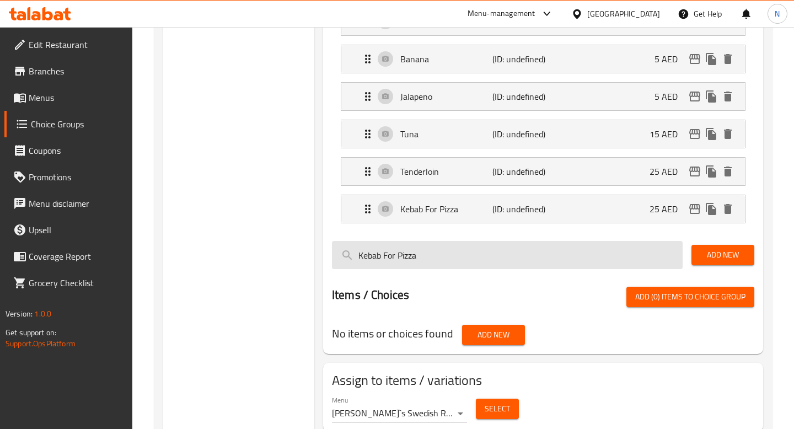
click at [392, 257] on input "Kebab For Pizza" at bounding box center [507, 255] width 351 height 28
paste input "Mince Beef"
click at [382, 257] on input "Mince Beef" at bounding box center [507, 255] width 351 height 28
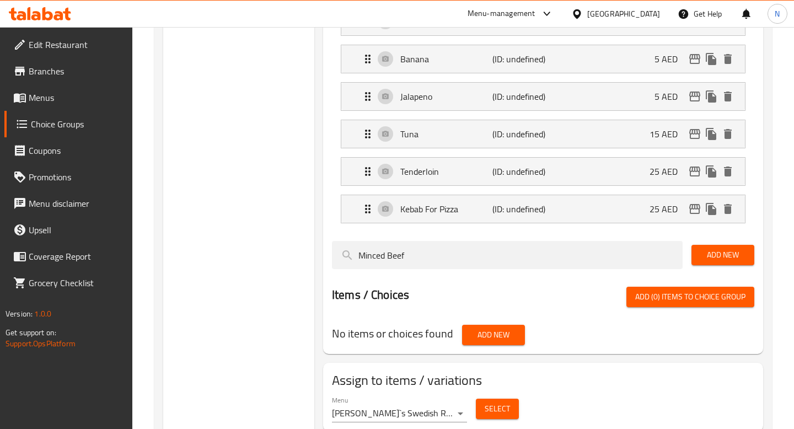
type input "Minced Beef"
click at [712, 250] on span "Add New" at bounding box center [723, 255] width 45 height 14
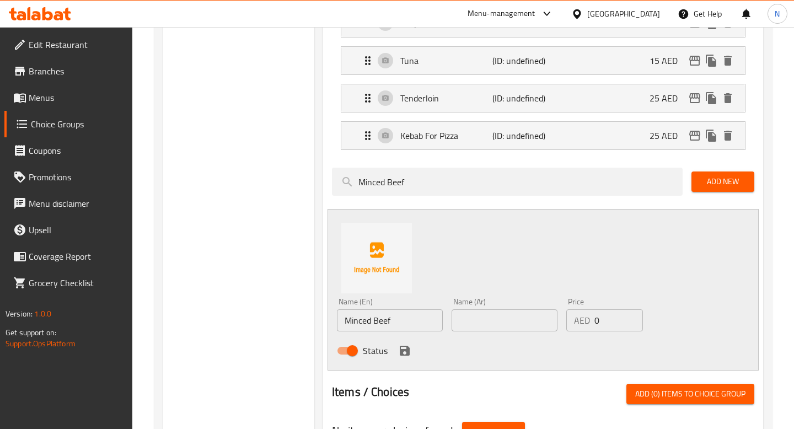
scroll to position [714, 0]
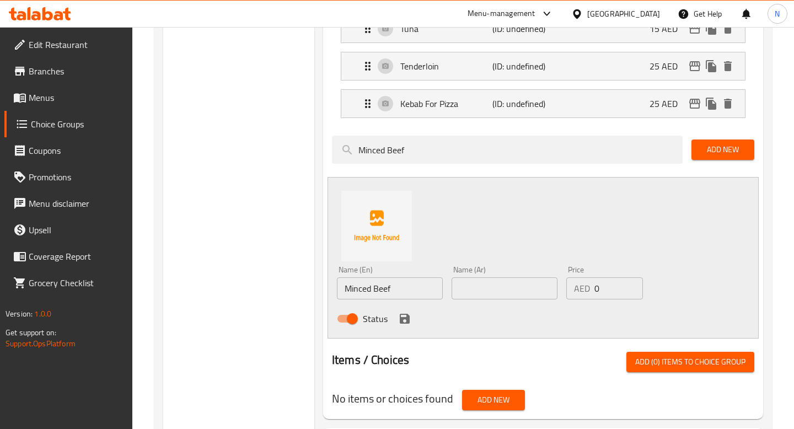
click at [482, 283] on input "text" at bounding box center [505, 289] width 106 height 22
paste input "لحم بقري مفروم"
type input "لحم بقري مفروم"
click at [606, 290] on input "0" at bounding box center [619, 289] width 49 height 22
type input "20"
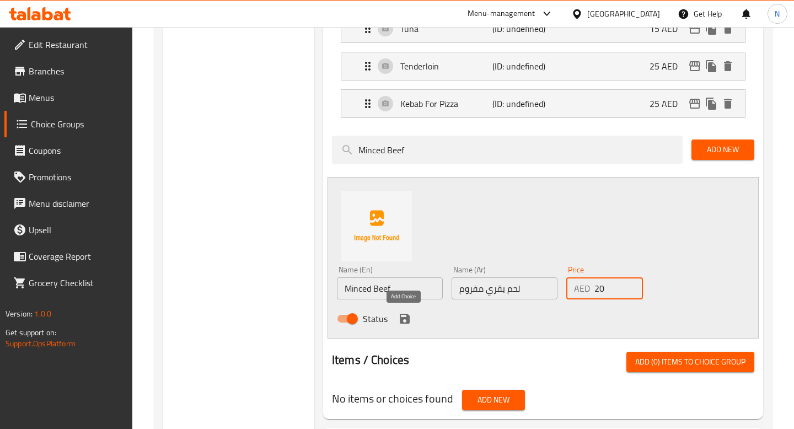
click at [405, 313] on icon "save" at bounding box center [404, 318] width 13 height 13
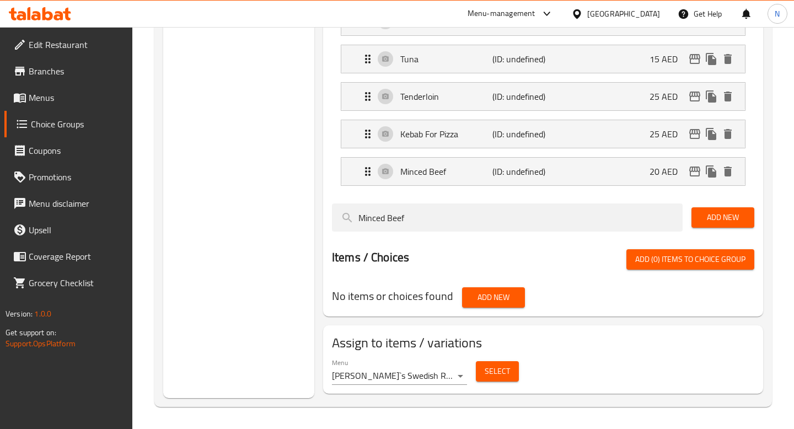
scroll to position [684, 0]
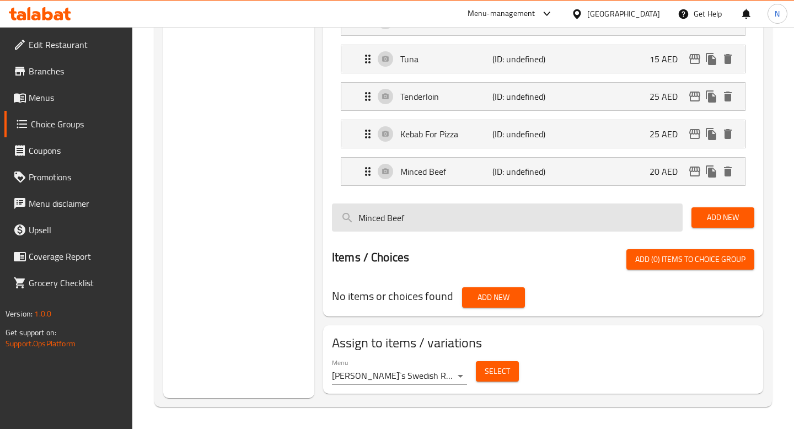
click at [410, 223] on input "Minced Beef" at bounding box center [507, 218] width 351 height 28
paste input "Shrimp"
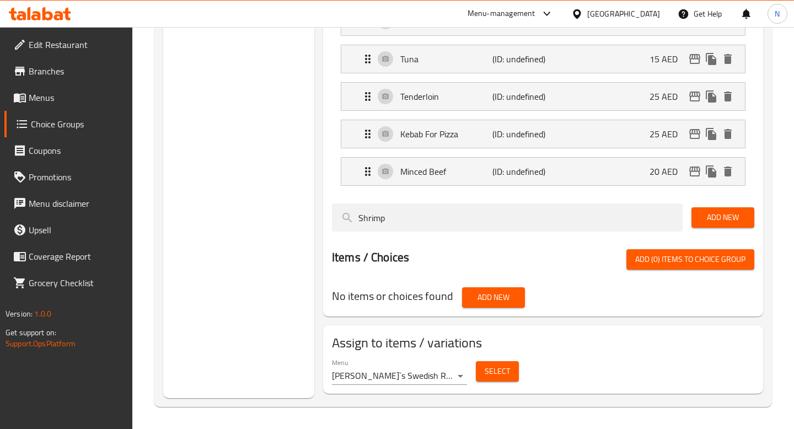
type input "Shrimp"
click at [709, 217] on span "Add New" at bounding box center [723, 218] width 45 height 14
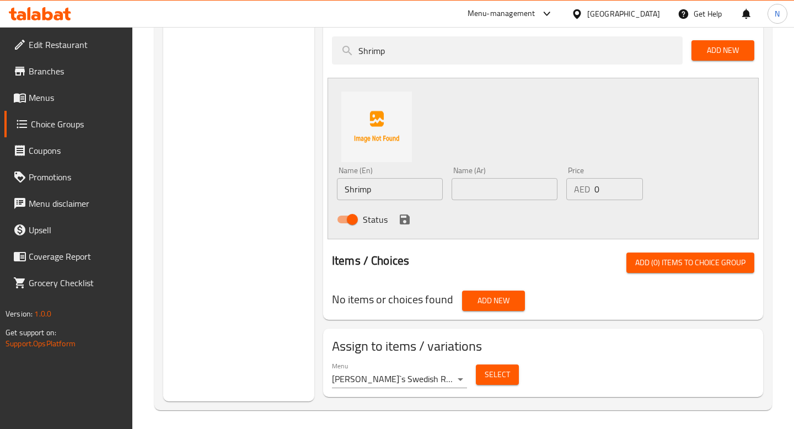
scroll to position [855, 0]
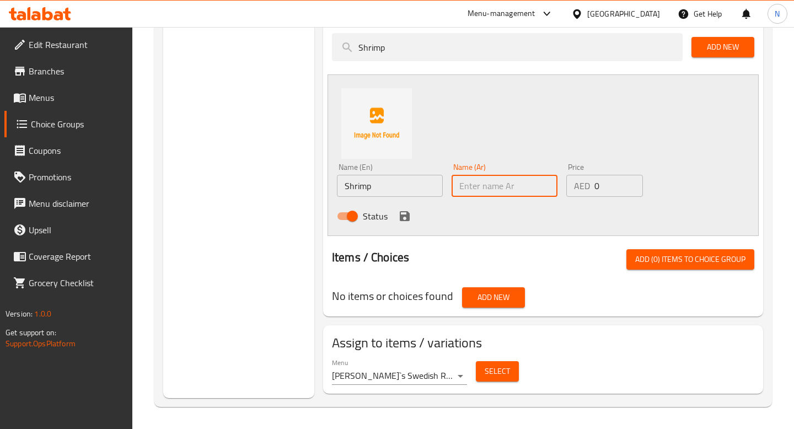
click at [506, 181] on input "text" at bounding box center [505, 186] width 106 height 22
paste input "روبيان"
type input "روبيان"
click at [599, 187] on input "0" at bounding box center [619, 186] width 49 height 22
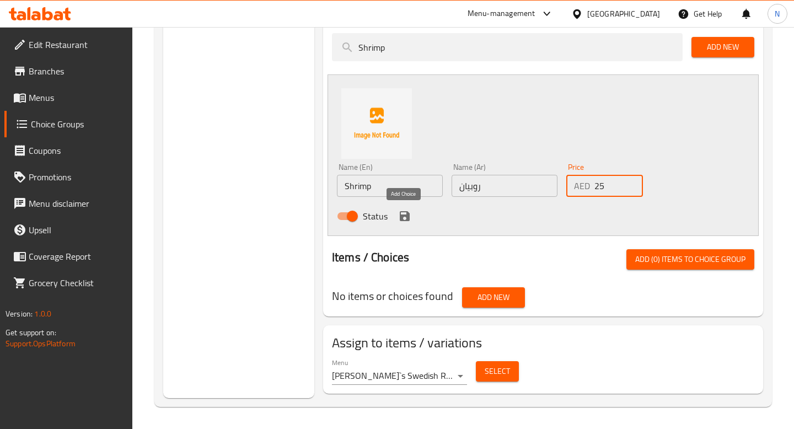
type input "25"
click at [405, 219] on icon "save" at bounding box center [405, 216] width 10 height 10
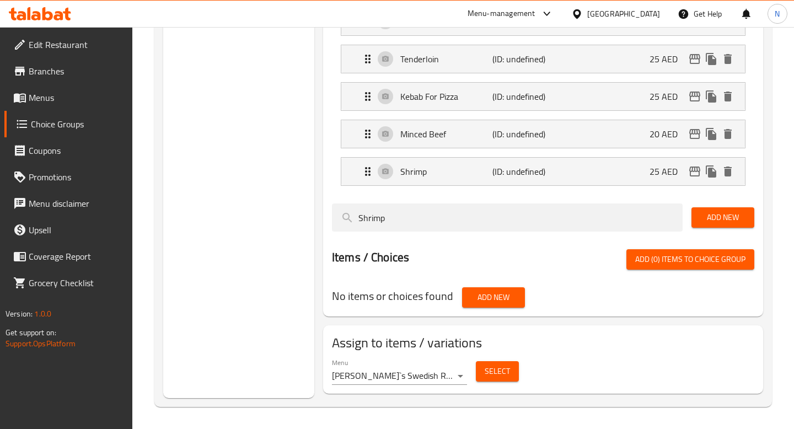
scroll to position [722, 0]
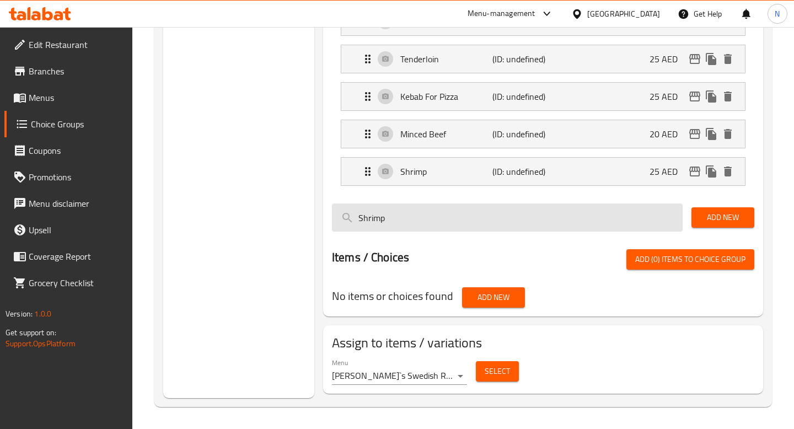
click at [393, 217] on input "Shrimp" at bounding box center [507, 218] width 351 height 28
paste input "Turkey Ham"
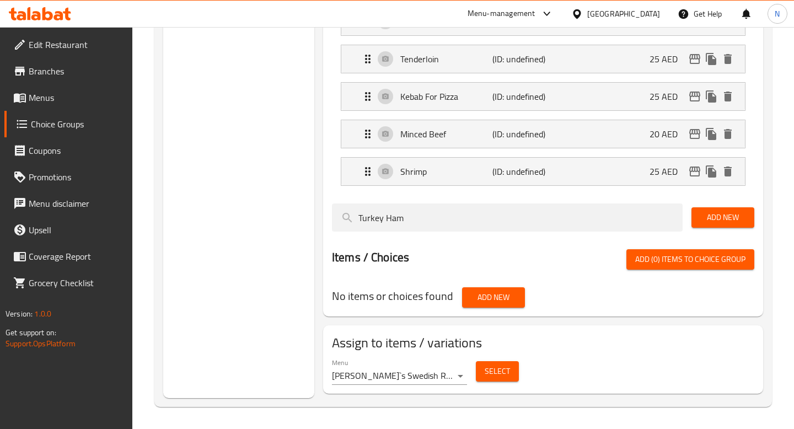
type input "Turkey Ham"
click at [742, 215] on span "Add New" at bounding box center [723, 218] width 45 height 14
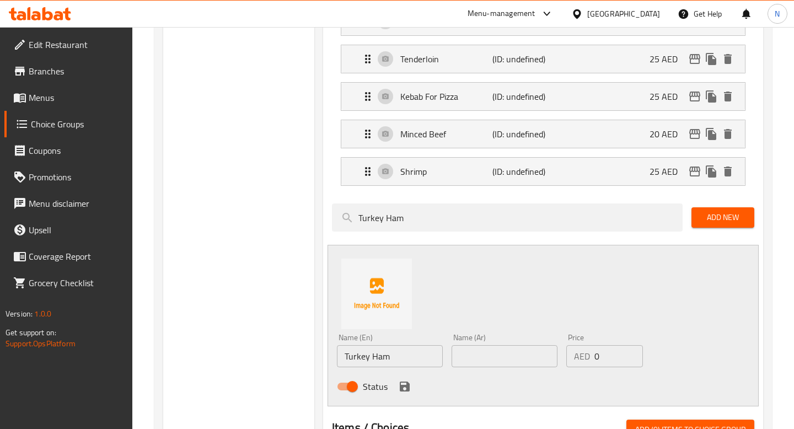
click at [477, 363] on input "text" at bounding box center [505, 356] width 106 height 22
paste input "تركي هام"
type input "تركي هام"
click at [611, 357] on input "0" at bounding box center [619, 356] width 49 height 22
type input "25"
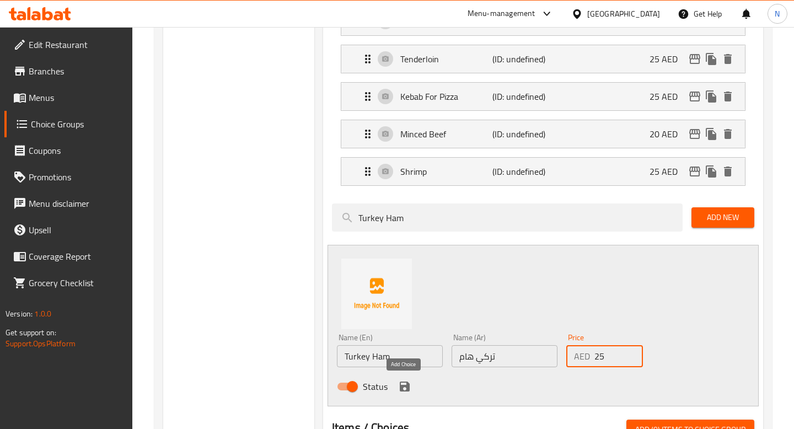
click at [402, 385] on icon "save" at bounding box center [404, 386] width 13 height 13
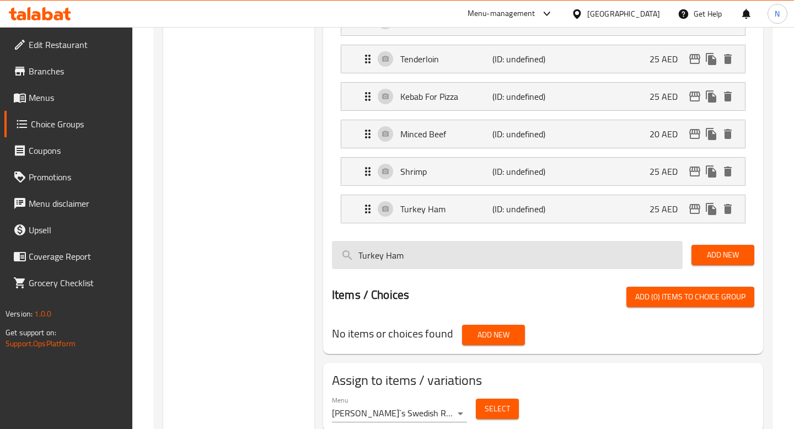
click at [439, 245] on input "Turkey Ham" at bounding box center [507, 255] width 351 height 28
paste input "Bacon"
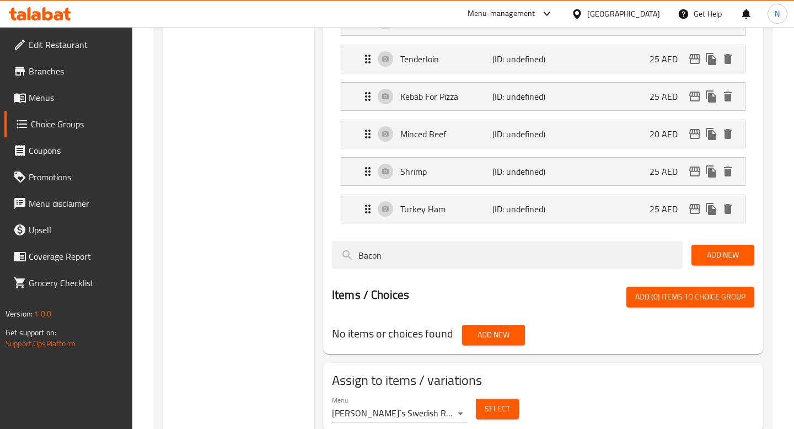
type input "Bacon"
click at [703, 259] on span "Add New" at bounding box center [723, 255] width 45 height 14
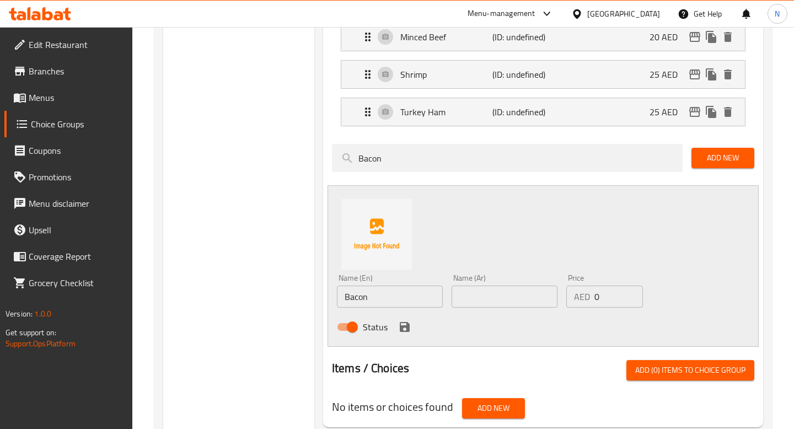
scroll to position [841, 0]
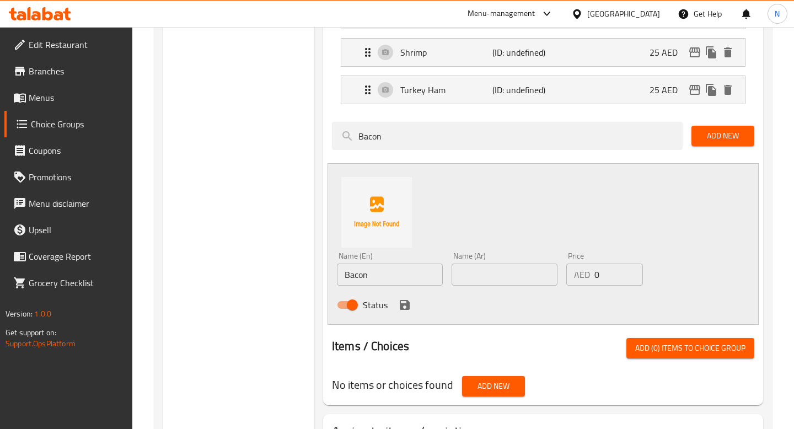
click at [607, 275] on input "0" at bounding box center [619, 275] width 49 height 22
type input "25"
click at [479, 266] on input "text" at bounding box center [505, 275] width 106 height 22
paste input "بيكون"
type input "بيكون"
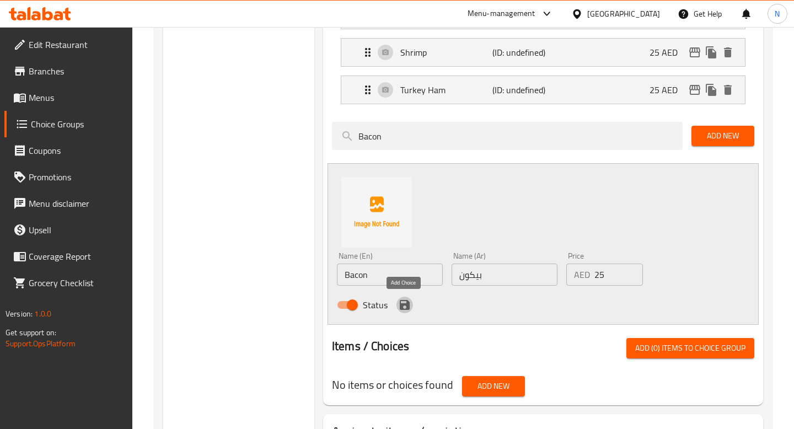
click at [408, 306] on icon "save" at bounding box center [405, 305] width 10 height 10
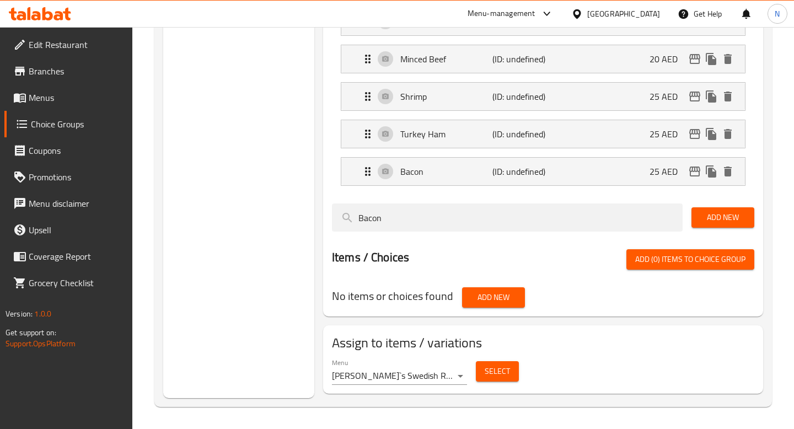
scroll to position [797, 0]
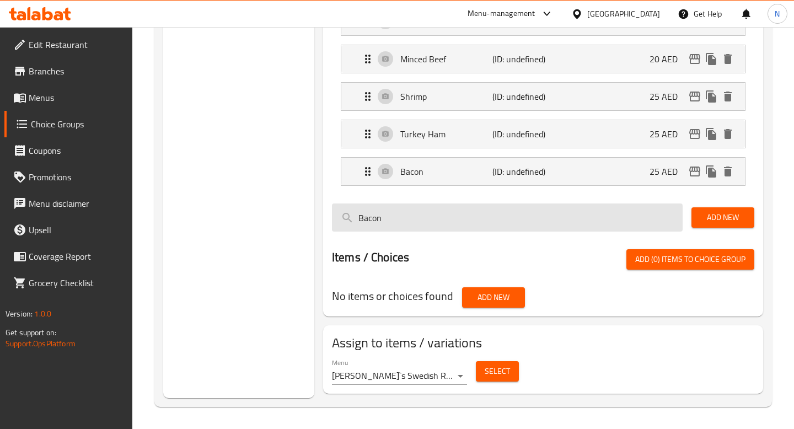
click at [398, 215] on input "Bacon" at bounding box center [507, 218] width 351 height 28
paste input "Pepperoni"
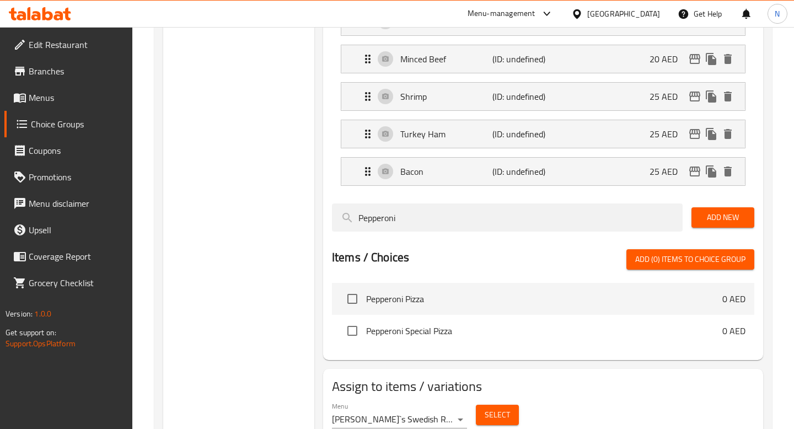
type input "Pepperoni"
click at [701, 217] on span "Add New" at bounding box center [723, 218] width 45 height 14
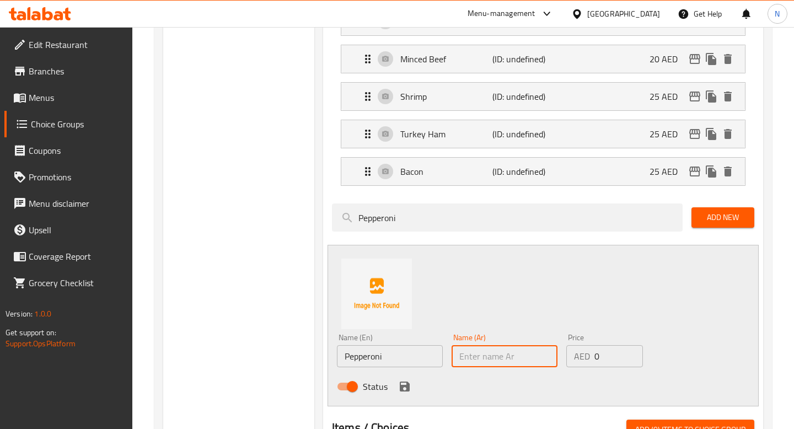
click at [487, 350] on input "text" at bounding box center [505, 356] width 106 height 22
paste input "بيبروني"
type input "بيبروني"
click at [603, 355] on input "0" at bounding box center [619, 356] width 49 height 22
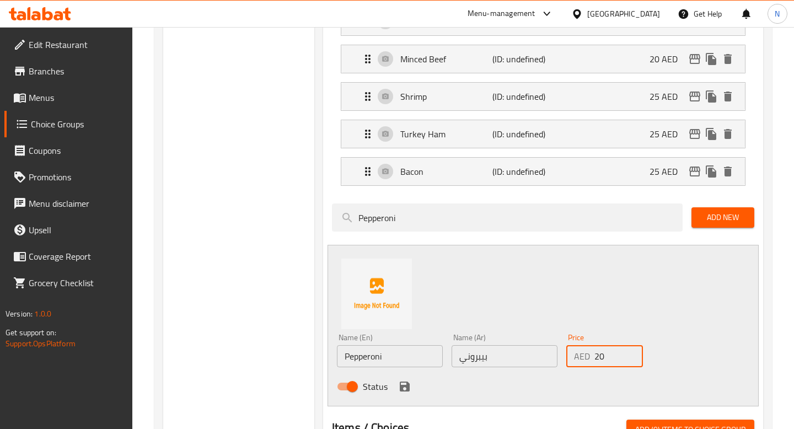
type input "20"
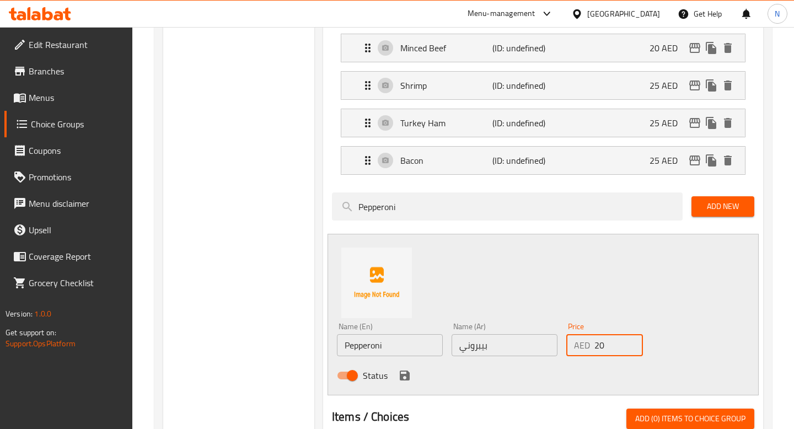
scroll to position [812, 0]
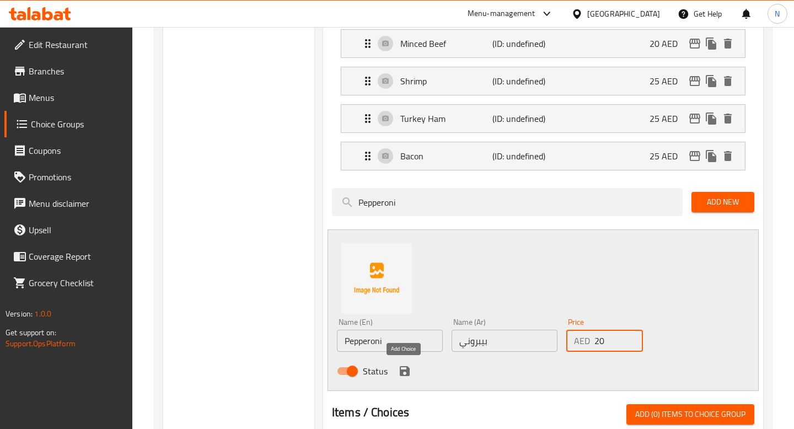
click at [404, 369] on icon "save" at bounding box center [404, 371] width 13 height 13
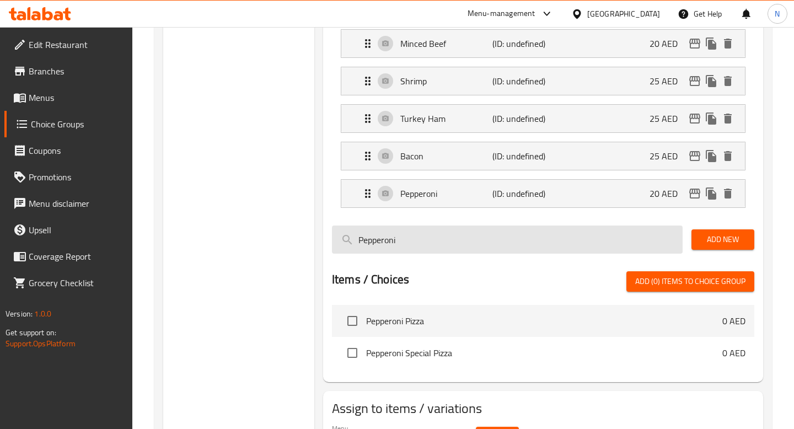
click at [521, 231] on input "Pepperoni" at bounding box center [507, 240] width 351 height 28
paste input "Egg"
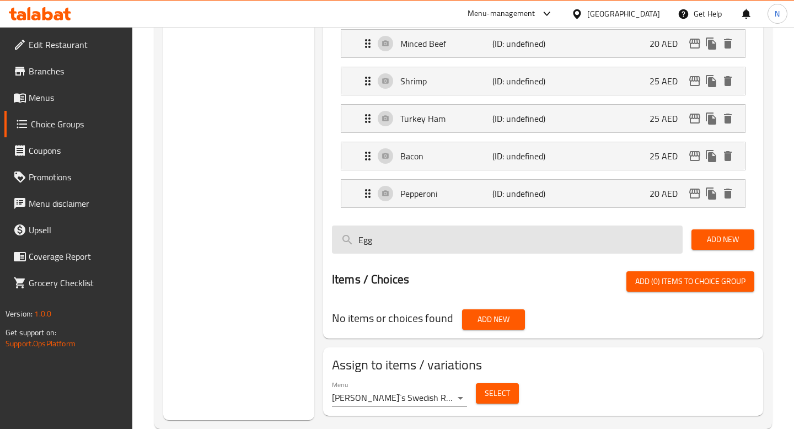
type input "Egg"
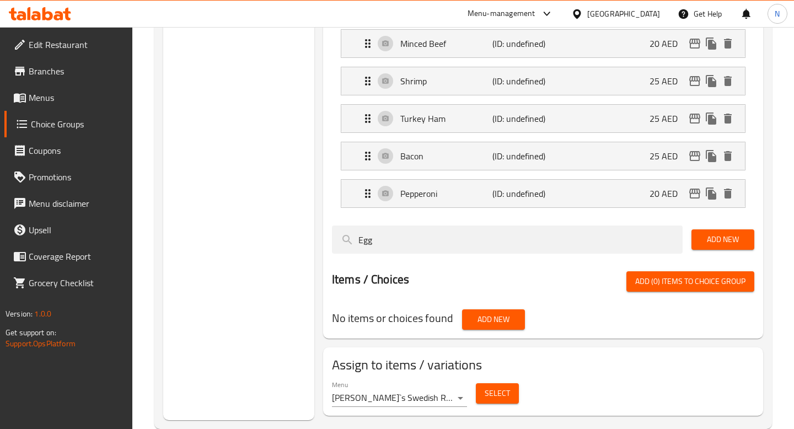
click at [734, 235] on span "Add New" at bounding box center [723, 240] width 45 height 14
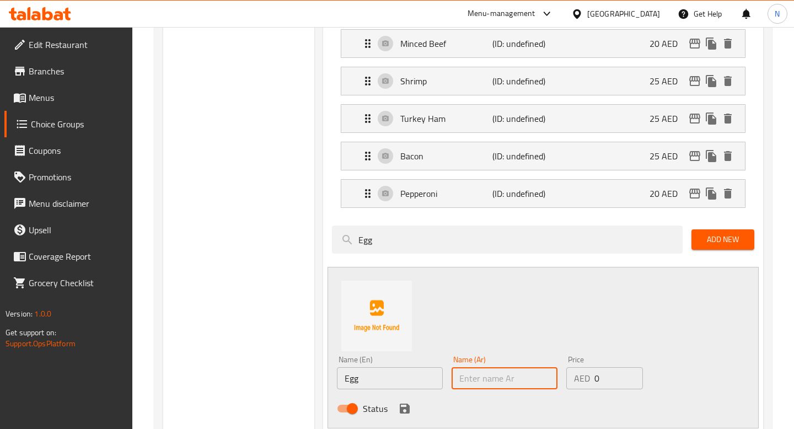
click at [472, 375] on input "text" at bounding box center [505, 378] width 106 height 22
paste input "بيض"
type input "بيض"
click at [600, 380] on input "0" at bounding box center [619, 378] width 49 height 22
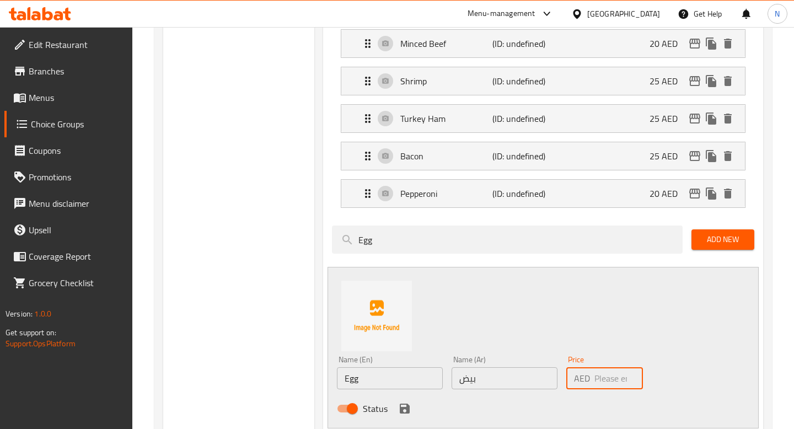
type input "2"
type input "10"
click at [403, 407] on icon "save" at bounding box center [405, 409] width 10 height 10
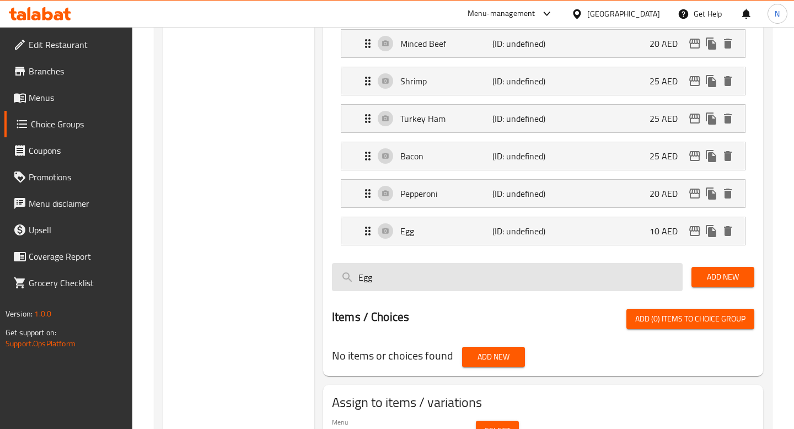
click at [414, 287] on input "Egg" at bounding box center [507, 277] width 351 height 28
paste input "Chicken"
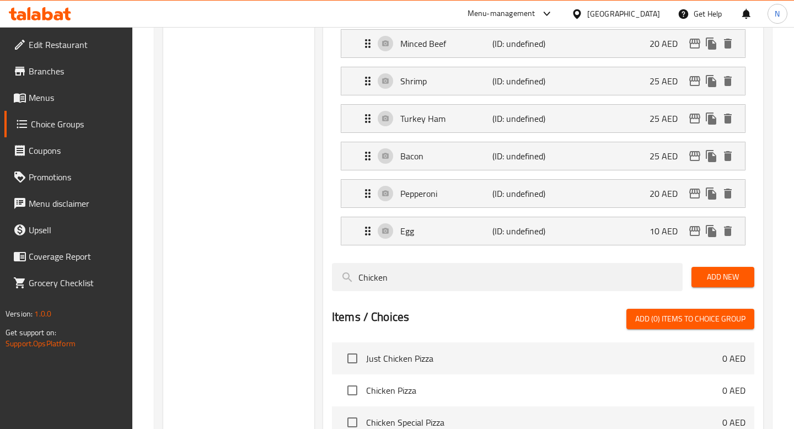
type input "Chicken"
click at [707, 270] on span "Add New" at bounding box center [723, 277] width 45 height 14
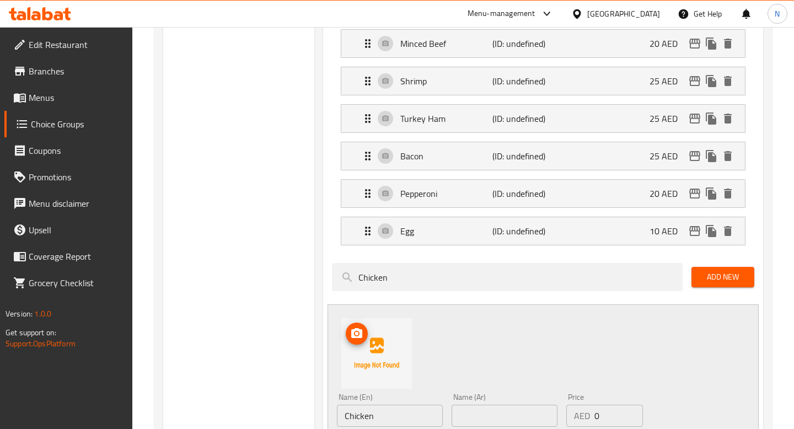
scroll to position [862, 0]
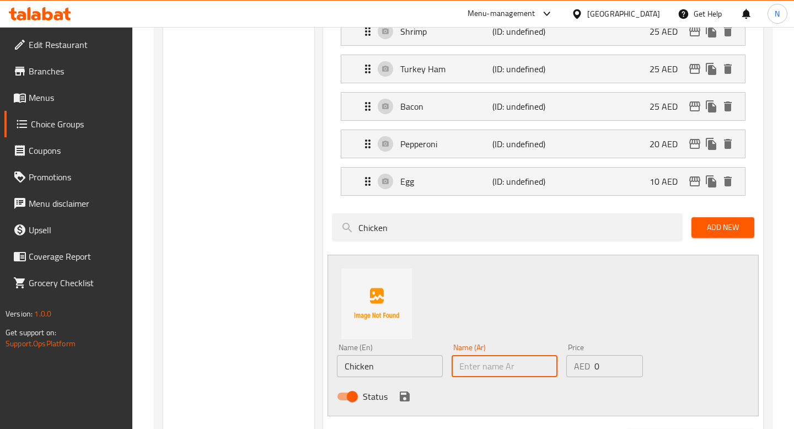
click at [495, 373] on input "text" at bounding box center [505, 366] width 106 height 22
paste input "دجاج"
type input "دجاج"
click at [609, 368] on input "0" at bounding box center [619, 366] width 49 height 22
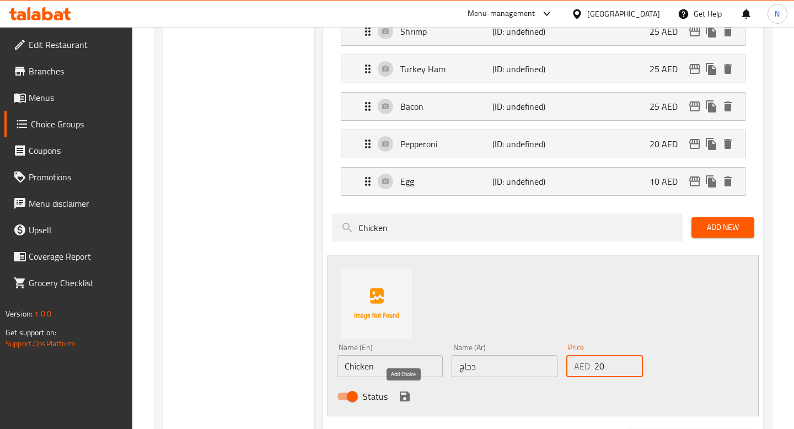
type input "20"
click at [408, 394] on icon "save" at bounding box center [405, 397] width 10 height 10
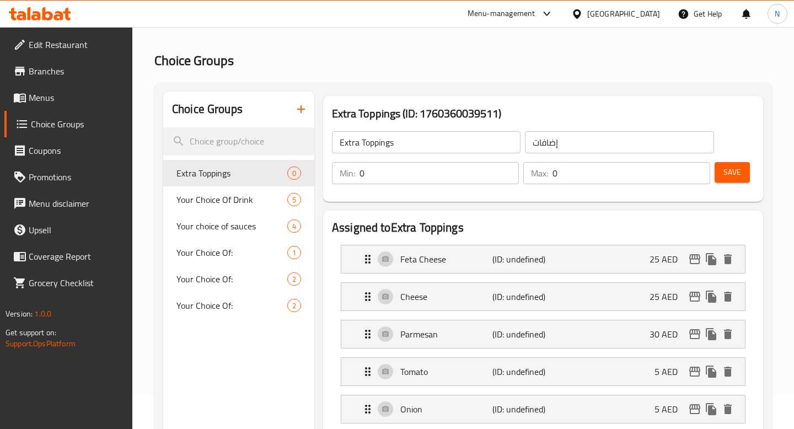
scroll to position [0, 0]
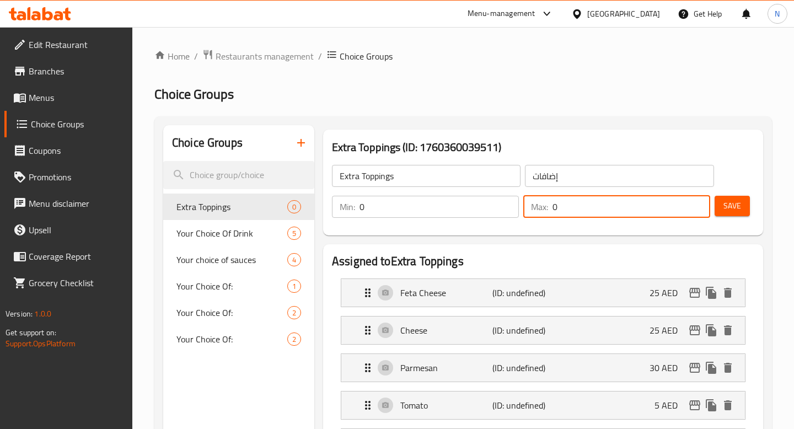
click at [585, 202] on input "0" at bounding box center [632, 207] width 158 height 22
type input "22"
click at [740, 204] on span "Save" at bounding box center [733, 206] width 18 height 14
